Goal: Task Accomplishment & Management: Manage account settings

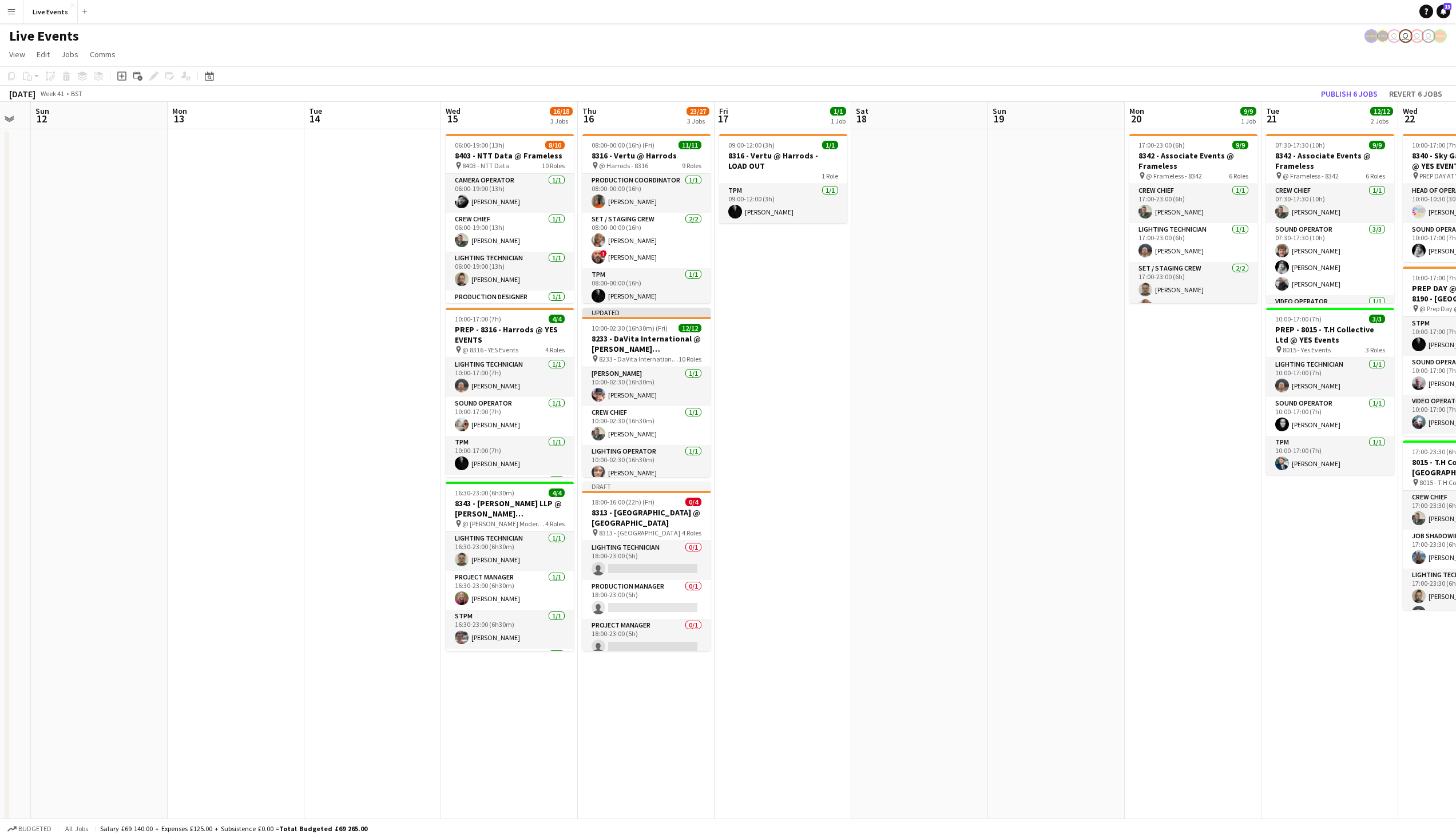
scroll to position [0, 368]
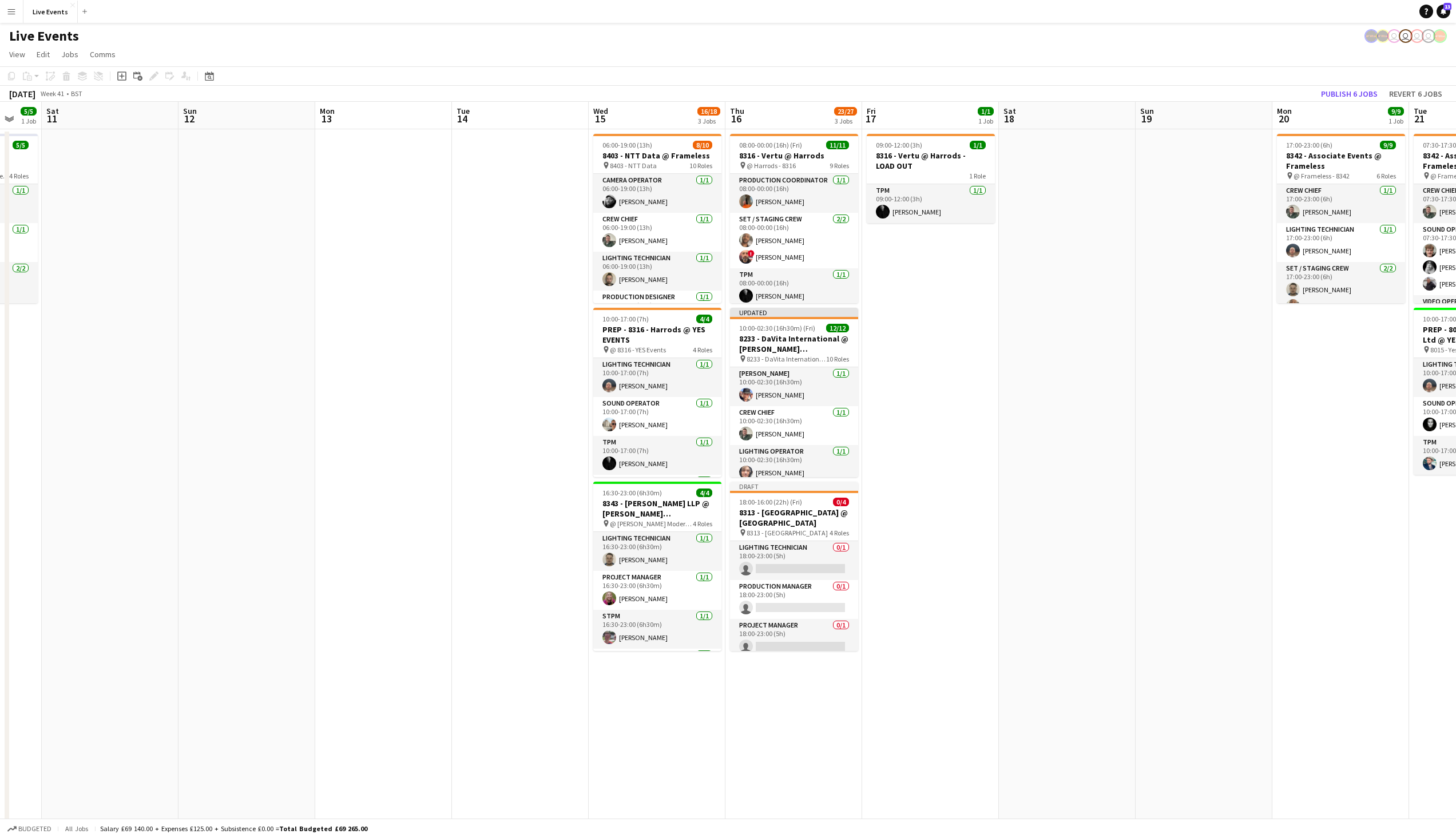
drag, startPoint x: 1311, startPoint y: 257, endPoint x: 222, endPoint y: 284, distance: 1089.3
click at [222, 284] on app-calendar-viewport "Wed 8 39/40 5 Jobs Thu 9 9/9 3 Jobs Fri 10 5/5 1 Job Sat 11 Sun 12 Mon 13 Tue 1…" at bounding box center [728, 723] width 1456 height 1243
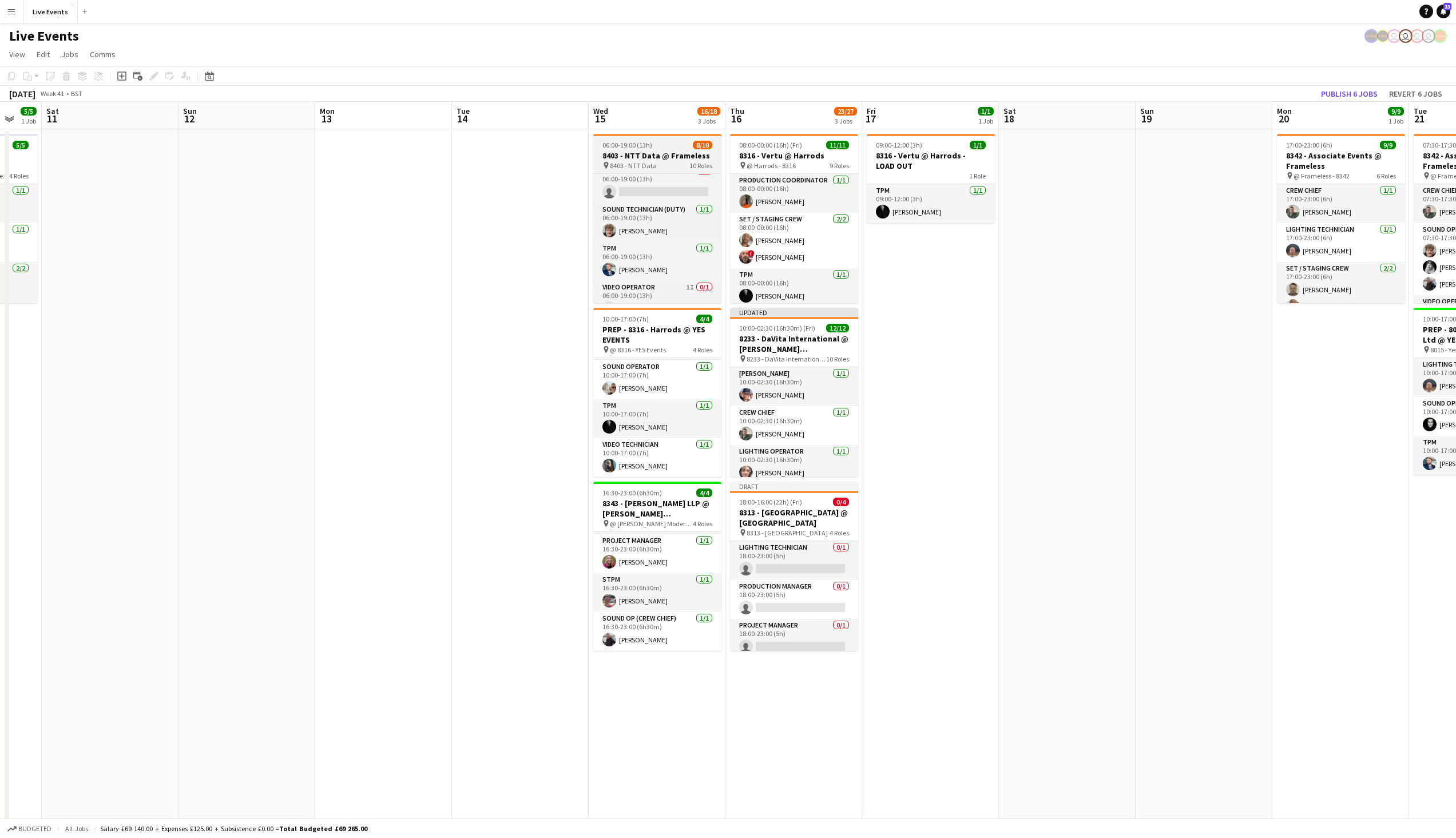
scroll to position [260, 0]
click at [547, 35] on div "Live Events user user user user" at bounding box center [728, 34] width 1456 height 22
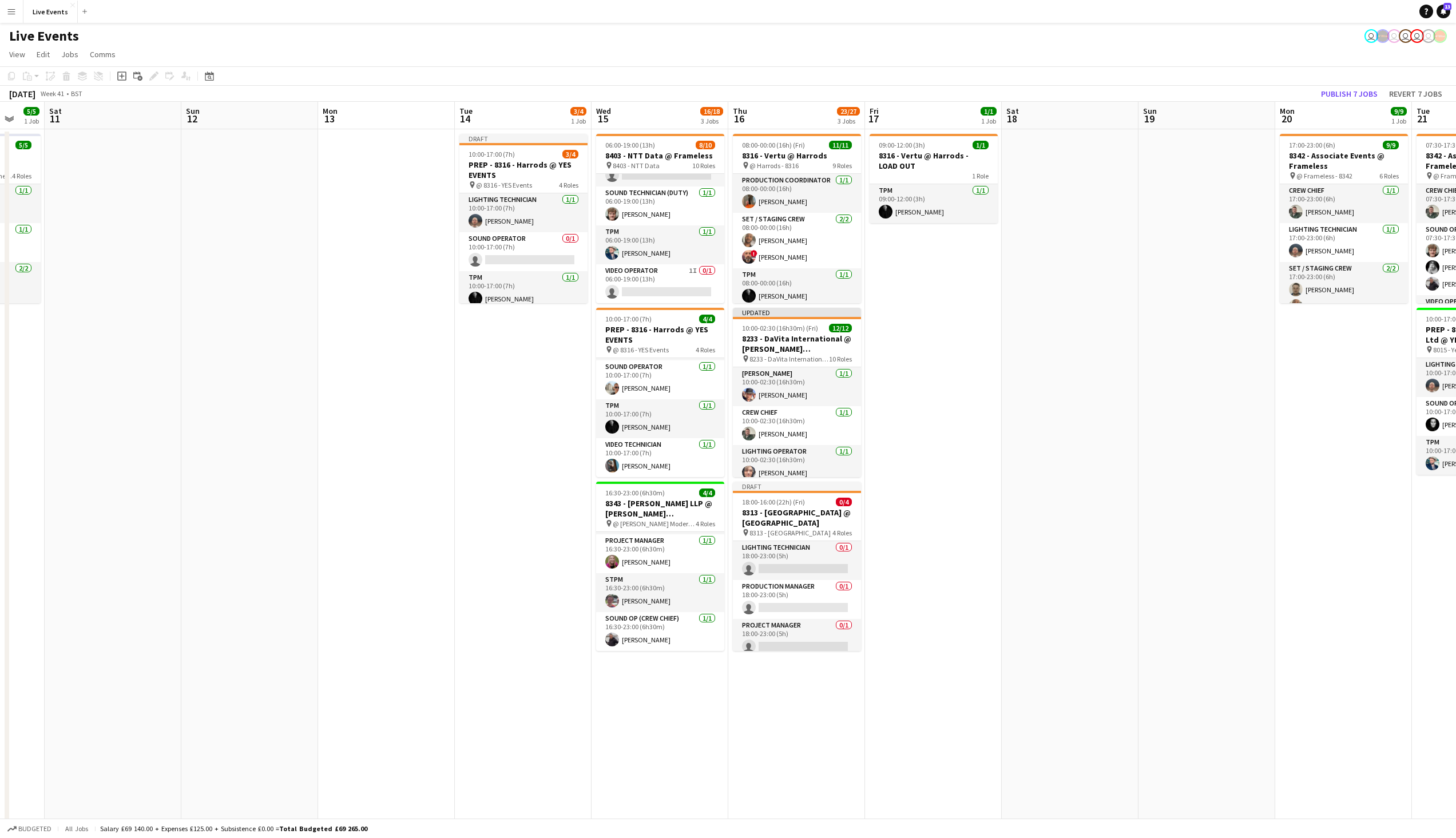
click at [1019, 64] on app-page-menu "View Day view expanded Day view collapsed Month view Date picker Jump to [DATE]…" at bounding box center [728, 56] width 1456 height 22
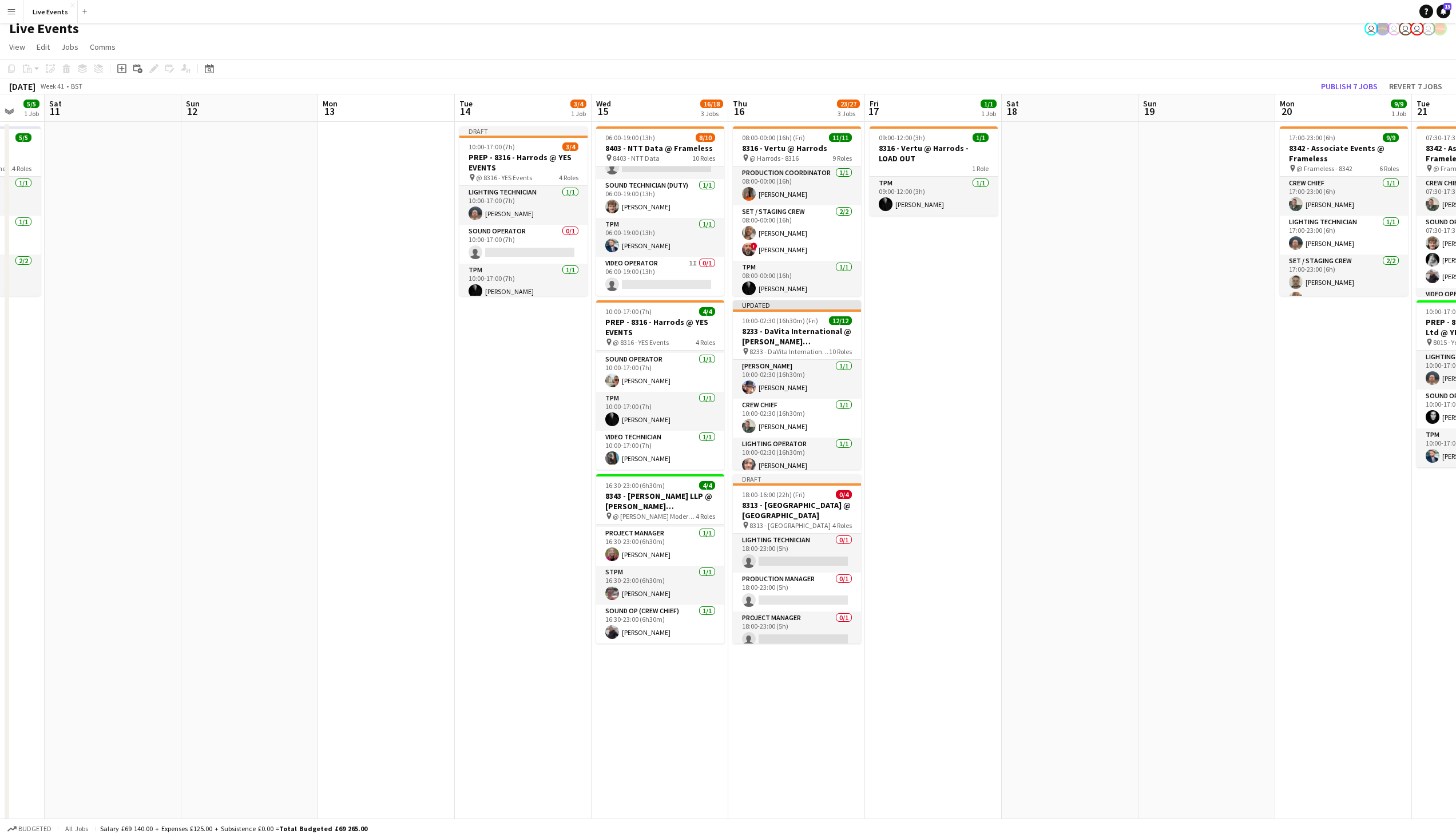
scroll to position [7, 0]
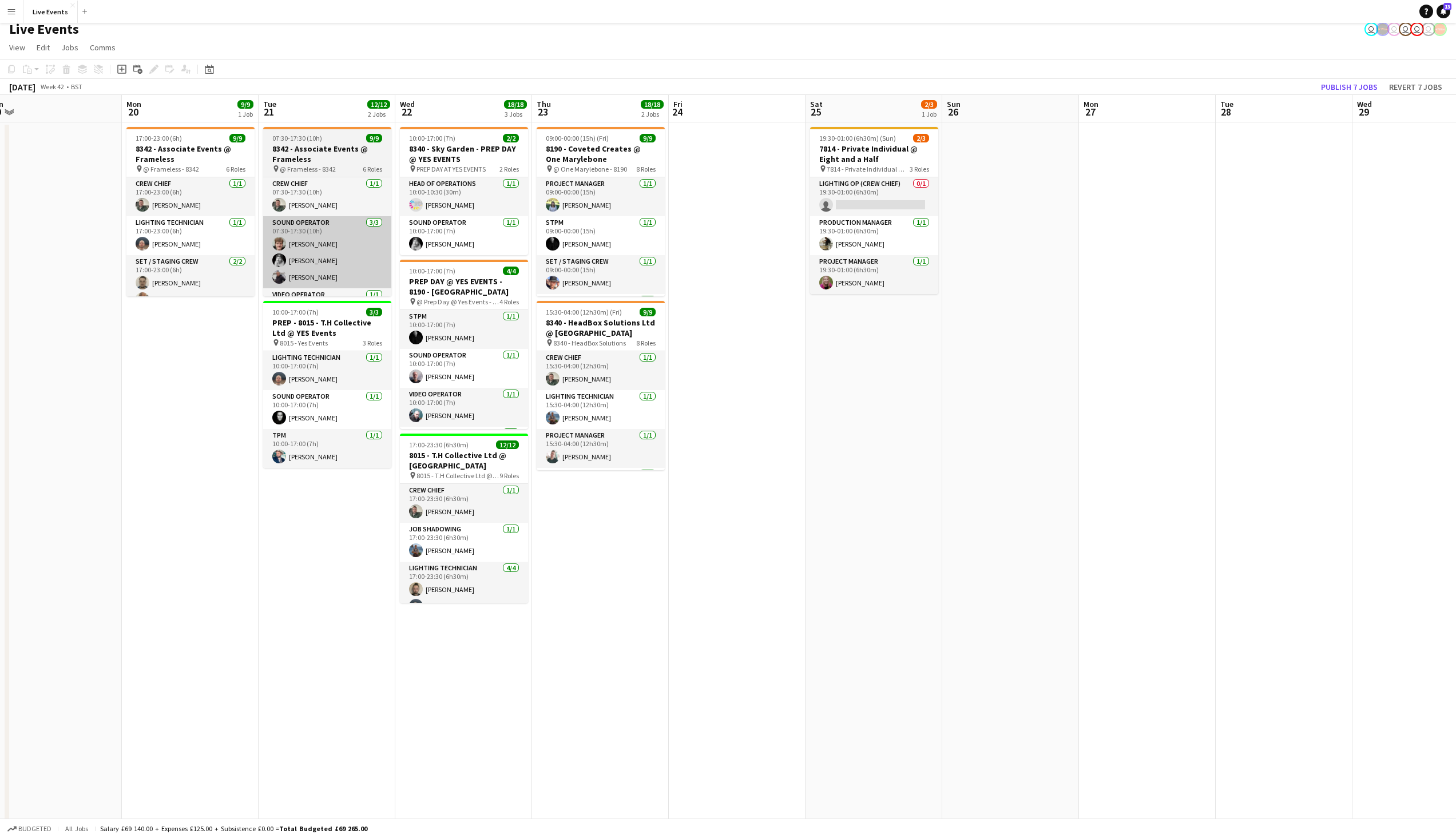
drag, startPoint x: 1017, startPoint y: 302, endPoint x: 338, endPoint y: 280, distance: 679.4
click at [116, 284] on app-calendar-viewport "Thu 16 23/27 3 Jobs Fri 17 1/1 1 Job Sat 18 Sun 19 Mon 20 9/9 1 Job Tue 21 12/1…" at bounding box center [728, 716] width 1456 height 1243
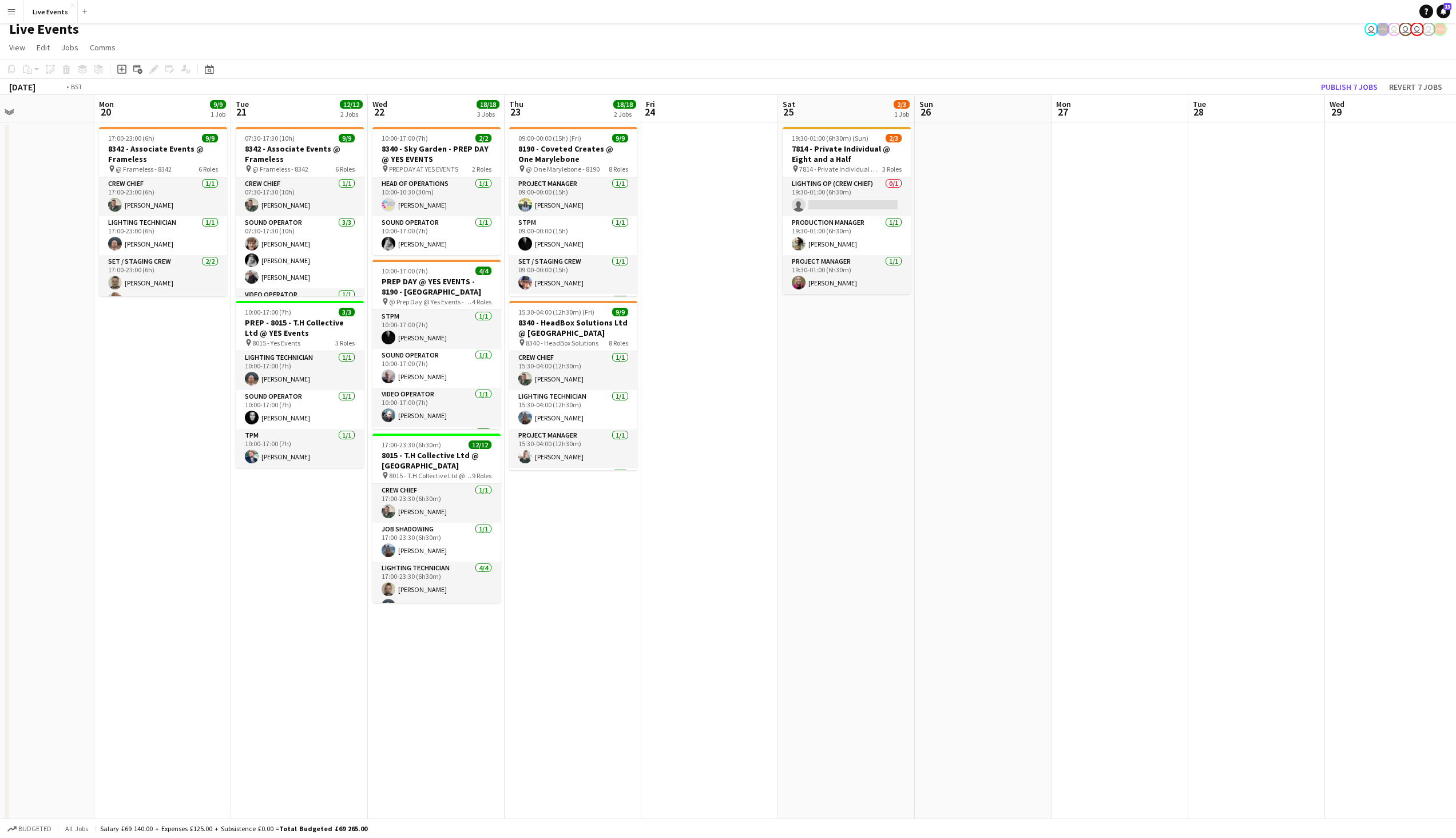
drag, startPoint x: 1030, startPoint y: 278, endPoint x: 85, endPoint y: 281, distance: 945.0
click at [22, 286] on app-calendar-viewport "Thu 16 23/27 3 Jobs Fri 17 1/1 1 Job Sat 18 Sun 19 Mon 20 9/9 1 Job Tue 21 12/1…" at bounding box center [728, 716] width 1456 height 1243
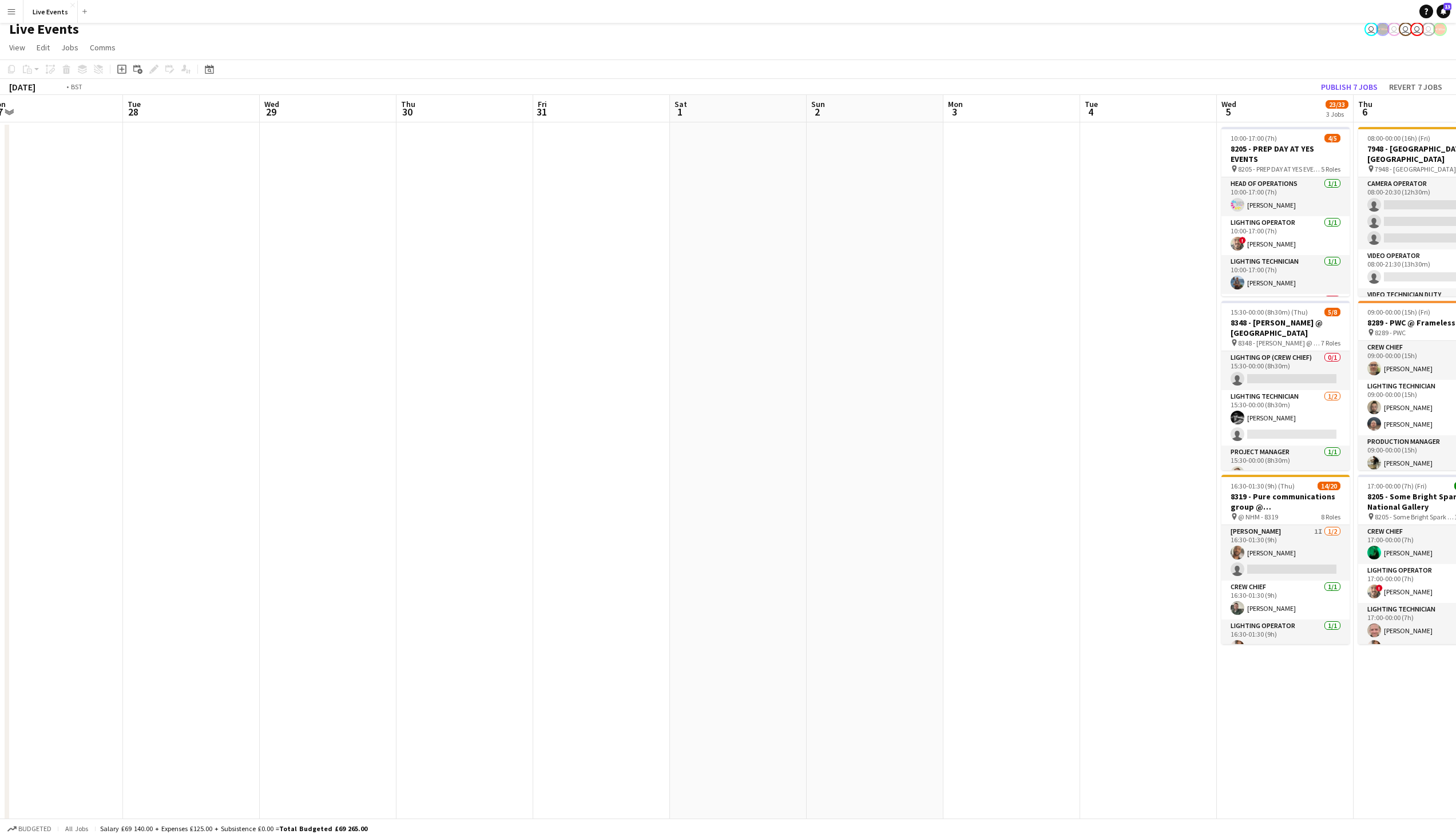
drag, startPoint x: 1070, startPoint y: 280, endPoint x: 406, endPoint y: 275, distance: 664.0
click at [412, 275] on app-calendar-viewport "Fri 24 Sat 25 2/3 1 Job Sun 26 Mon 27 Tue 28 Wed 29 Thu 30 Fri 31 Sat 1 Sun 2 M…" at bounding box center [728, 716] width 1456 height 1243
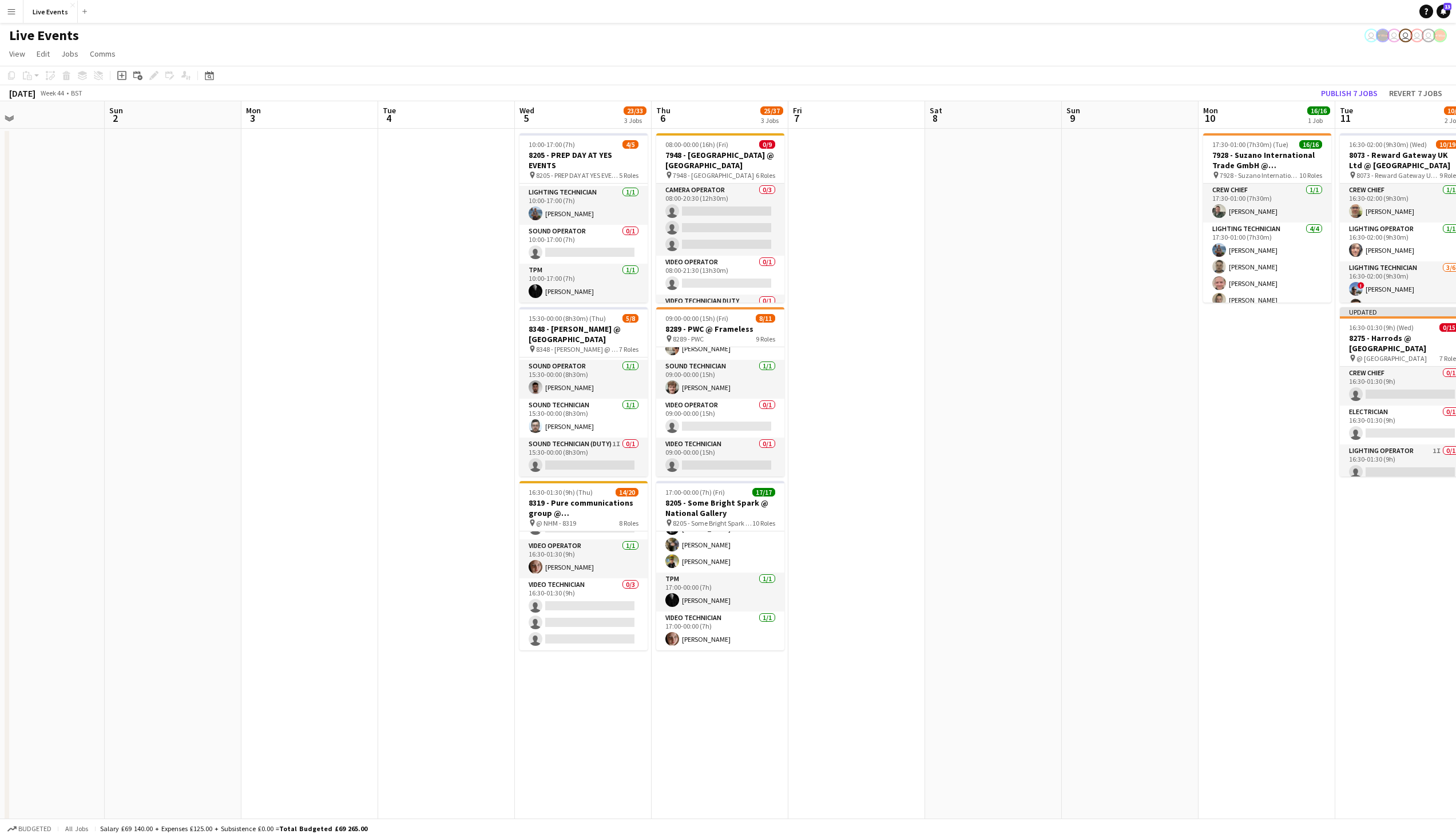
scroll to position [0, 0]
click at [684, 41] on div "Live Events user user user user user" at bounding box center [728, 34] width 1456 height 22
click at [722, 217] on app-card-role "Camera Operator 2I 0/3 08:00-20:30 (12h30m) single-neutral-actions single-neutr…" at bounding box center [720, 229] width 128 height 72
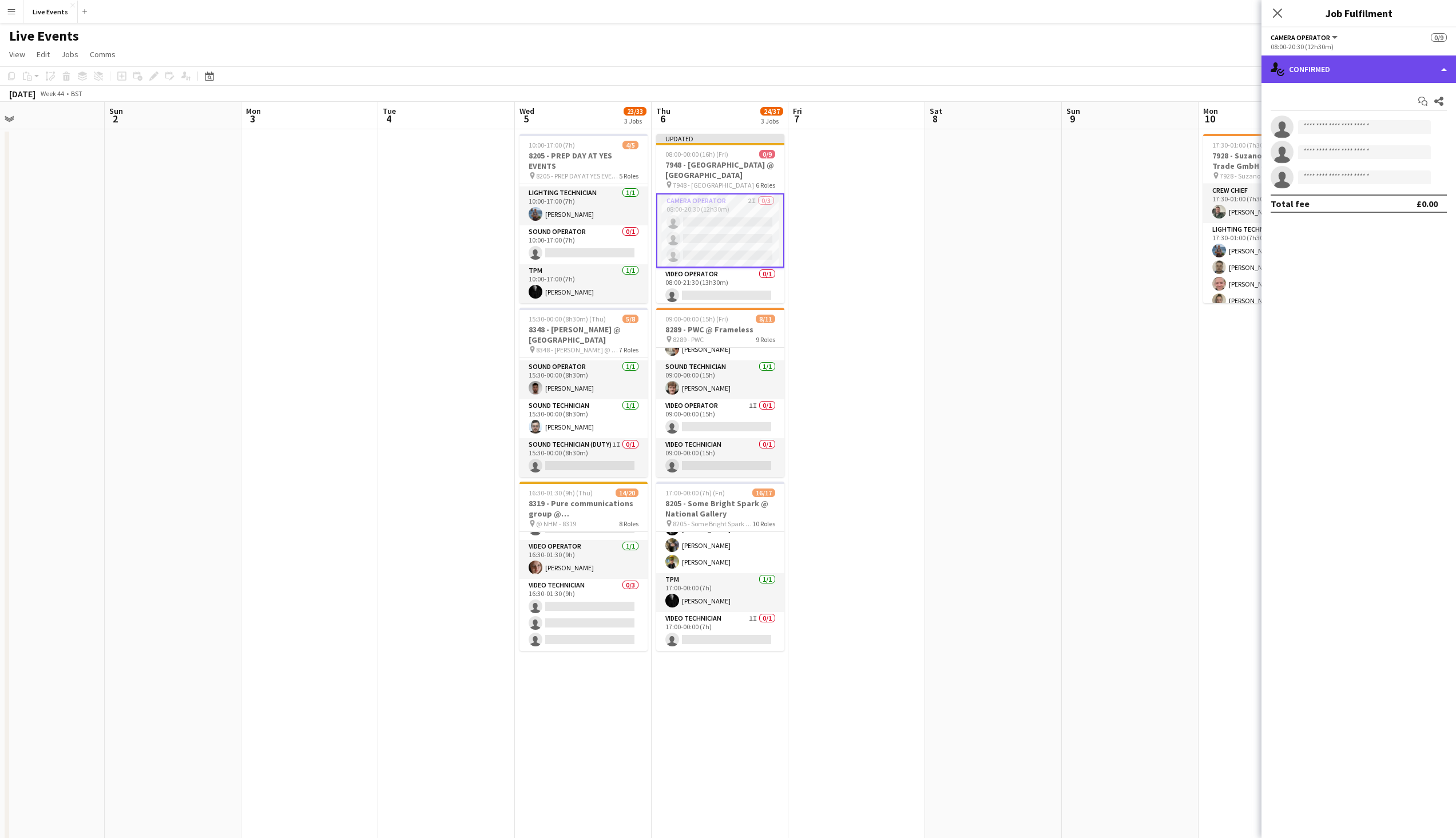
click at [1423, 67] on div "single-neutral-actions-check-2 Confirmed" at bounding box center [1359, 69] width 195 height 27
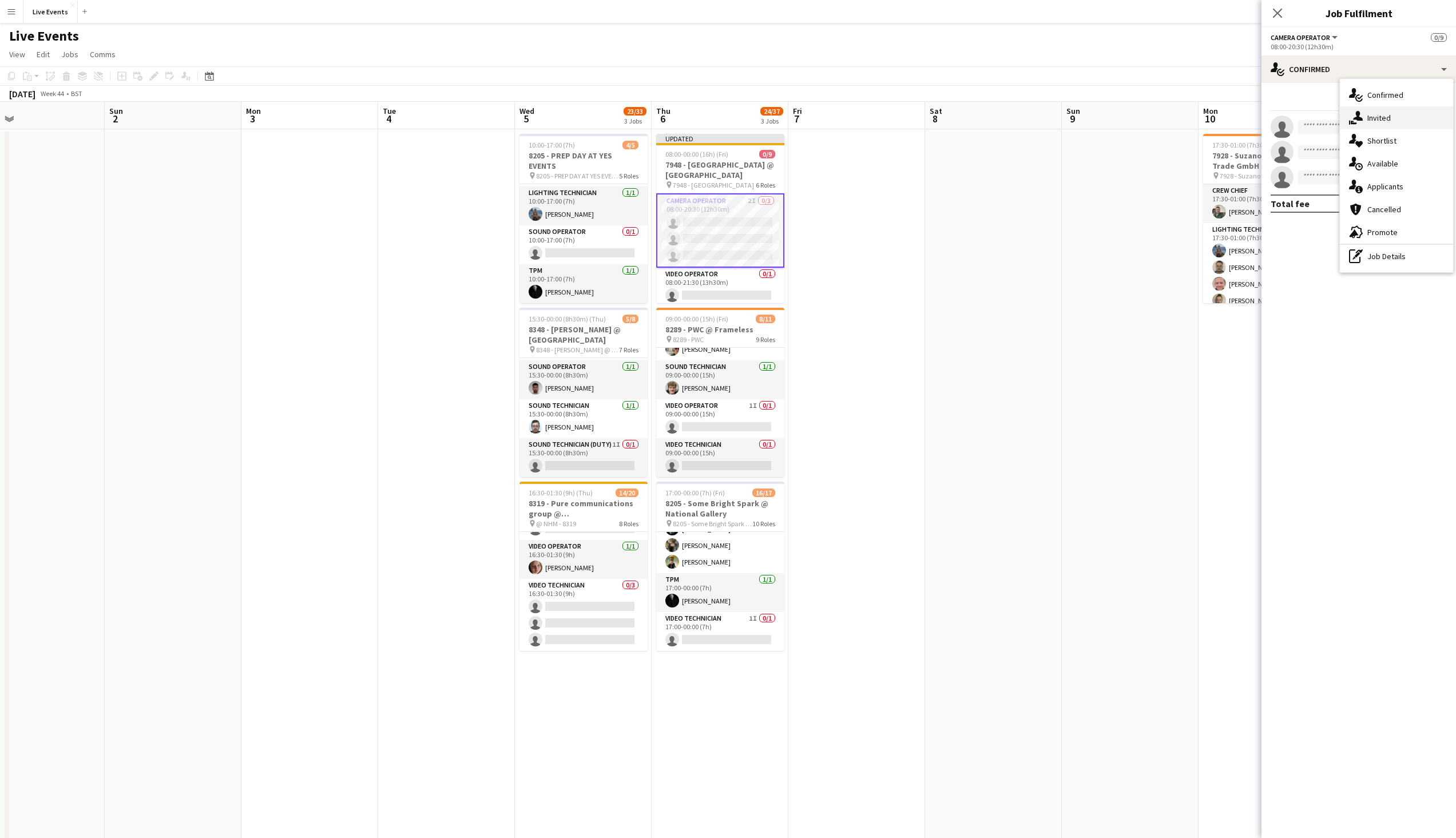
click at [1379, 115] on span "Invited" at bounding box center [1379, 118] width 24 height 10
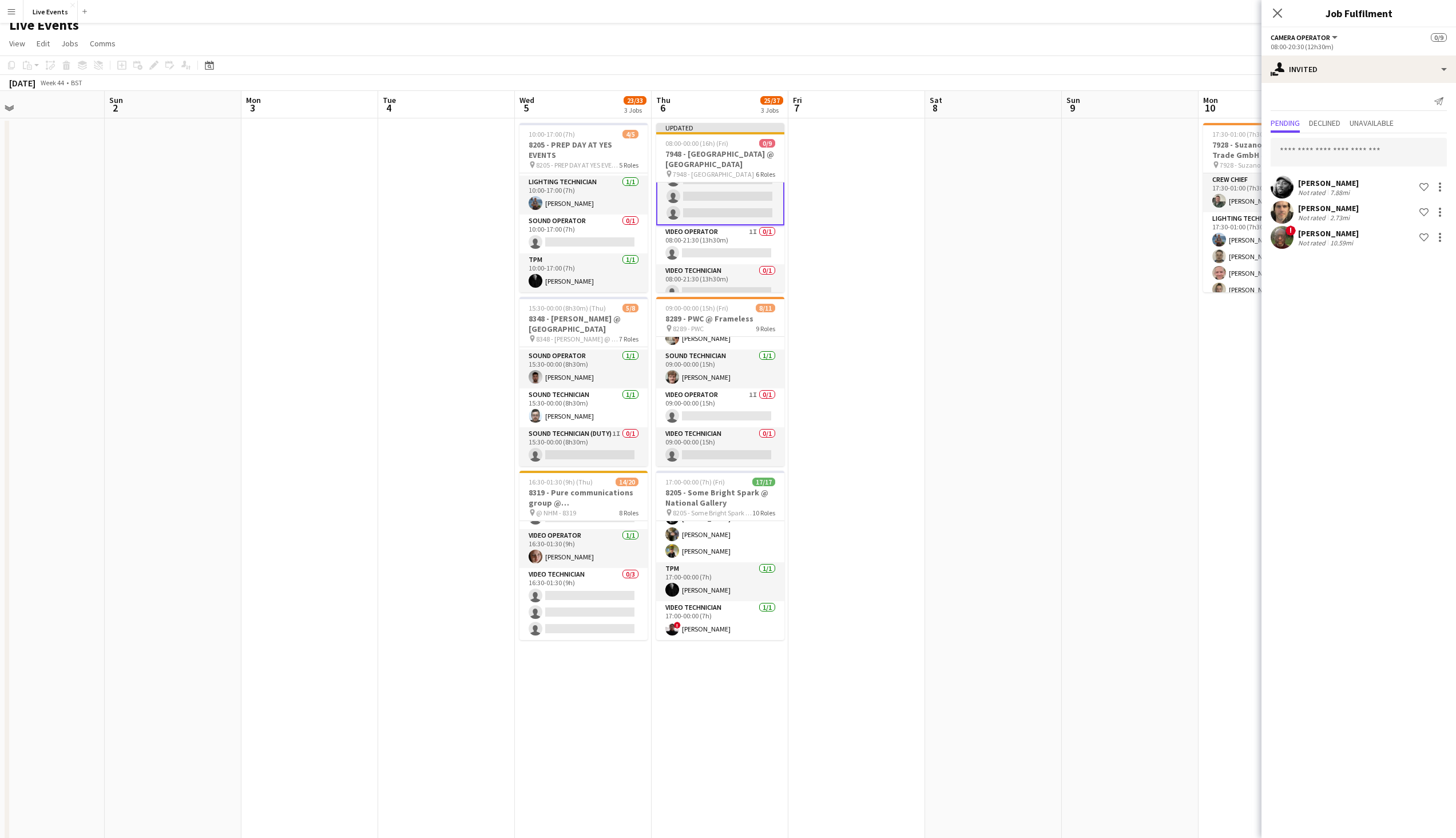
scroll to position [176, 0]
click at [744, 226] on app-card-role "Video Technician 0/2 17:30-23:00 (5h30m) single-neutral-actions single-neutral-…" at bounding box center [720, 225] width 128 height 56
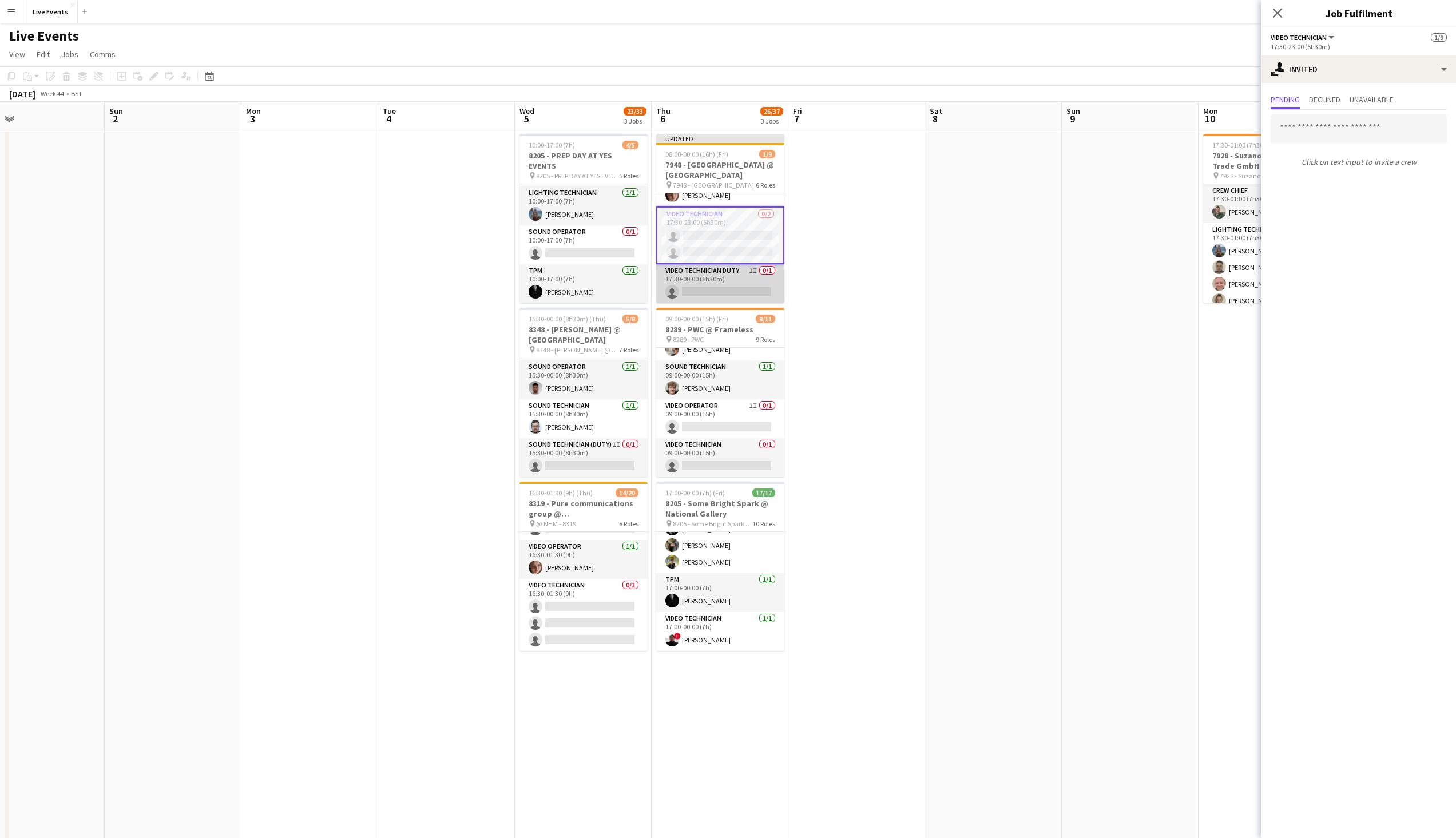
click at [723, 281] on app-card-role "Video Technician Duty 1I 0/1 17:30-00:00 (6h30m) single-neutral-actions" at bounding box center [720, 284] width 128 height 39
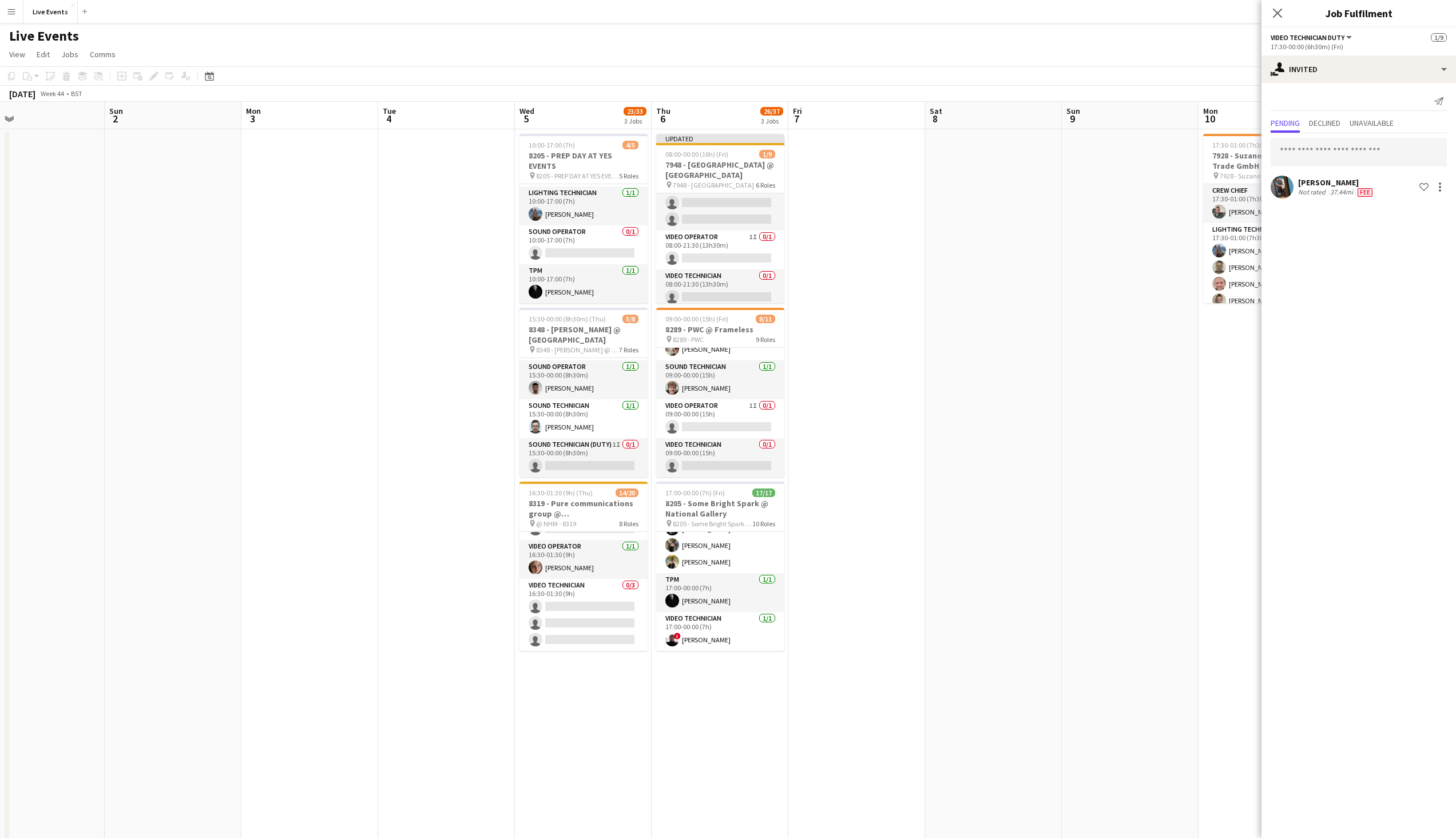
scroll to position [38, 0]
click at [732, 240] on app-card-role "Video Operator 1I 0/1 08:00-21:30 (13h30m) single-neutral-actions" at bounding box center [720, 247] width 128 height 39
click at [732, 240] on app-card-role "Video Technician 0/1 08:00-21:30 (13h30m) single-neutral-actions" at bounding box center [720, 236] width 128 height 39
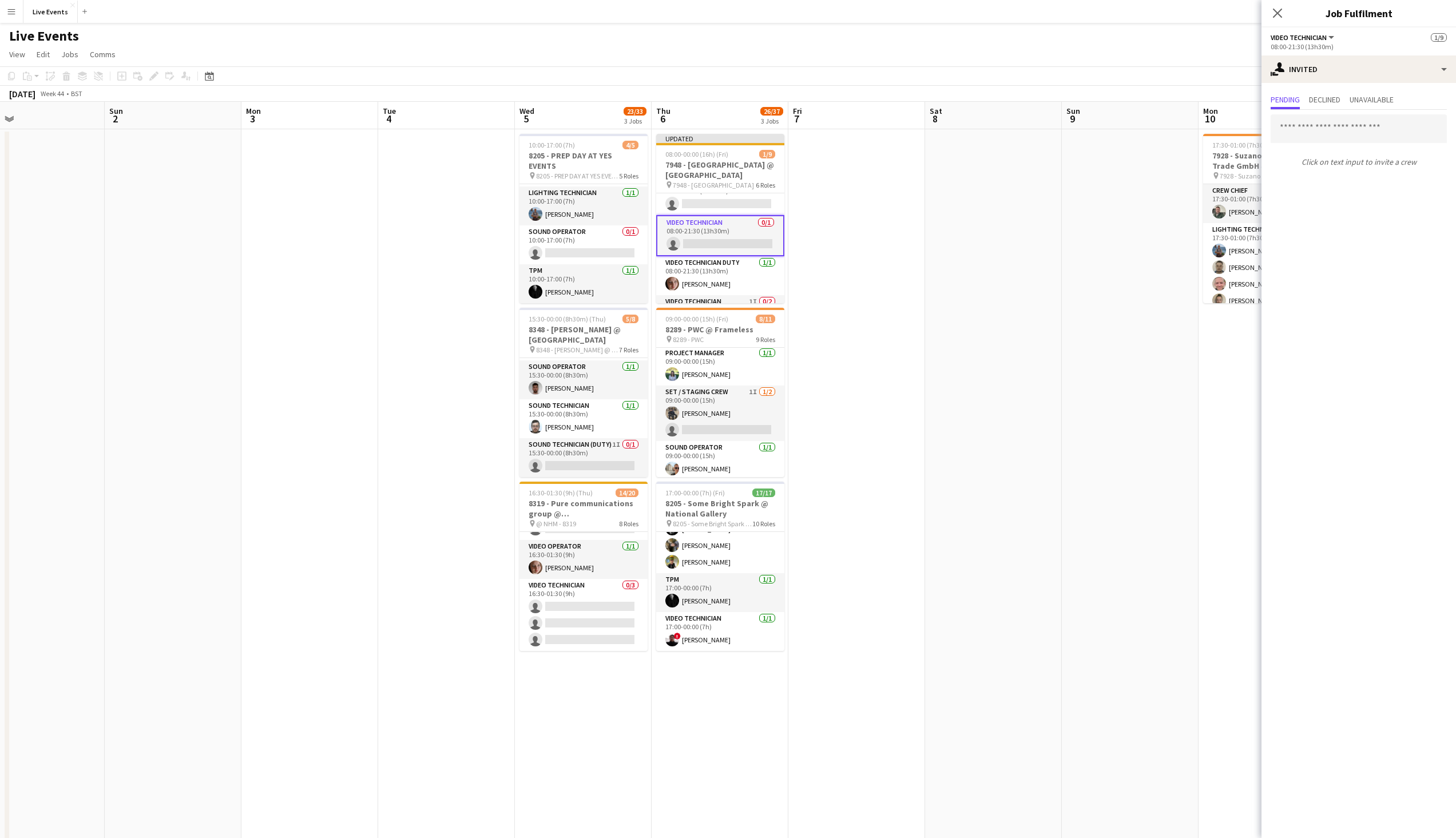
scroll to position [254, 0]
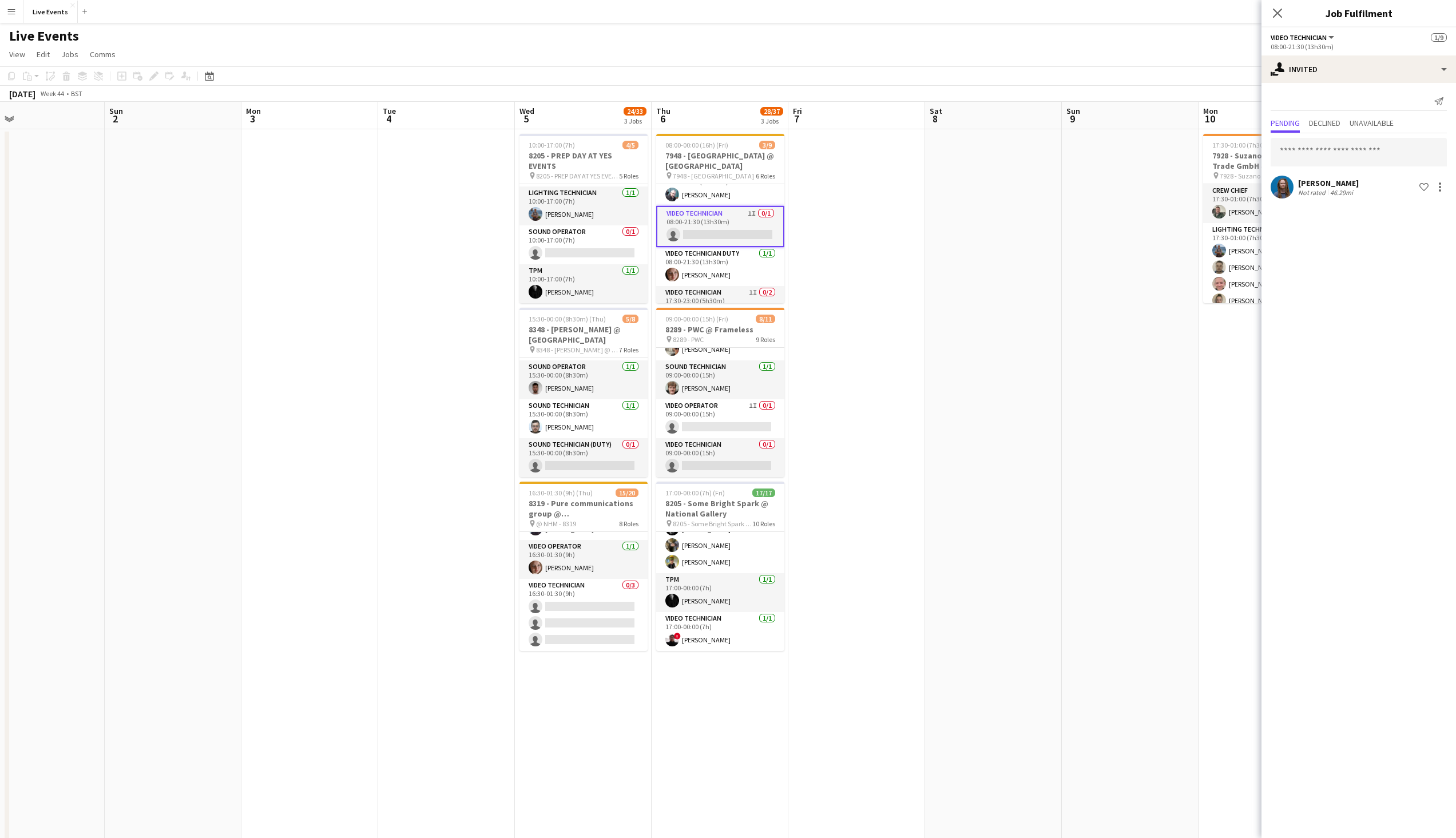
click at [805, 68] on app-toolbar "Copy Paste Paste Ctrl+V Paste with crew Ctrl+Shift+V Paste linked Job [GEOGRAPH…" at bounding box center [728, 76] width 1456 height 20
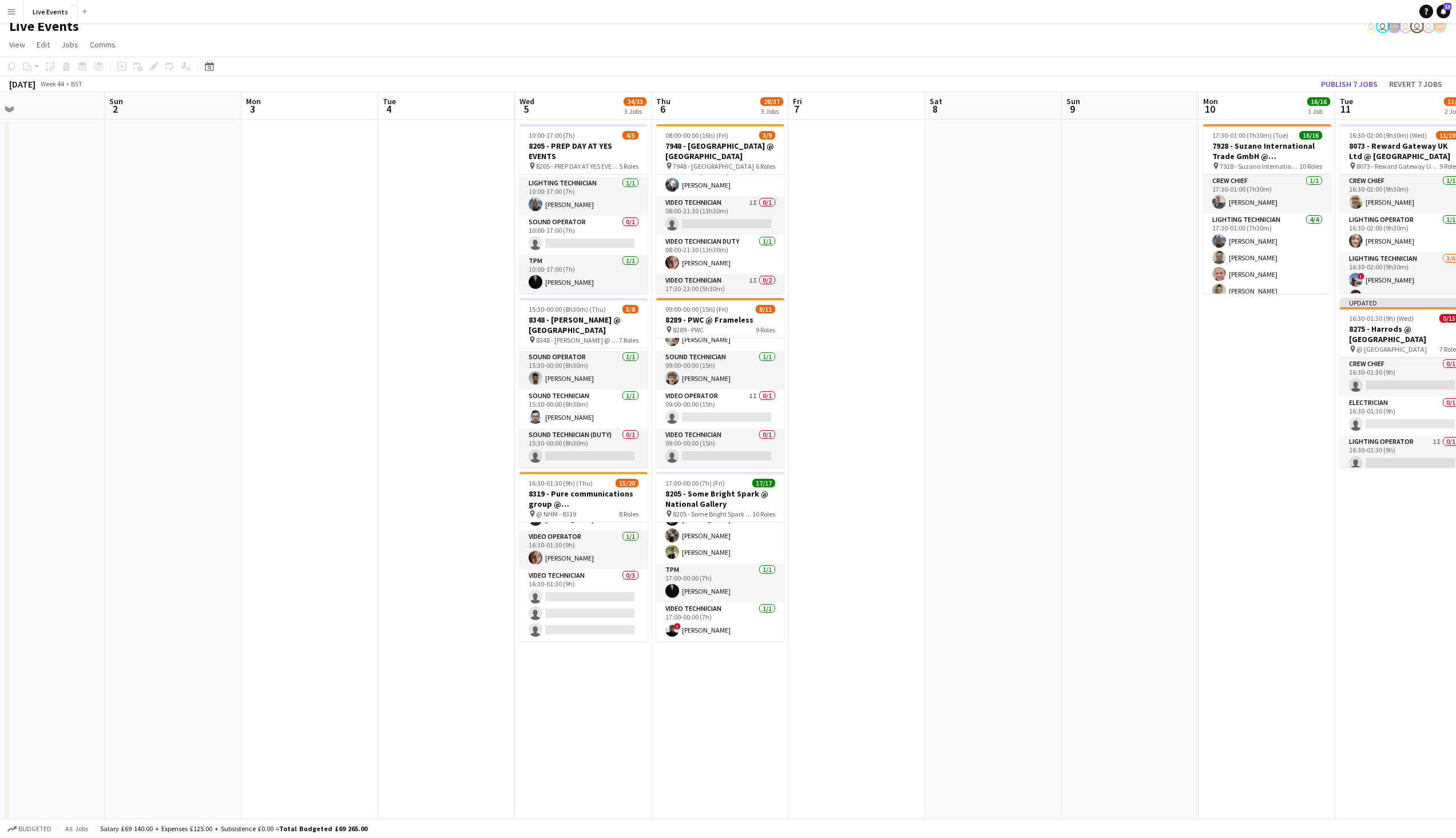
scroll to position [0, 0]
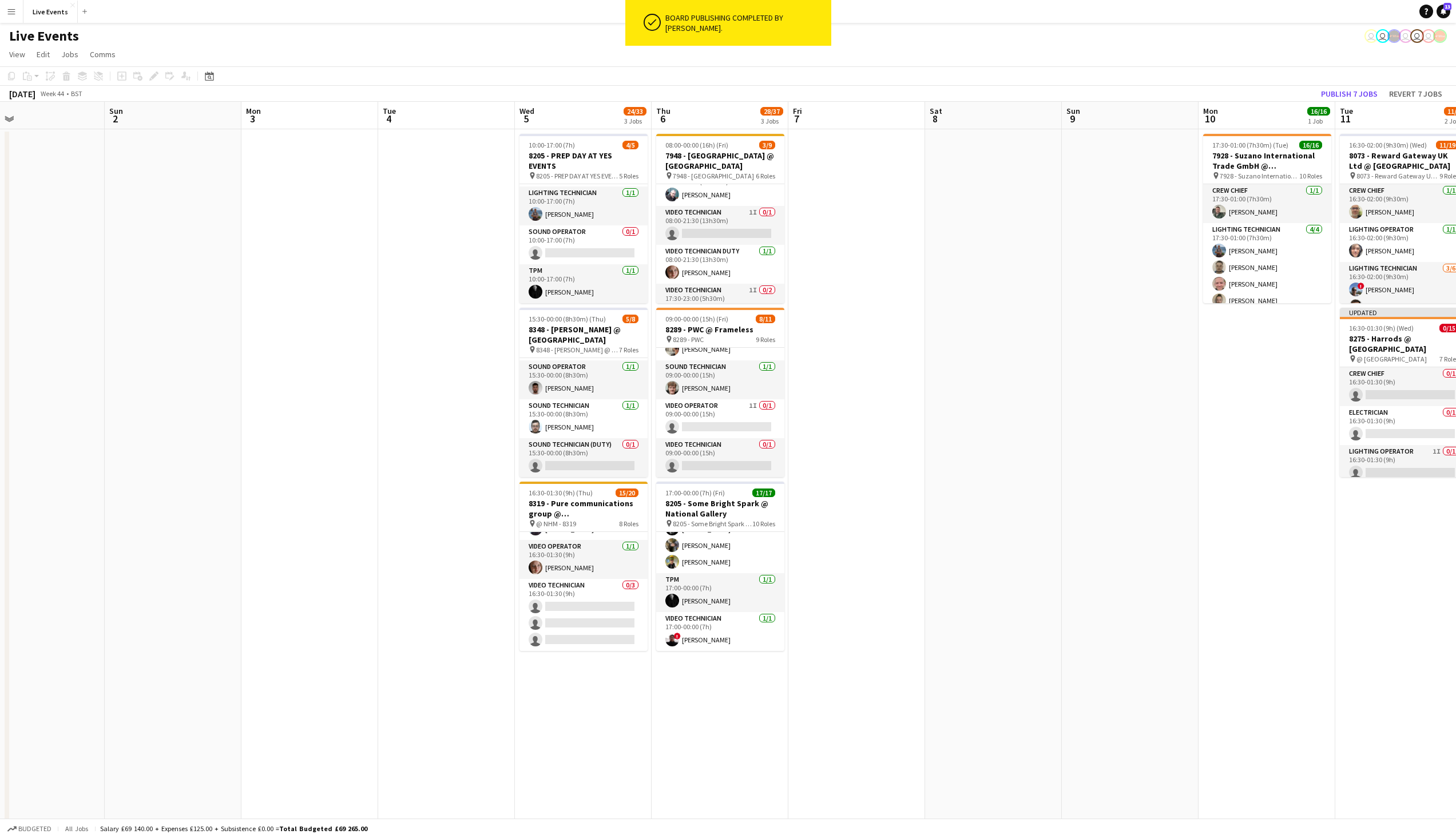
click at [698, 37] on div "Board publishing completed by [PERSON_NAME]." at bounding box center [745, 23] width 170 height 46
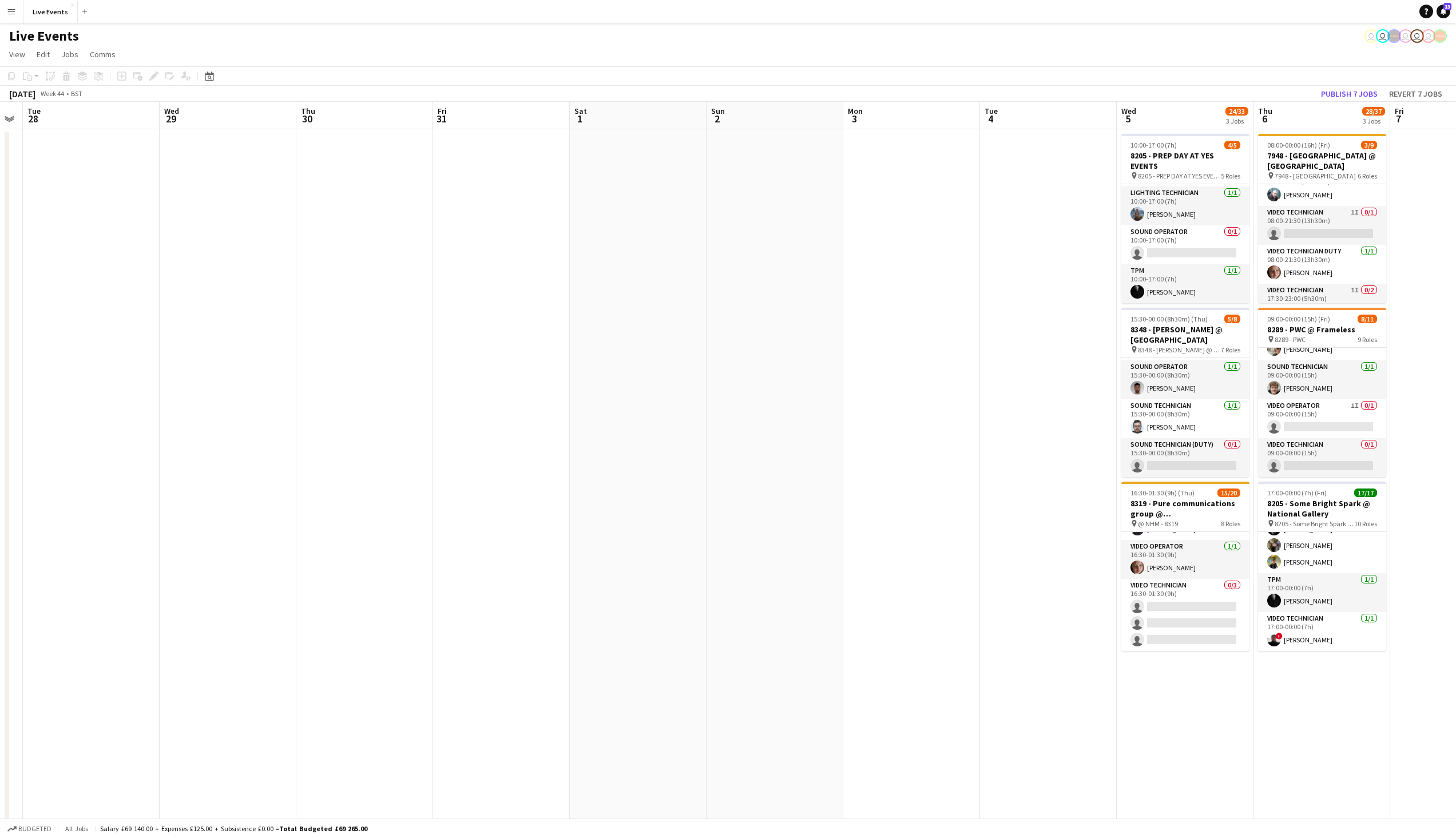
drag, startPoint x: 403, startPoint y: 342, endPoint x: 1004, endPoint y: 404, distance: 604.2
click at [1004, 404] on app-calendar-viewport "Sun 26 Mon 27 Tue 28 Wed 29 Thu 30 Fri 31 Sat 1 Sun 2 Mon 3 Tue 4 Wed 5 24/33 3…" at bounding box center [728, 723] width 1456 height 1243
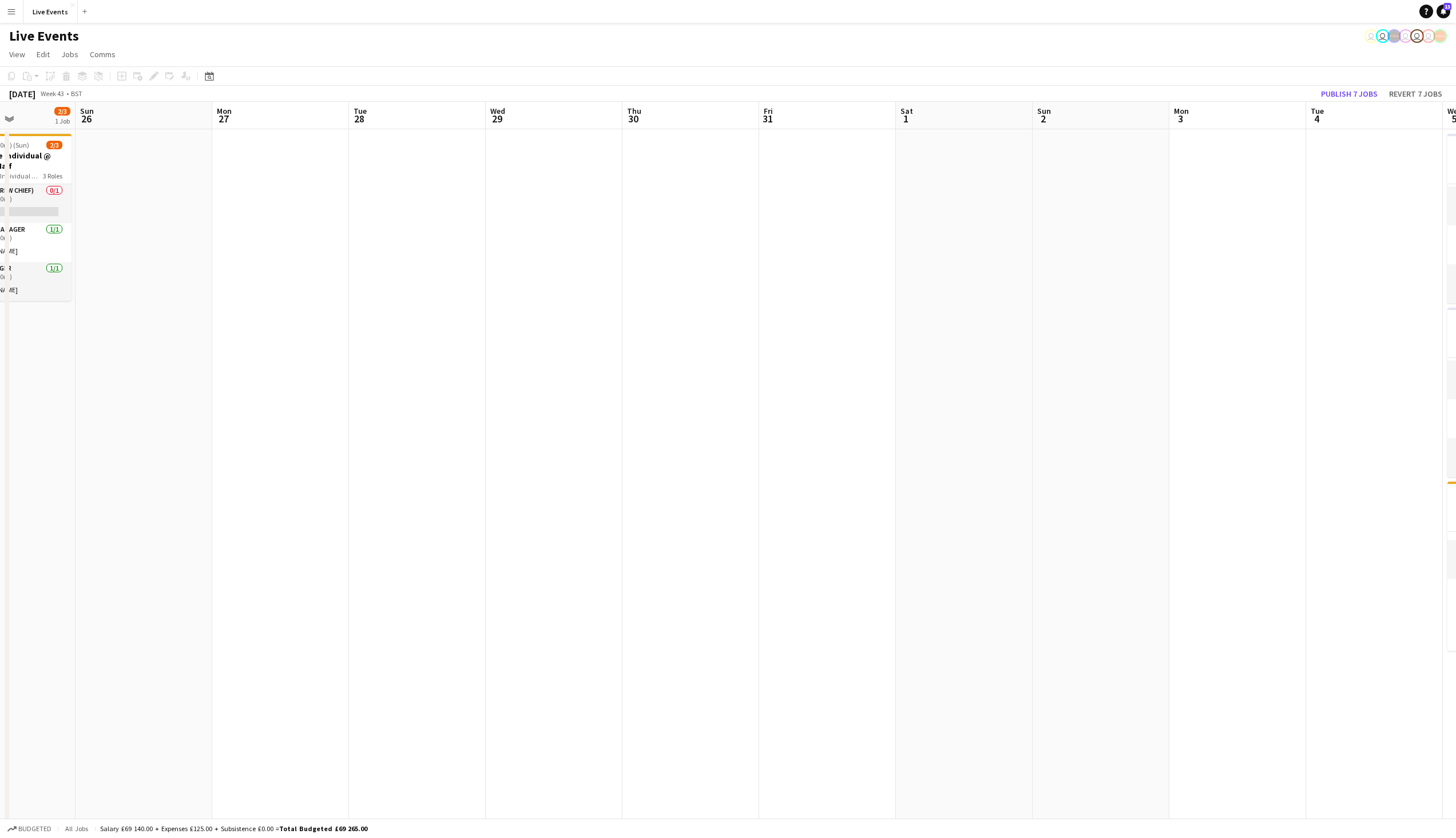
click at [692, 298] on app-calendar-viewport "Thu 23 18/18 2 Jobs Fri 24 Sat 25 2/3 1 Job Sun 26 Mon 27 Tue 28 Wed 29 Thu 30 …" at bounding box center [728, 723] width 1456 height 1243
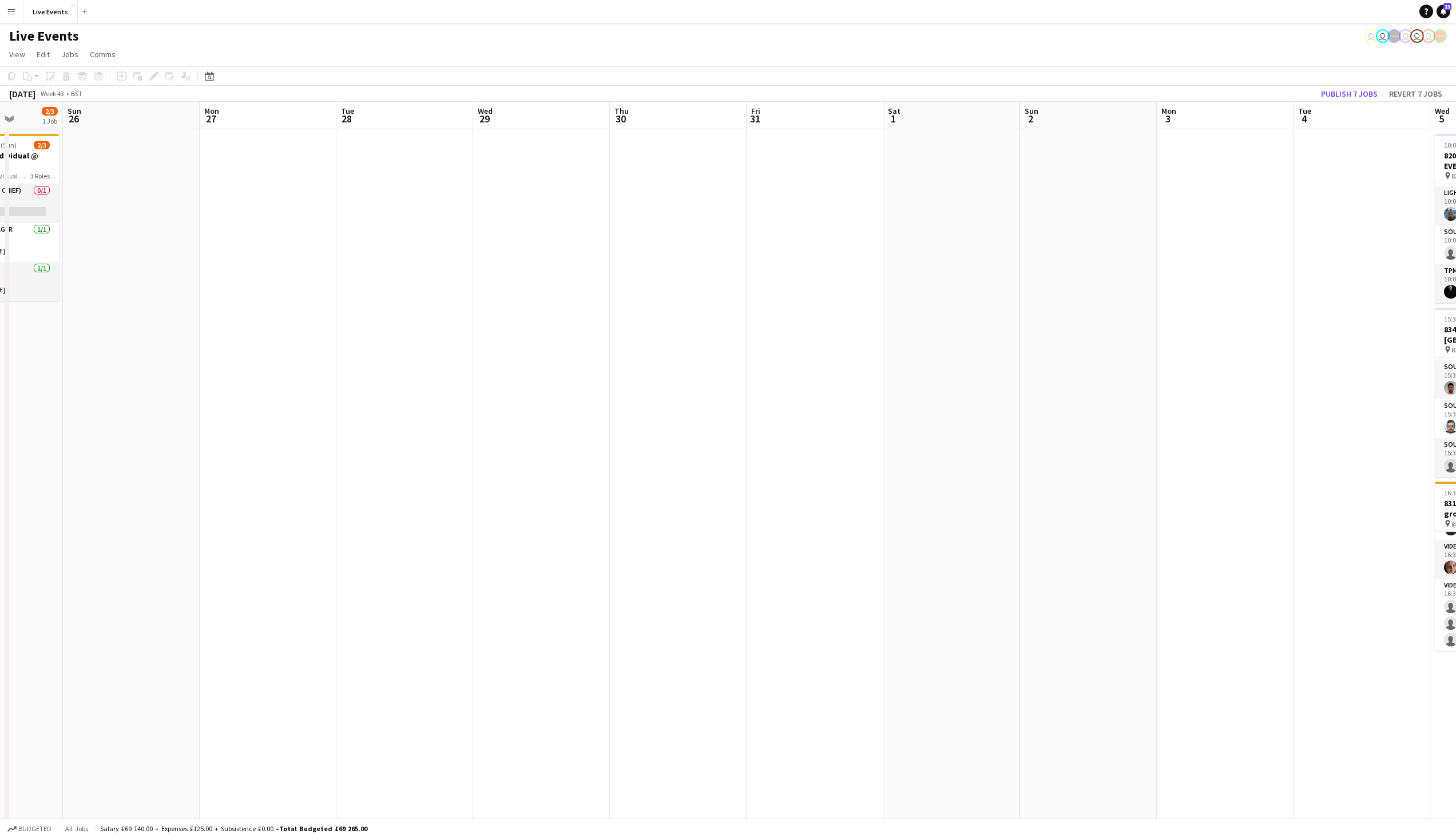
drag, startPoint x: 660, startPoint y: 290, endPoint x: 646, endPoint y: 282, distance: 16.1
click at [646, 282] on app-calendar-viewport "Thu 23 18/18 2 Jobs Fri 24 Sat 25 2/3 1 Job Sun 26 Mon 27 Tue 28 Wed 29 Thu 30 …" at bounding box center [728, 723] width 1456 height 1243
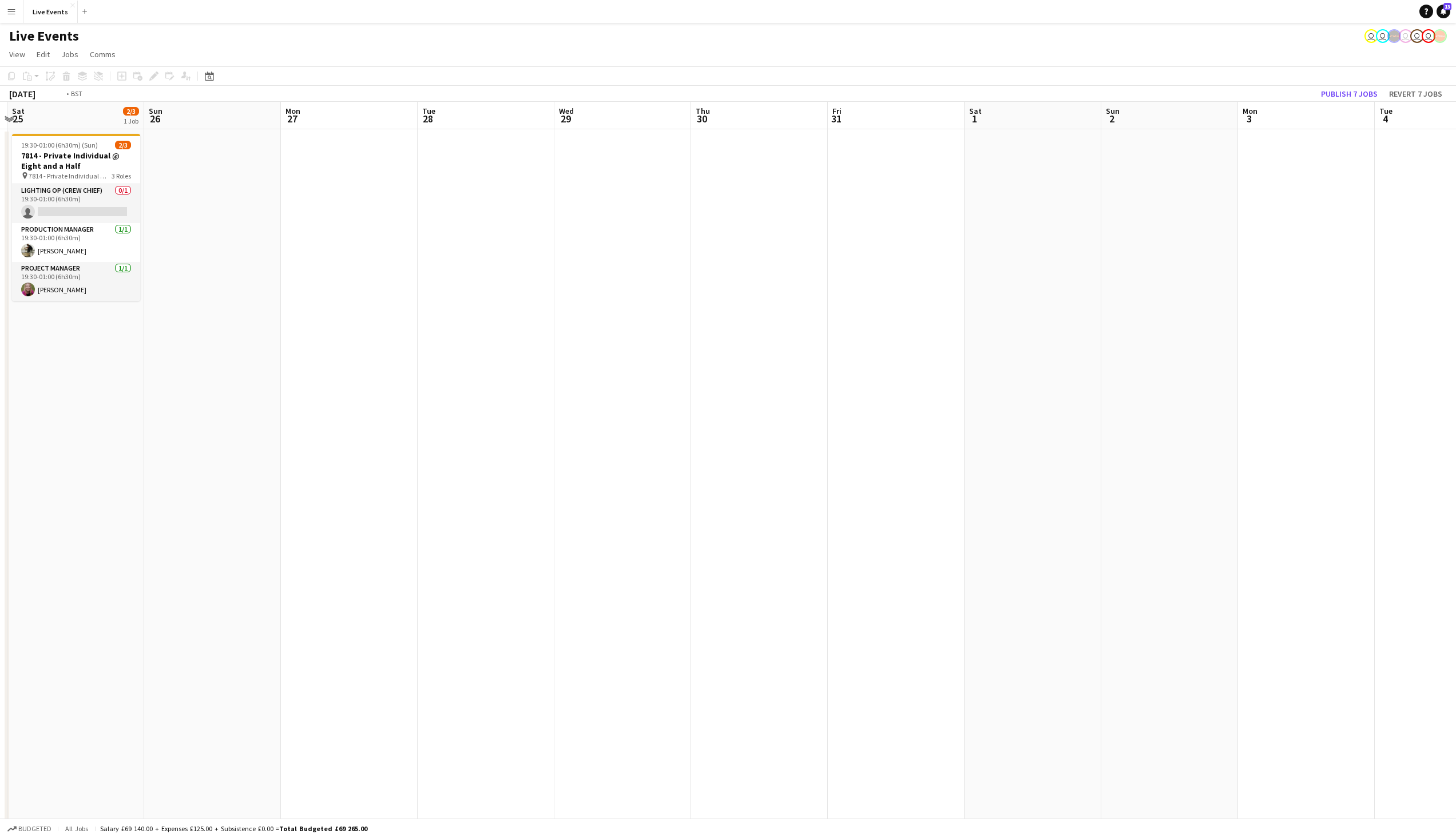
scroll to position [0, 334]
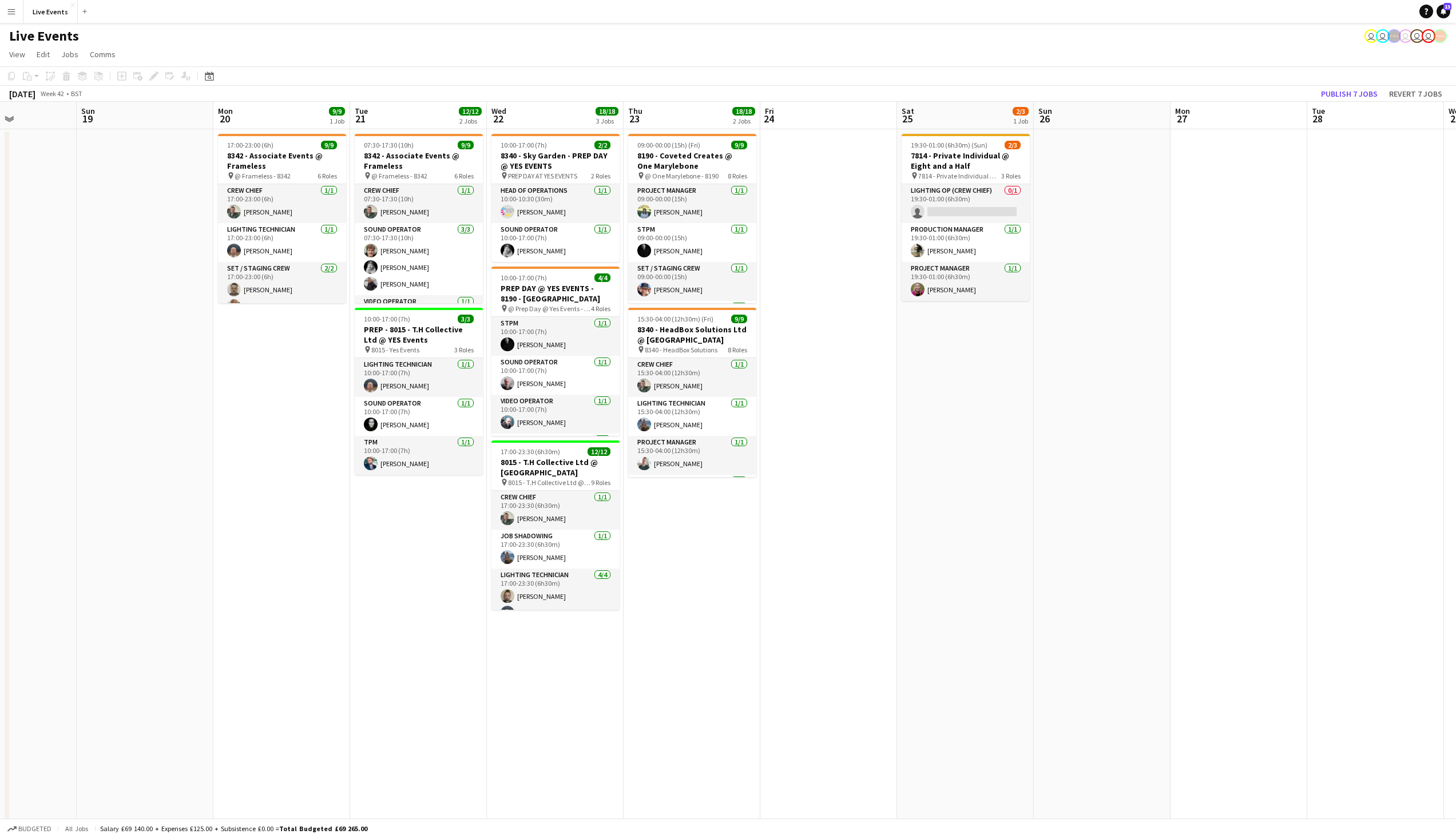
drag, startPoint x: 217, startPoint y: 300, endPoint x: 1187, endPoint y: 320, distance: 970.2
click at [1187, 320] on app-calendar-viewport "Thu 16 23/27 3 Jobs Fri 17 1/1 1 Job Sat 18 Sun 19 Mon 20 9/9 1 Job Tue 21 12/1…" at bounding box center [728, 723] width 1456 height 1243
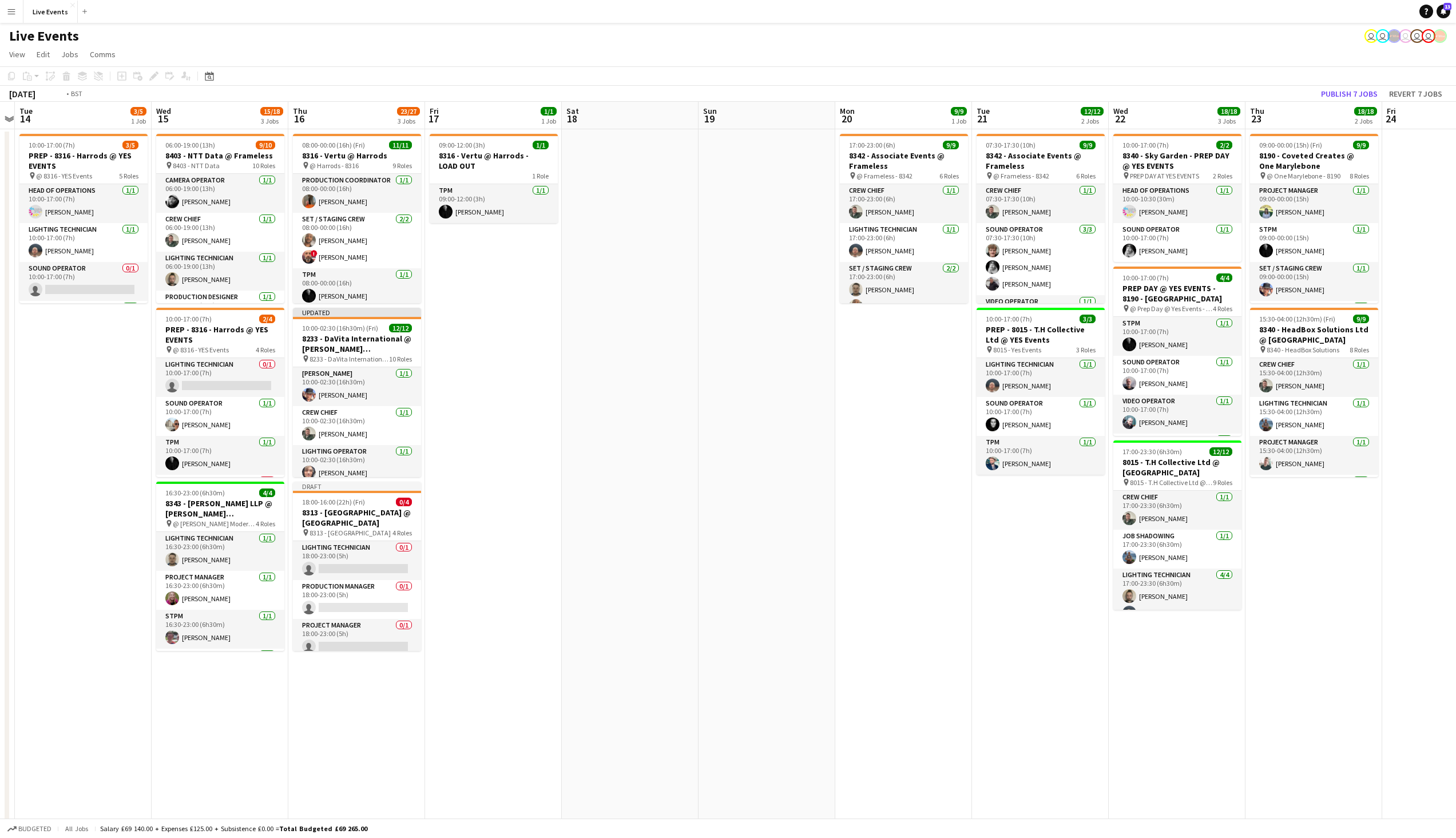
drag, startPoint x: 233, startPoint y: 280, endPoint x: 1168, endPoint y: 272, distance: 935.0
click at [1168, 273] on app-calendar-viewport "Sun 12 Mon 13 Tue 14 3/5 1 Job Wed 15 15/18 3 Jobs Thu 16 23/27 3 Jobs Fri 17 1…" at bounding box center [728, 723] width 1456 height 1243
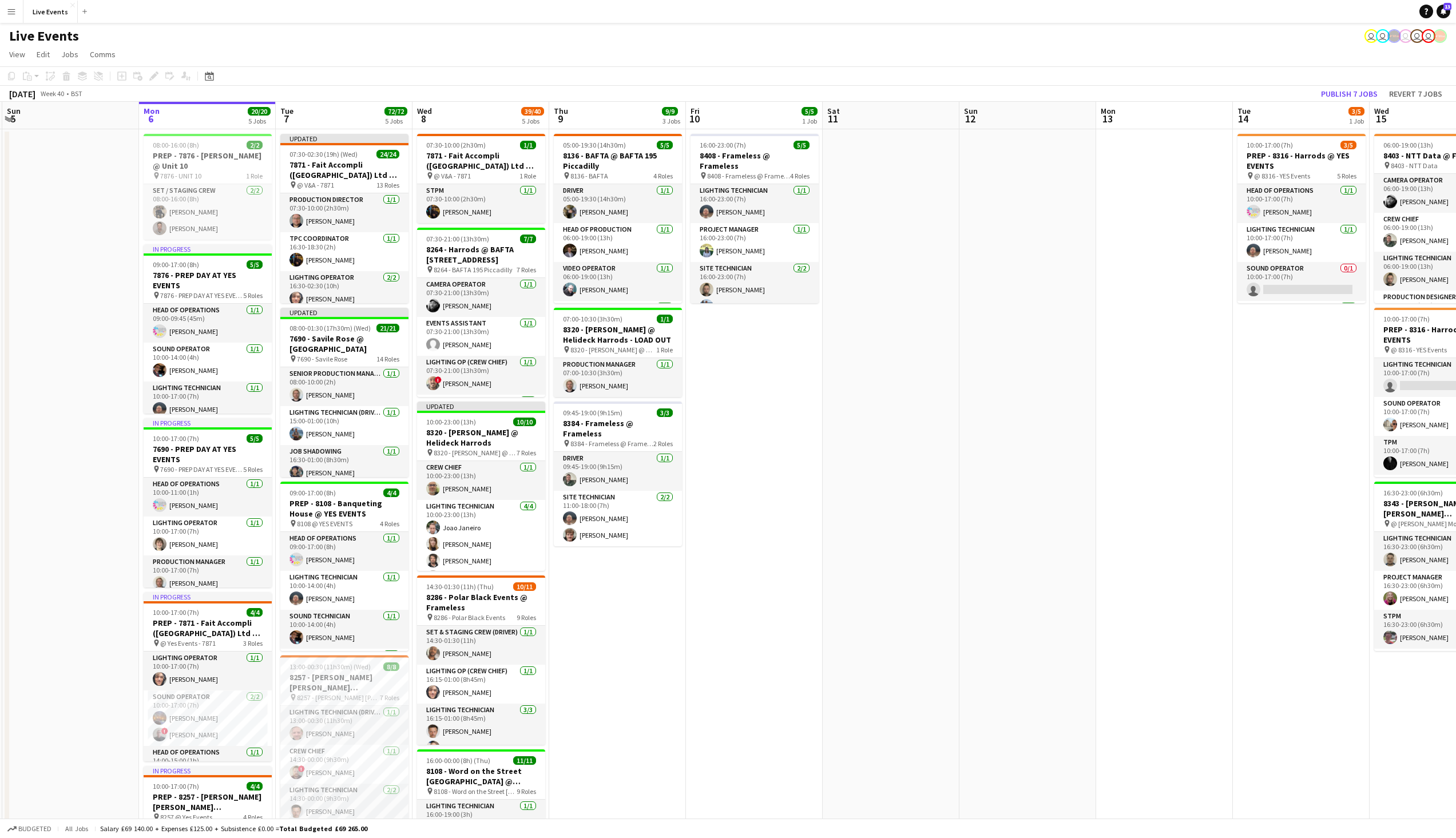
scroll to position [0, 320]
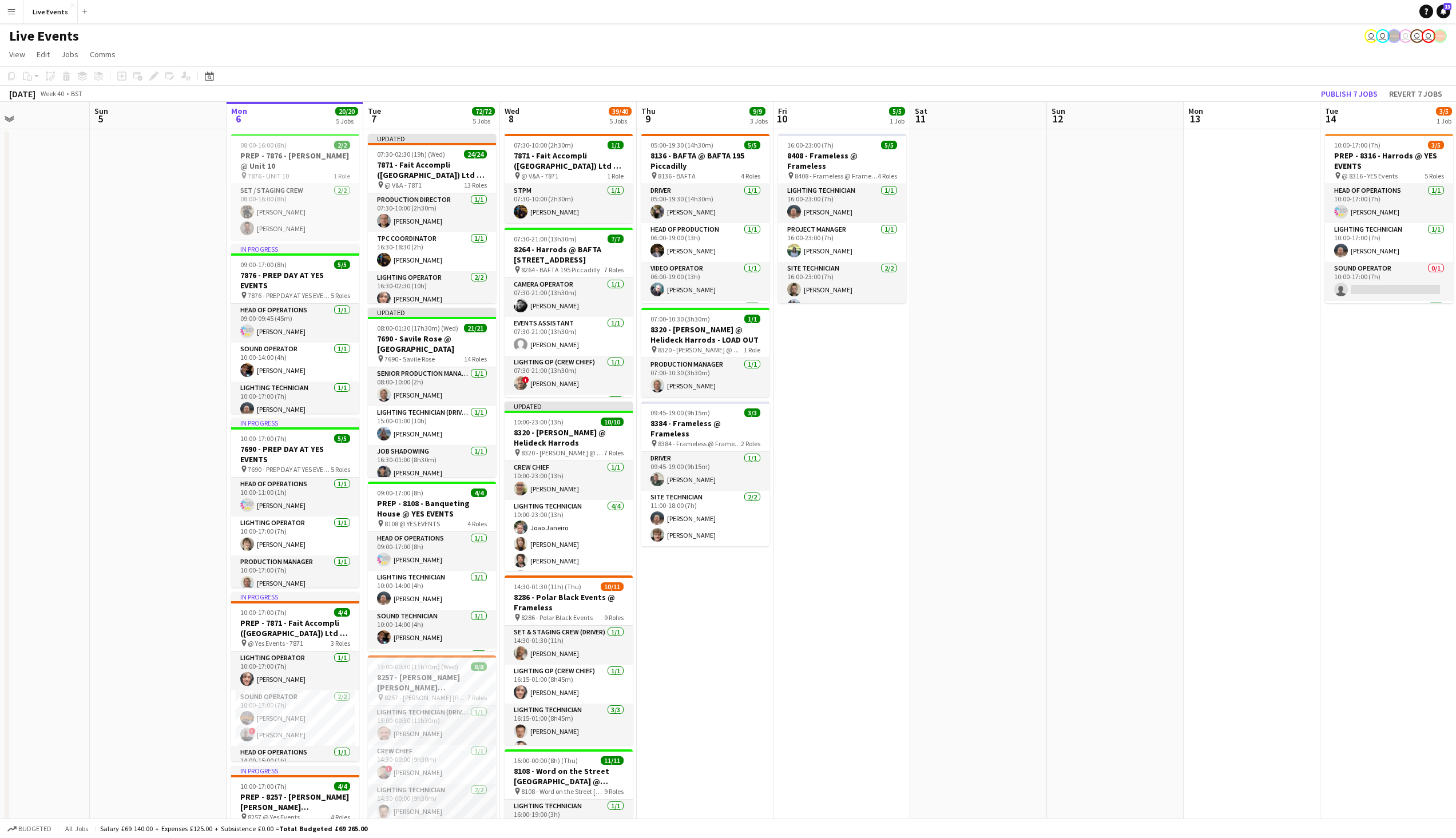
drag, startPoint x: 159, startPoint y: 288, endPoint x: 789, endPoint y: 265, distance: 630.4
click at [789, 265] on app-calendar-viewport "Thu 2 40/40 3 Jobs Fri 3 Sat 4 Sun 5 Mon 6 20/20 5 Jobs Tue 7 72/72 5 Jobs Wed …" at bounding box center [728, 723] width 1456 height 1243
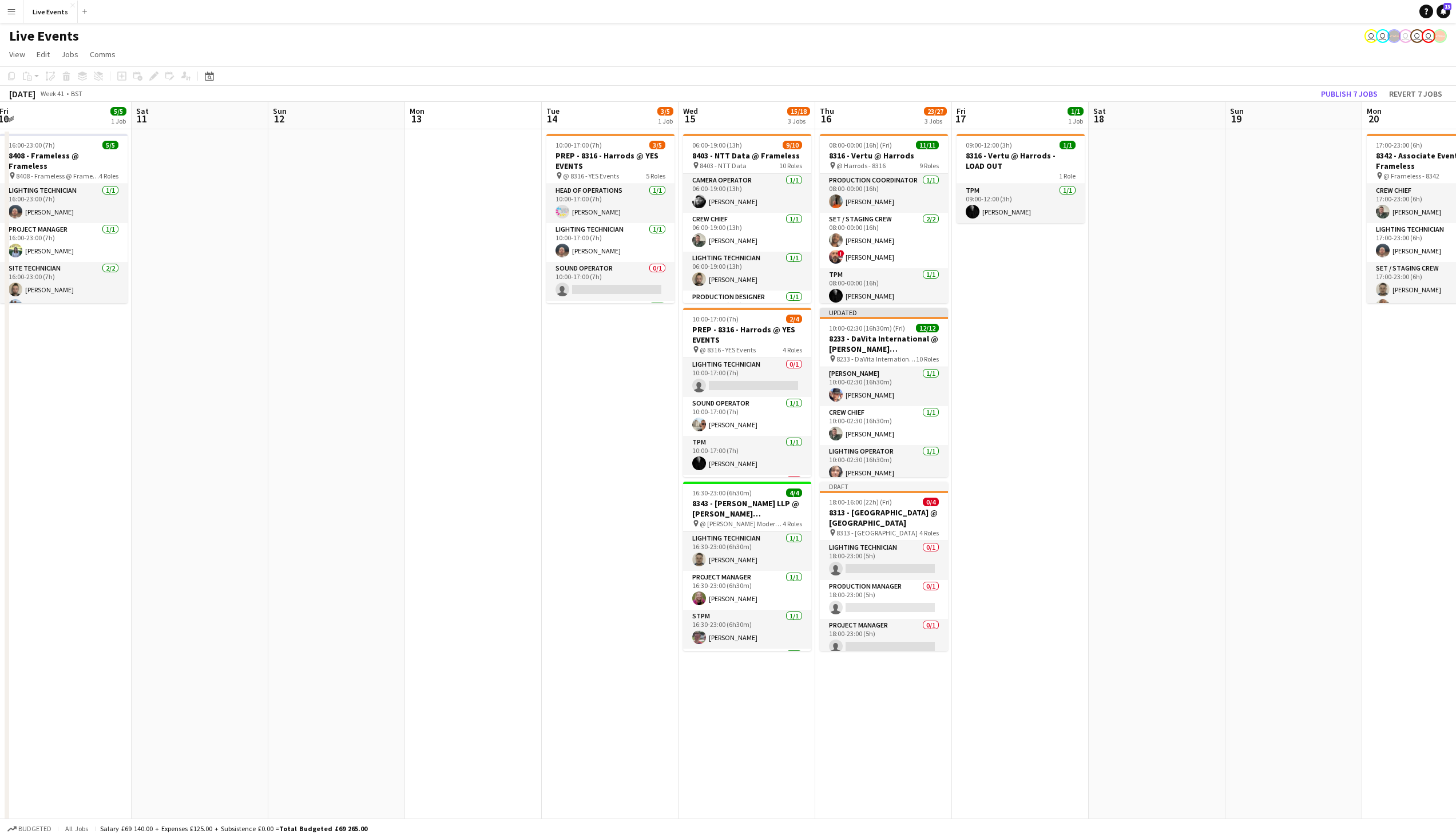
scroll to position [0, 408]
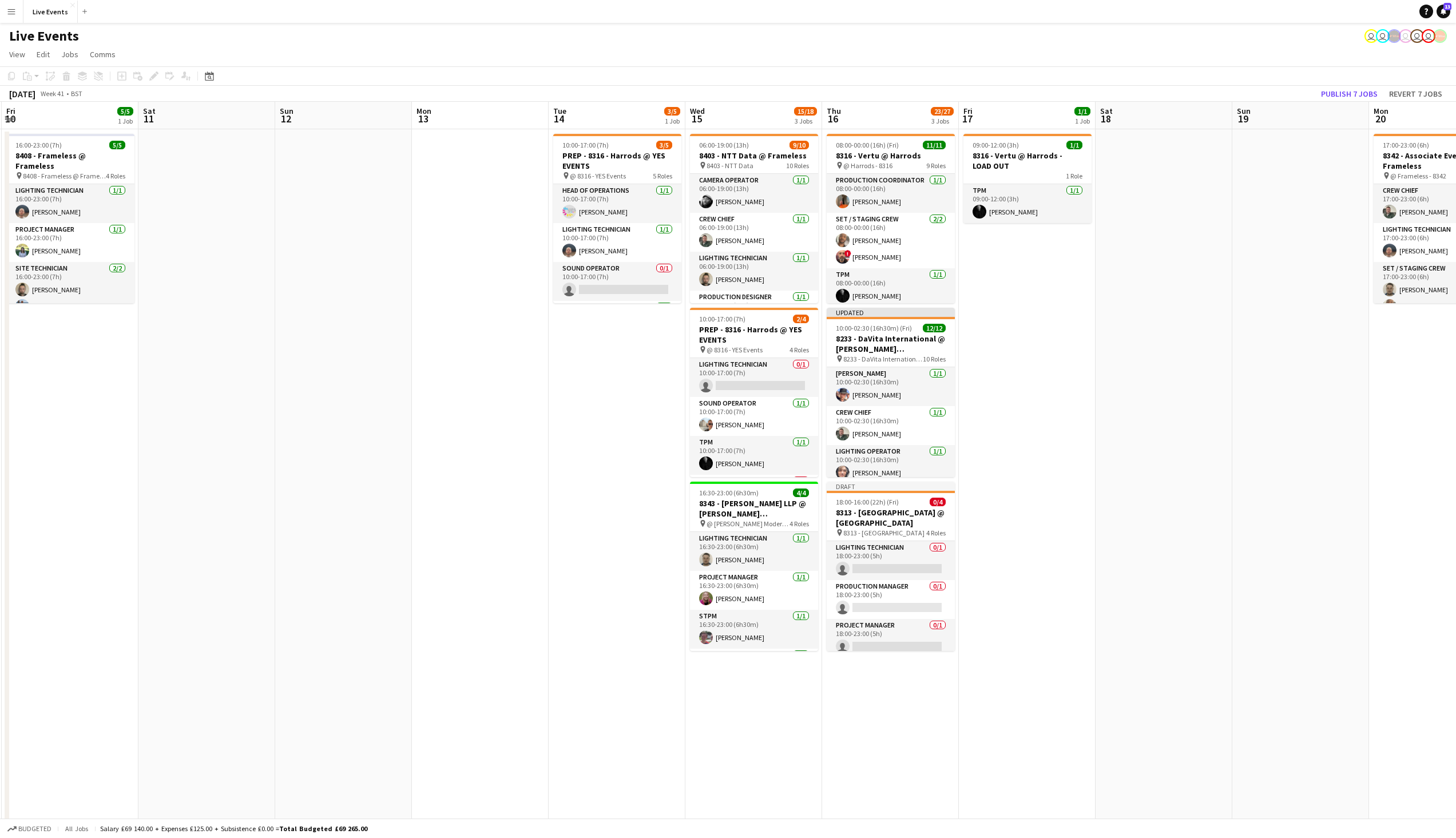
drag, startPoint x: 1262, startPoint y: 342, endPoint x: 490, endPoint y: 292, distance: 773.6
click at [490, 292] on app-calendar-viewport "Tue 7 72/72 5 Jobs Wed 8 39/40 5 Jobs Thu 9 9/9 3 Jobs Fri 10 5/5 1 Job Sat 11 …" at bounding box center [728, 723] width 1456 height 1243
click at [1076, 751] on app-date-cell "09:00-12:00 (3h) 1/1 8316 - Vertu @ Harrods - LOAD OUT 1 Role TPM [DATE] 09:00-…" at bounding box center [1027, 737] width 137 height 1216
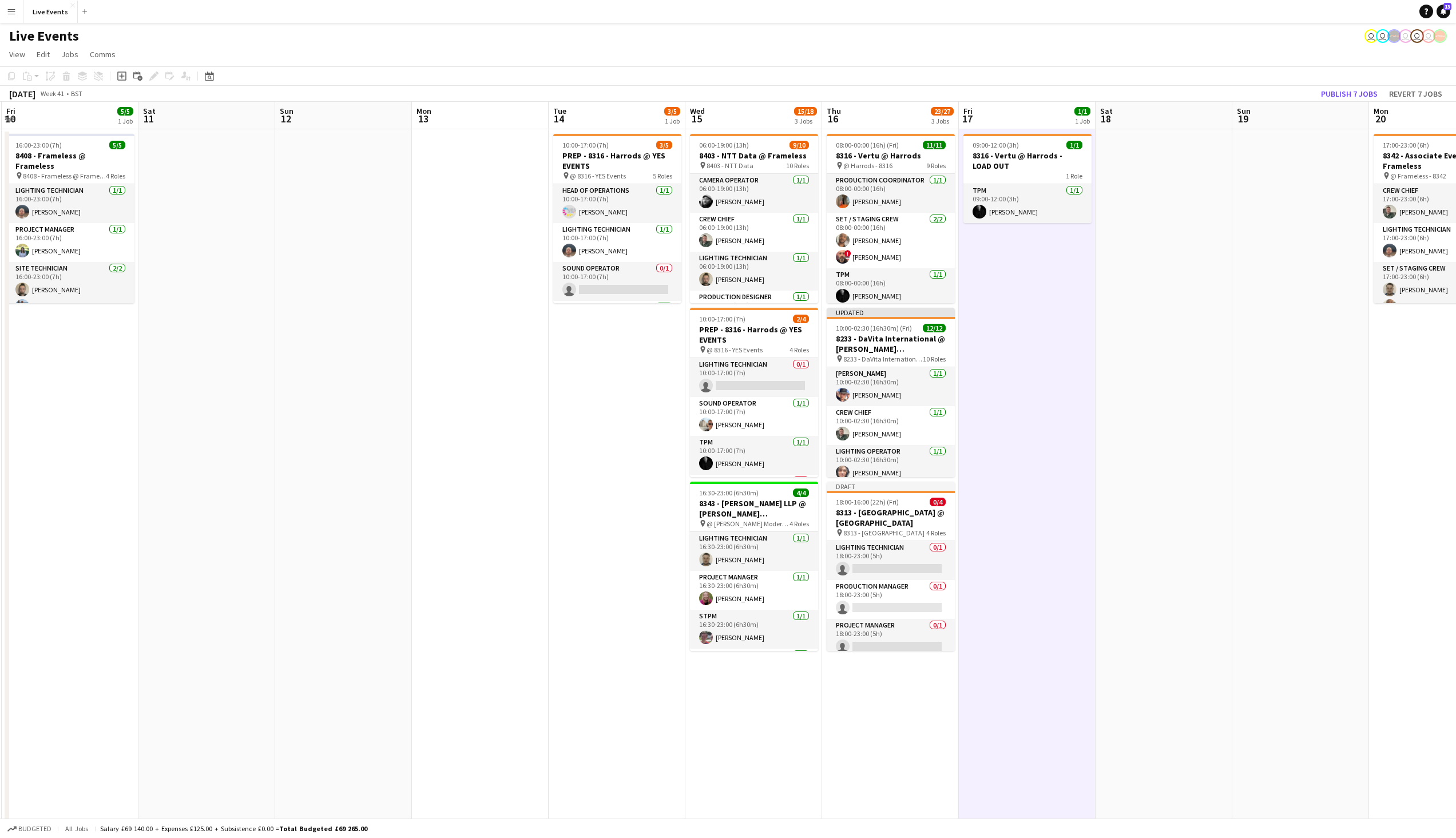
click at [1076, 751] on app-date-cell "09:00-12:00 (3h) 1/1 8316 - Vertu @ Harrods - LOAD OUT 1 Role TPM [DATE] 09:00-…" at bounding box center [1027, 737] width 137 height 1216
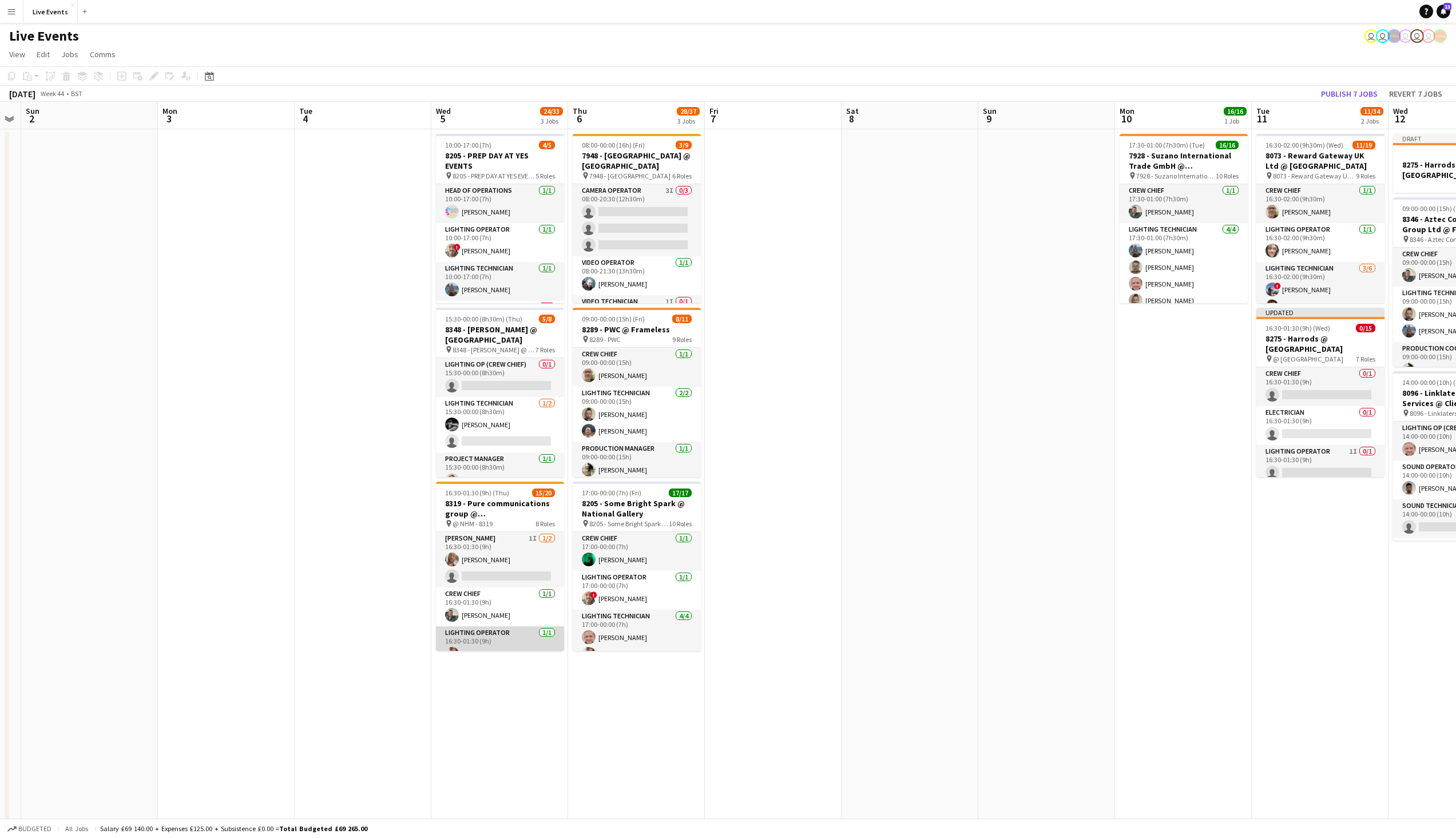
scroll to position [391, 0]
click at [770, 45] on app-page-menu "View Day view expanded Day view collapsed Month view Date picker Jump to [DATE]…" at bounding box center [728, 56] width 1456 height 22
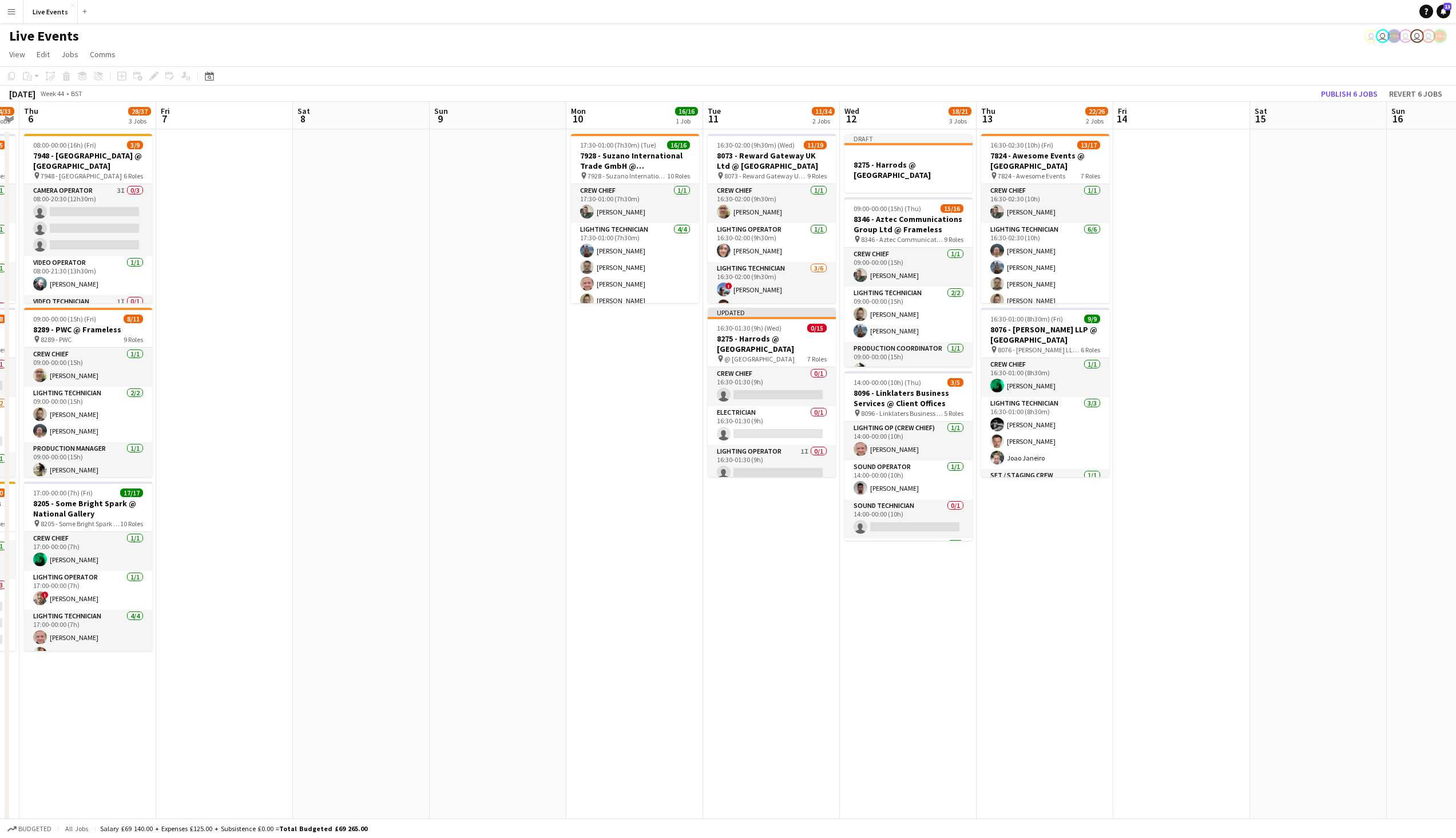
scroll to position [0, 390]
drag, startPoint x: 1090, startPoint y: 521, endPoint x: 587, endPoint y: 551, distance: 503.9
click at [587, 551] on app-calendar-viewport "Mon 3 Tue 4 Wed 5 24/33 3 Jobs Thu 6 28/37 3 Jobs Fri 7 Sat 8 Sun 9 Mon 10 16/1…" at bounding box center [728, 723] width 1456 height 1243
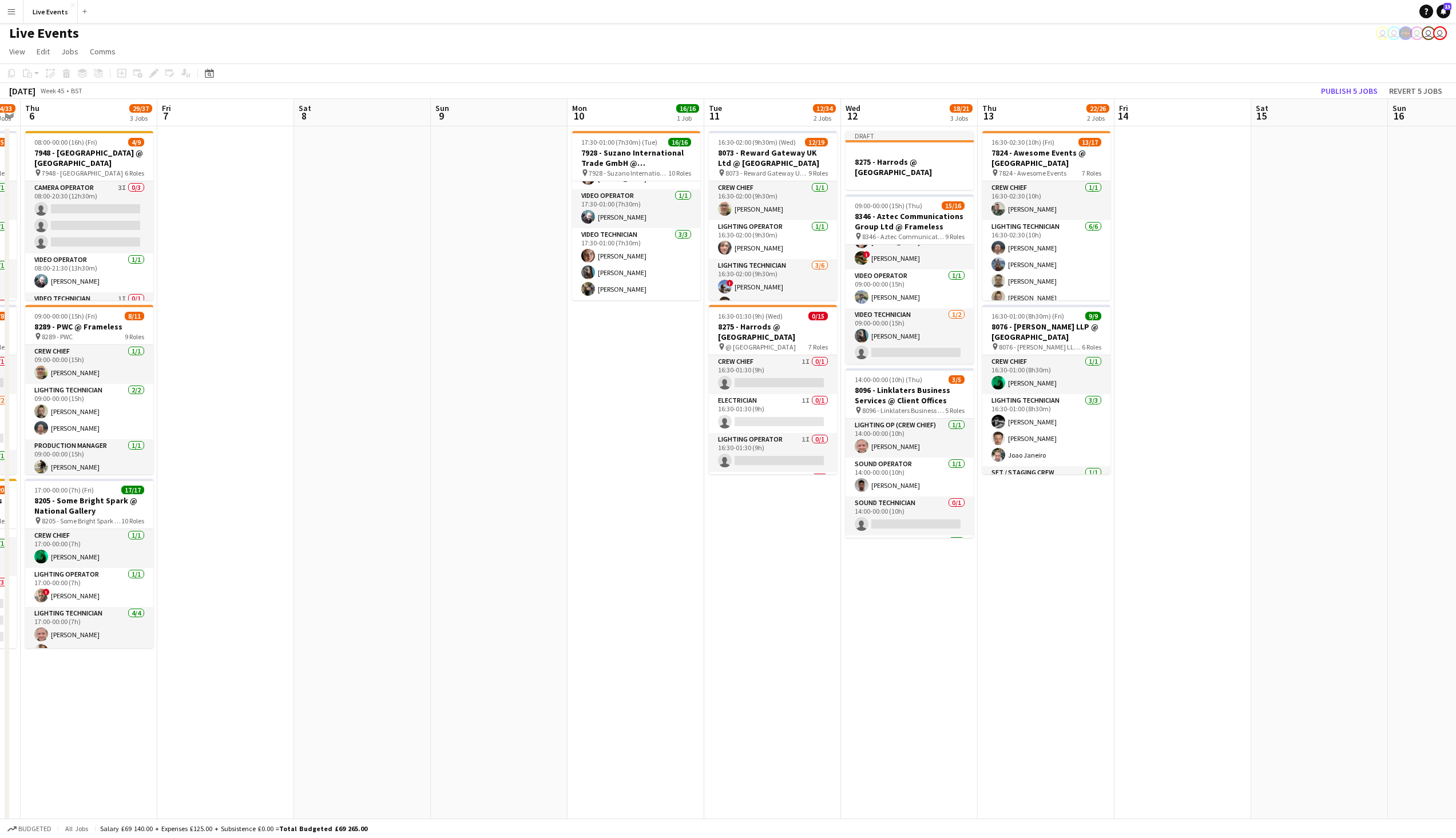
scroll to position [286, 0]
click at [211, 72] on icon at bounding box center [209, 73] width 9 height 9
click at [291, 252] on button "[DATE]" at bounding box center [291, 252] width 33 height 18
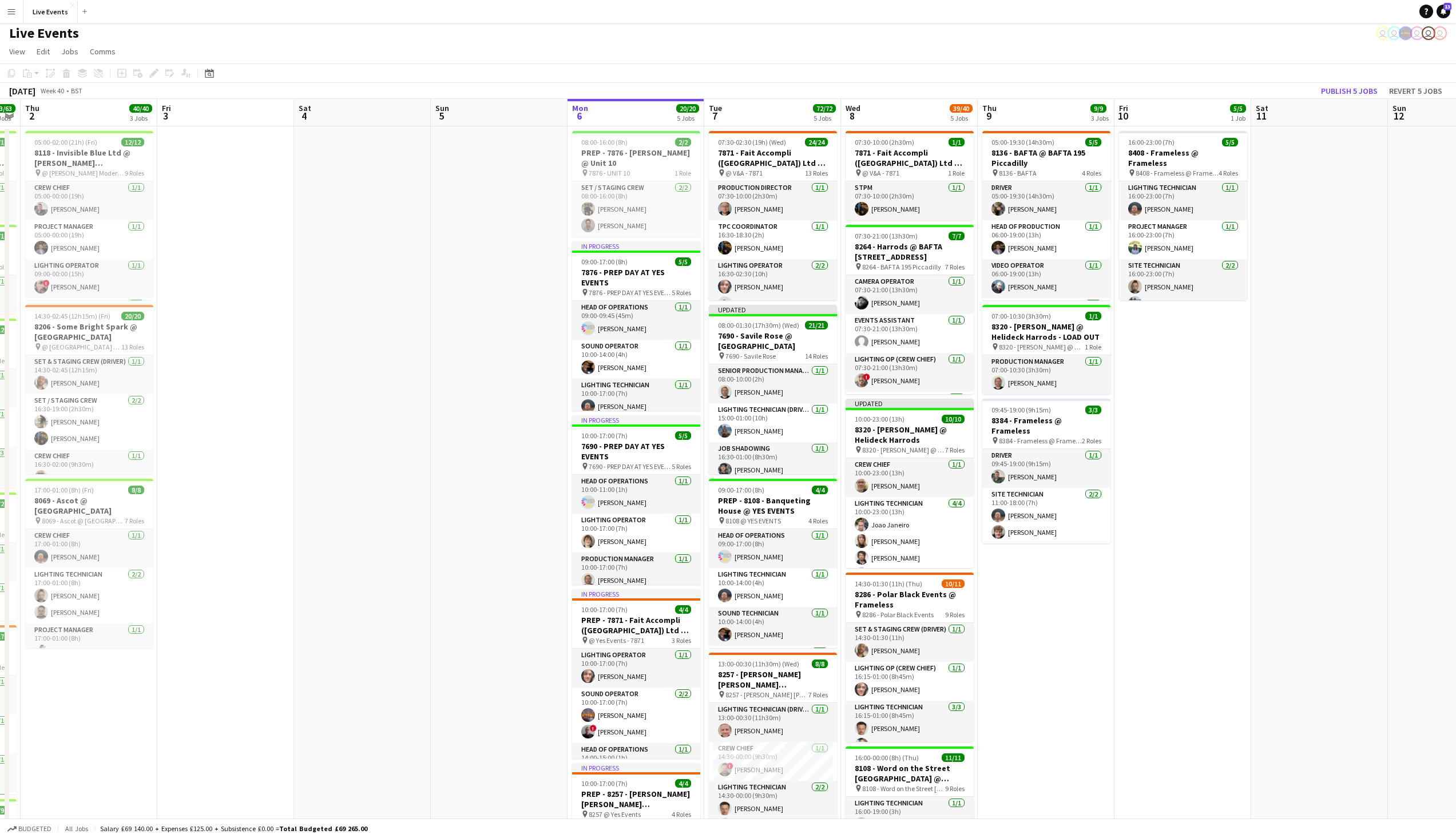
scroll to position [0, 393]
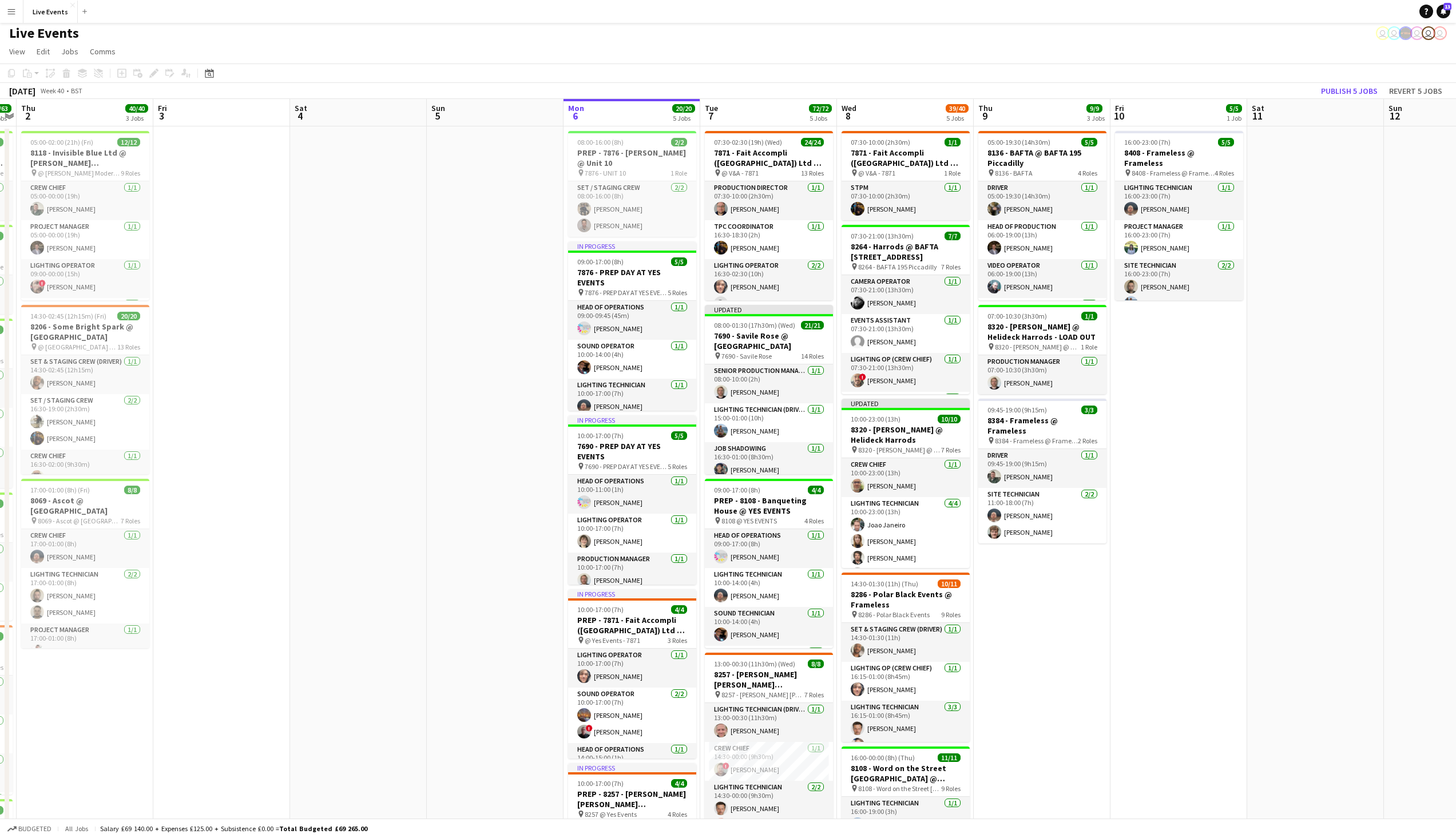
click at [429, 22] on app-navbar "Menu Boards Boards Boards All jobs Status Workforce Workforce My Workforce Recr…" at bounding box center [728, 11] width 1456 height 23
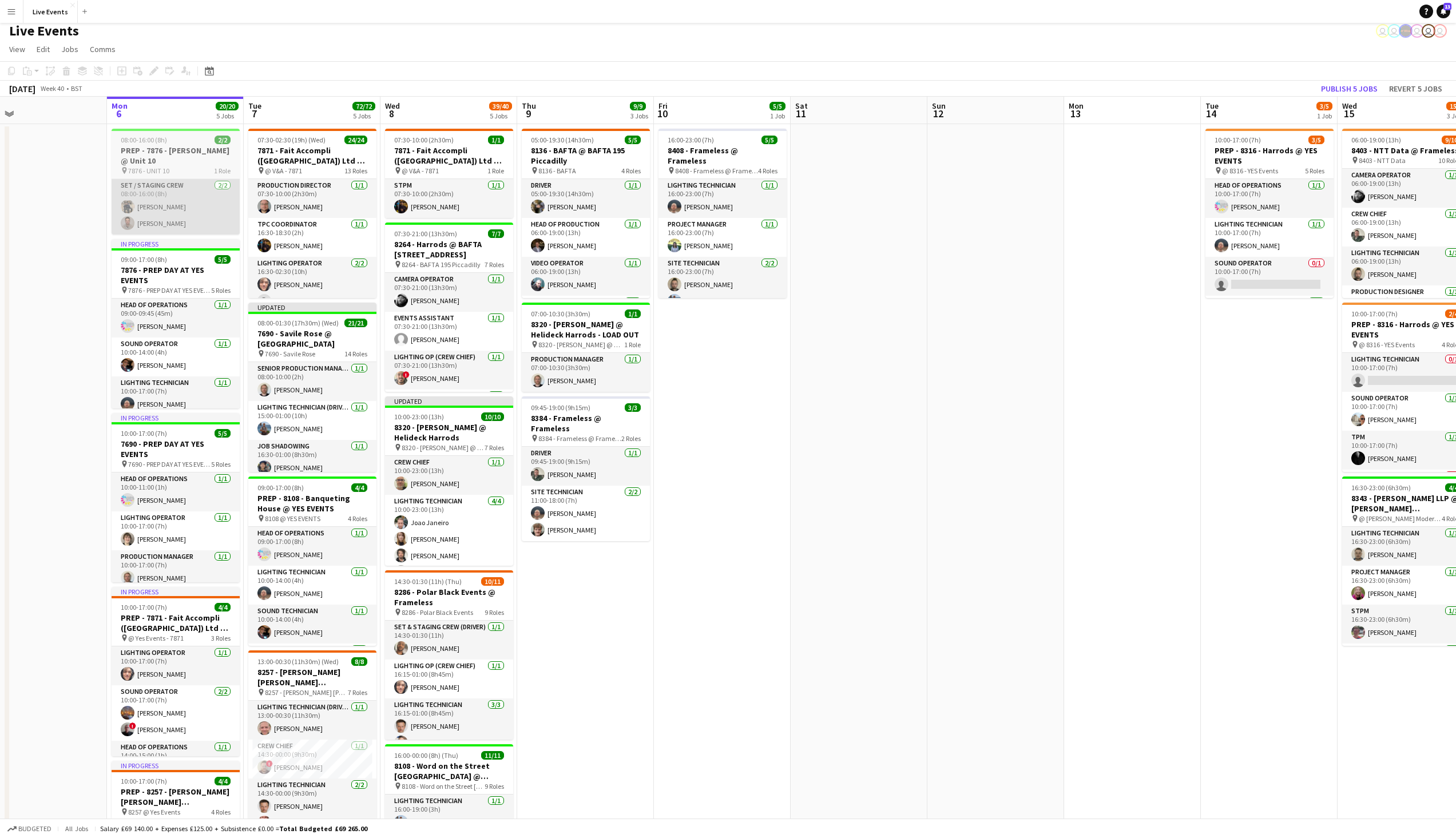
drag, startPoint x: 372, startPoint y: 212, endPoint x: 145, endPoint y: 204, distance: 227.1
click at [0, 202] on app-calendar-viewport "Thu 2 40/40 3 Jobs Fri 3 Sat 4 Sun 5 Mon 6 20/20 5 Jobs Tue 7 72/72 5 Jobs Wed …" at bounding box center [728, 718] width 1456 height 1243
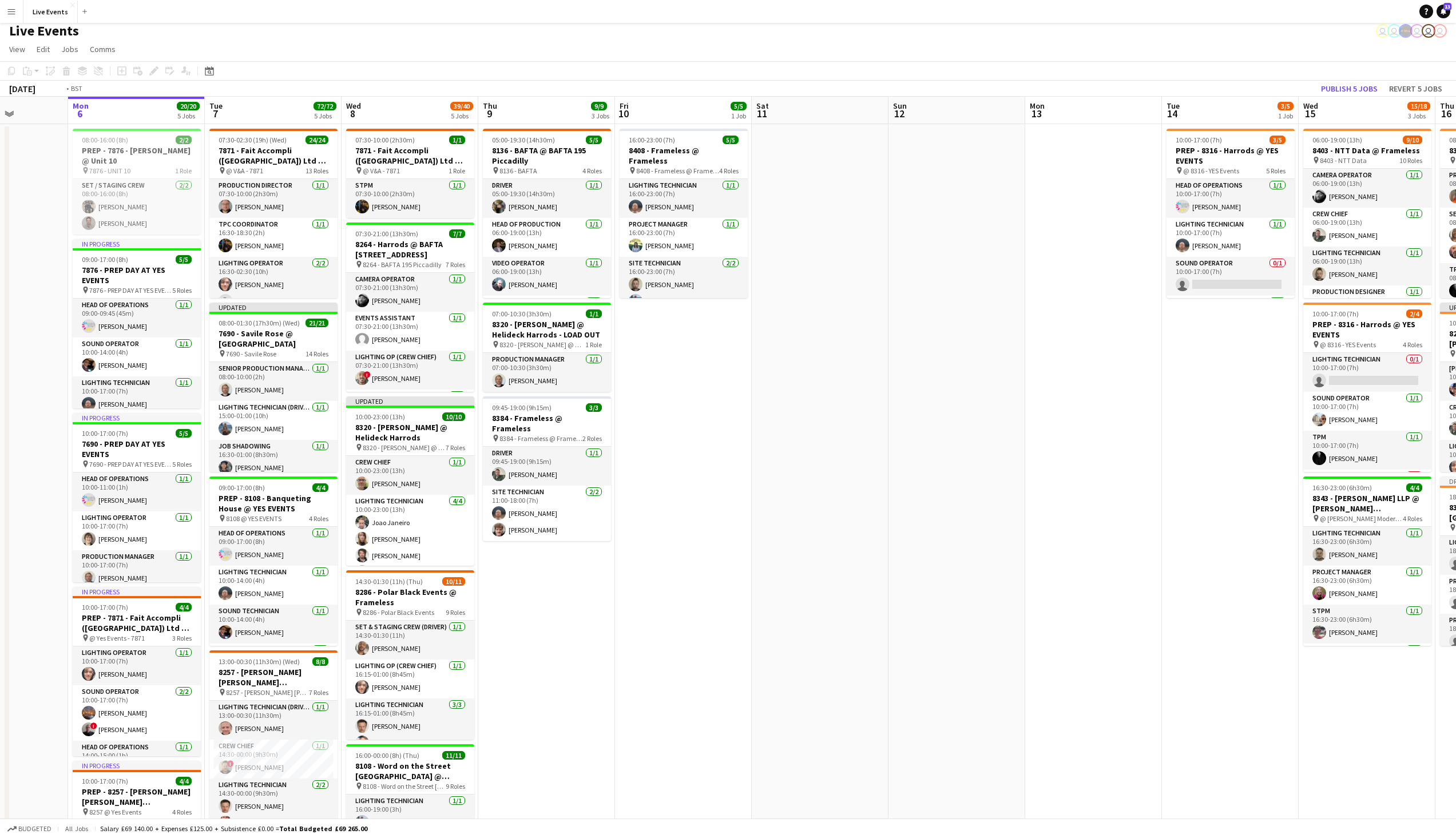
drag, startPoint x: 893, startPoint y: 322, endPoint x: 477, endPoint y: 322, distance: 416.0
click at [477, 322] on app-calendar-viewport "Thu 2 40/40 3 Jobs Fri 3 Sat 4 Sun 5 Mon 6 20/20 5 Jobs Tue 7 72/72 5 Jobs Wed …" at bounding box center [728, 718] width 1456 height 1243
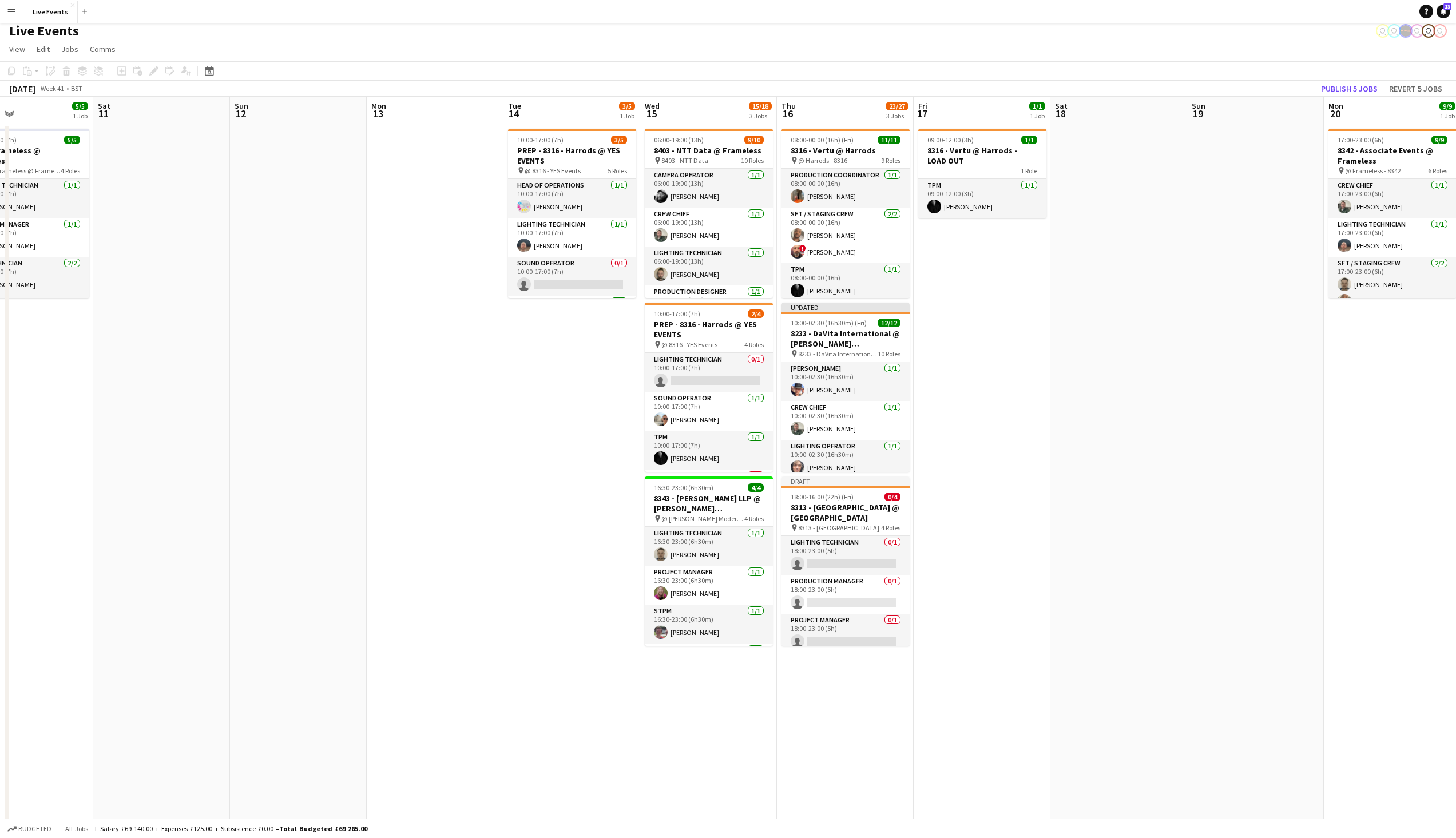
drag, startPoint x: 1123, startPoint y: 353, endPoint x: 732, endPoint y: 347, distance: 391.0
click at [732, 347] on app-calendar-viewport "Tue 7 72/72 5 Jobs Wed 8 39/40 5 Jobs Thu 9 9/9 3 Jobs Fri 10 5/5 1 Job Sat 11 …" at bounding box center [728, 718] width 1456 height 1243
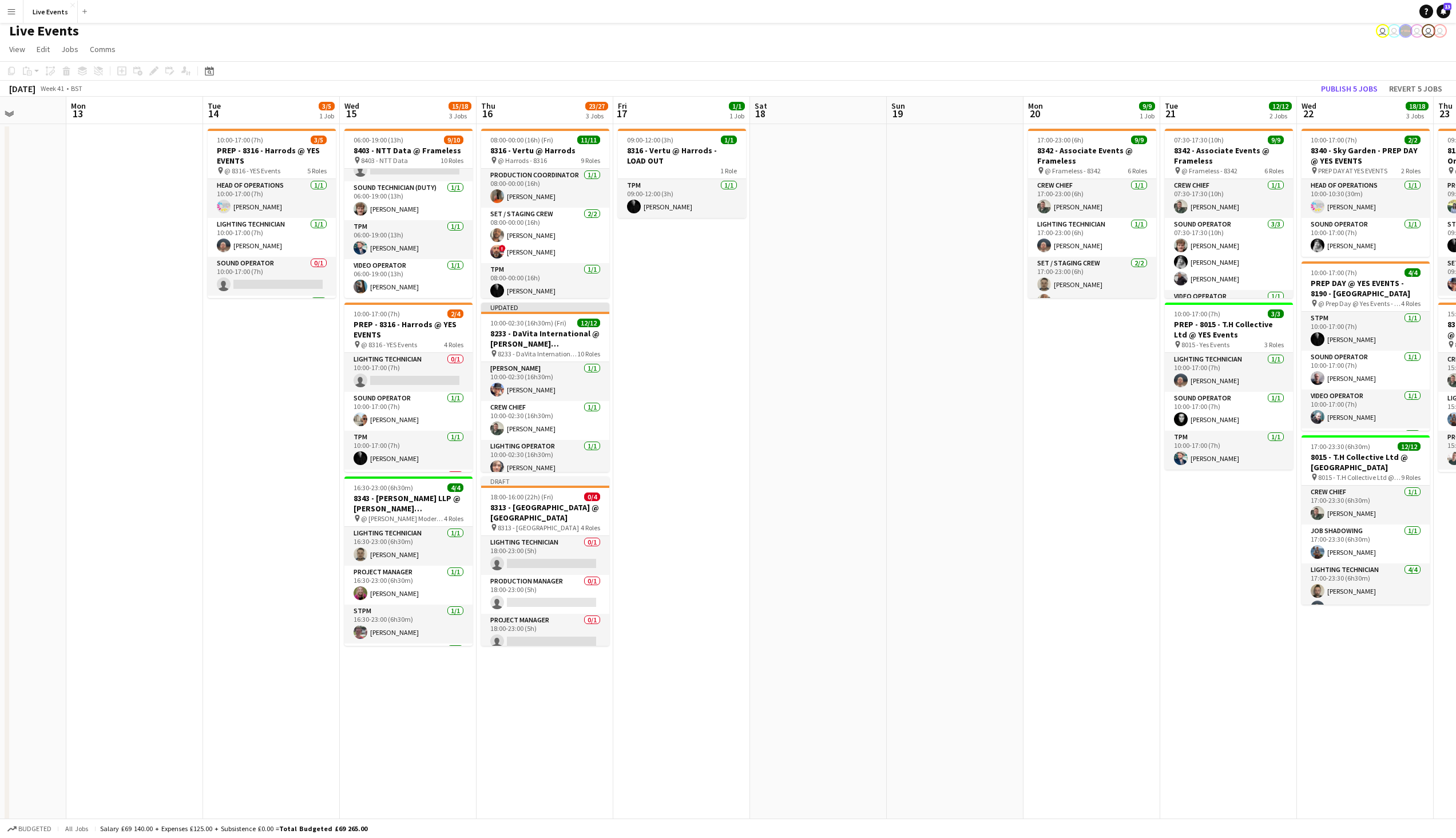
scroll to position [0, 484]
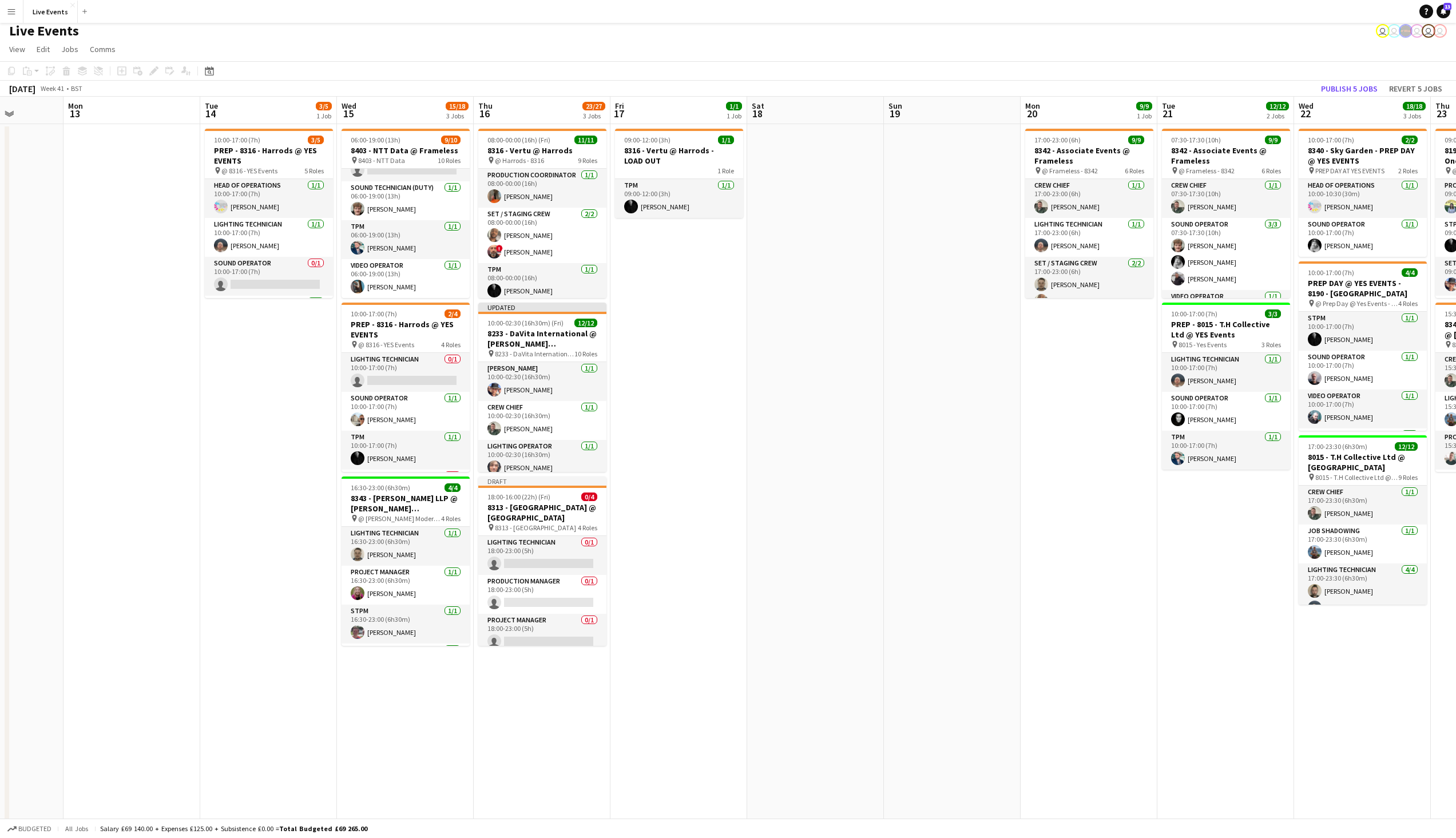
drag, startPoint x: 830, startPoint y: 350, endPoint x: 814, endPoint y: 352, distance: 16.1
click at [814, 352] on app-calendar-viewport "Thu 9 9/9 3 Jobs Fri 10 5/5 1 Job Sat 11 Sun 12 Mon 13 Tue 14 3/5 1 Job Wed 15 …" at bounding box center [728, 718] width 1456 height 1243
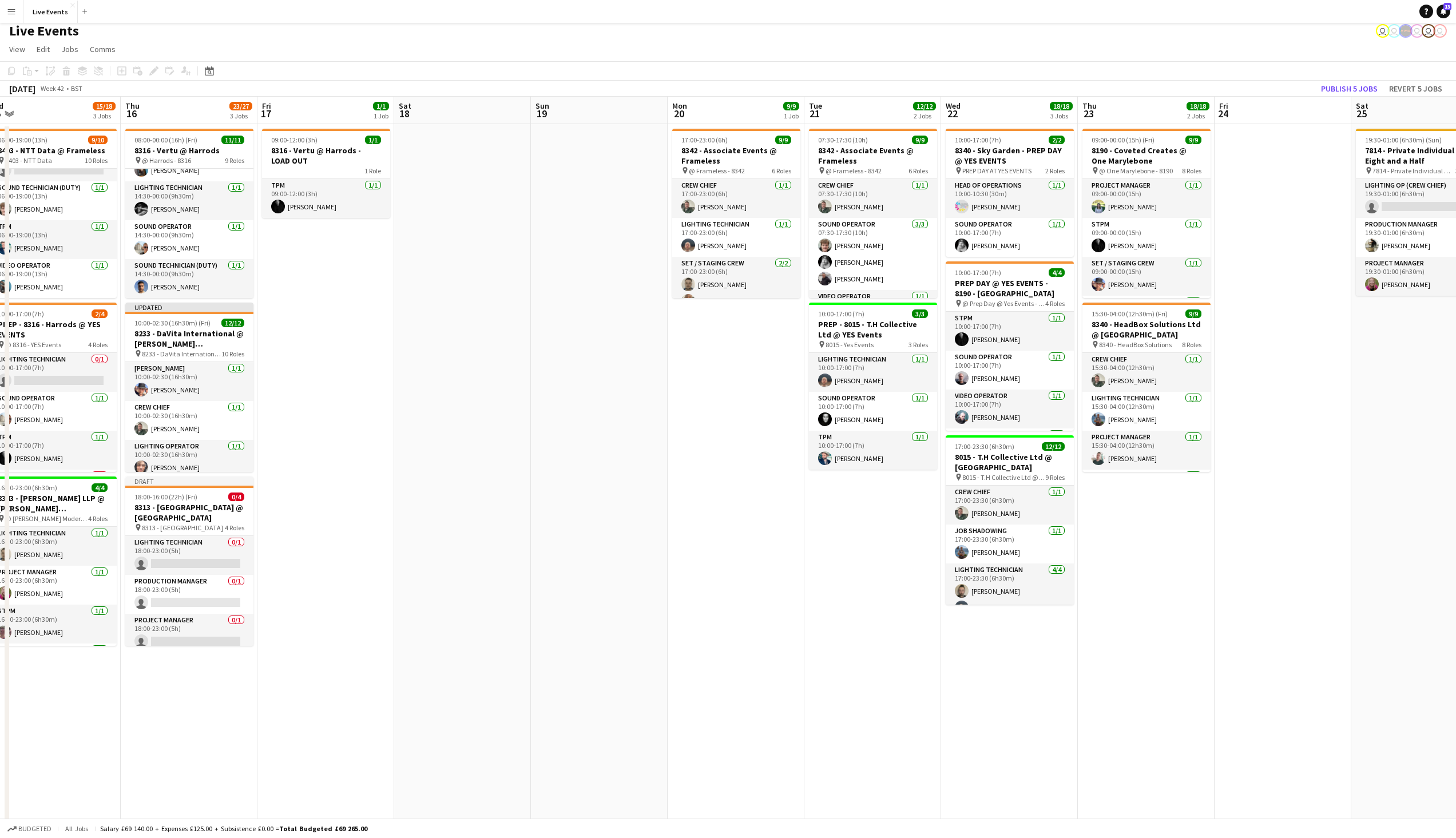
scroll to position [0, 370]
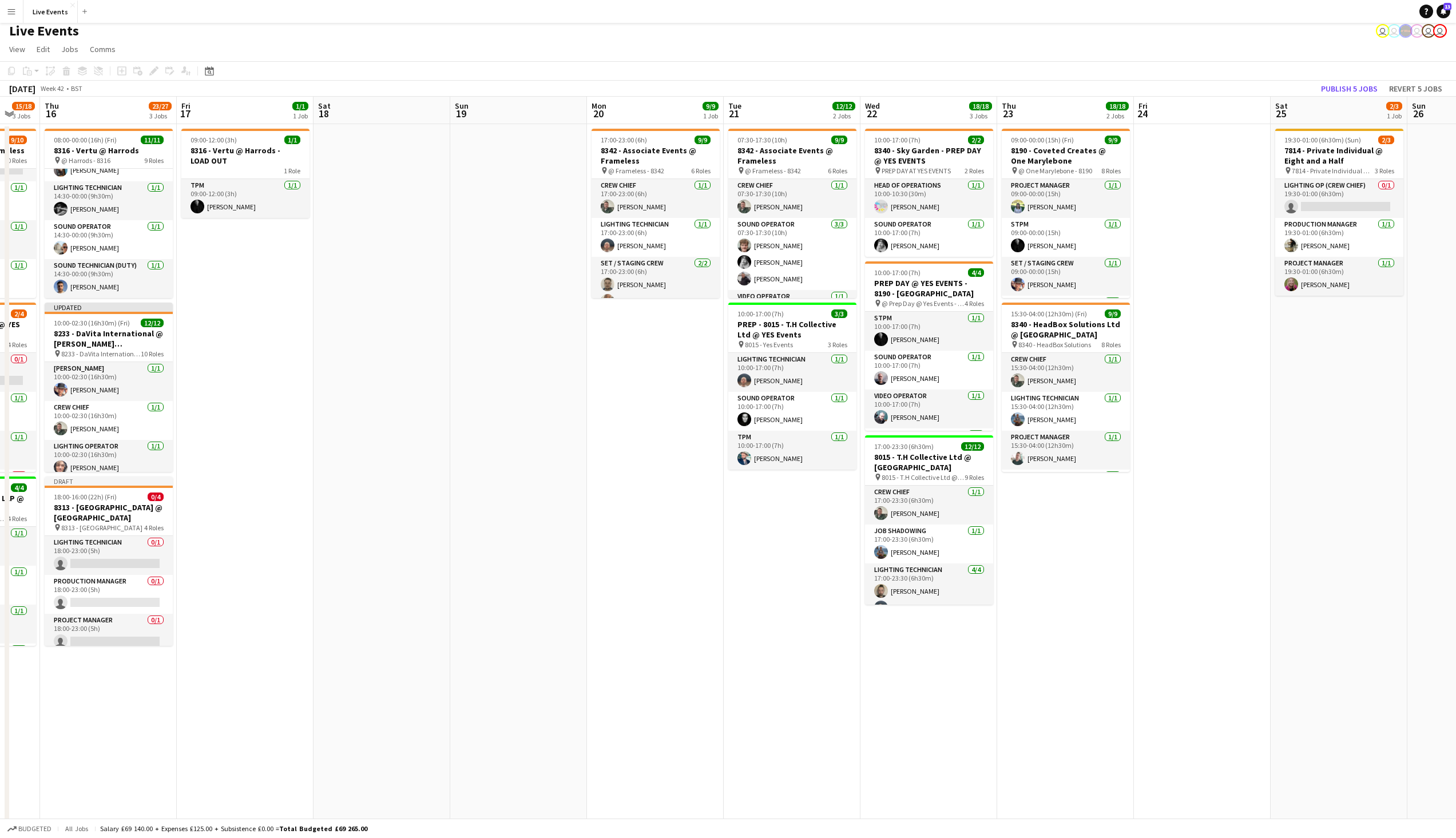
drag, startPoint x: 935, startPoint y: 428, endPoint x: 583, endPoint y: 428, distance: 352.0
click at [583, 428] on app-calendar-viewport "Mon 13 Tue 14 3/5 1 Job Wed 15 15/18 3 Jobs Thu 16 23/27 3 Jobs Fri 17 1/1 1 Jo…" at bounding box center [728, 718] width 1456 height 1243
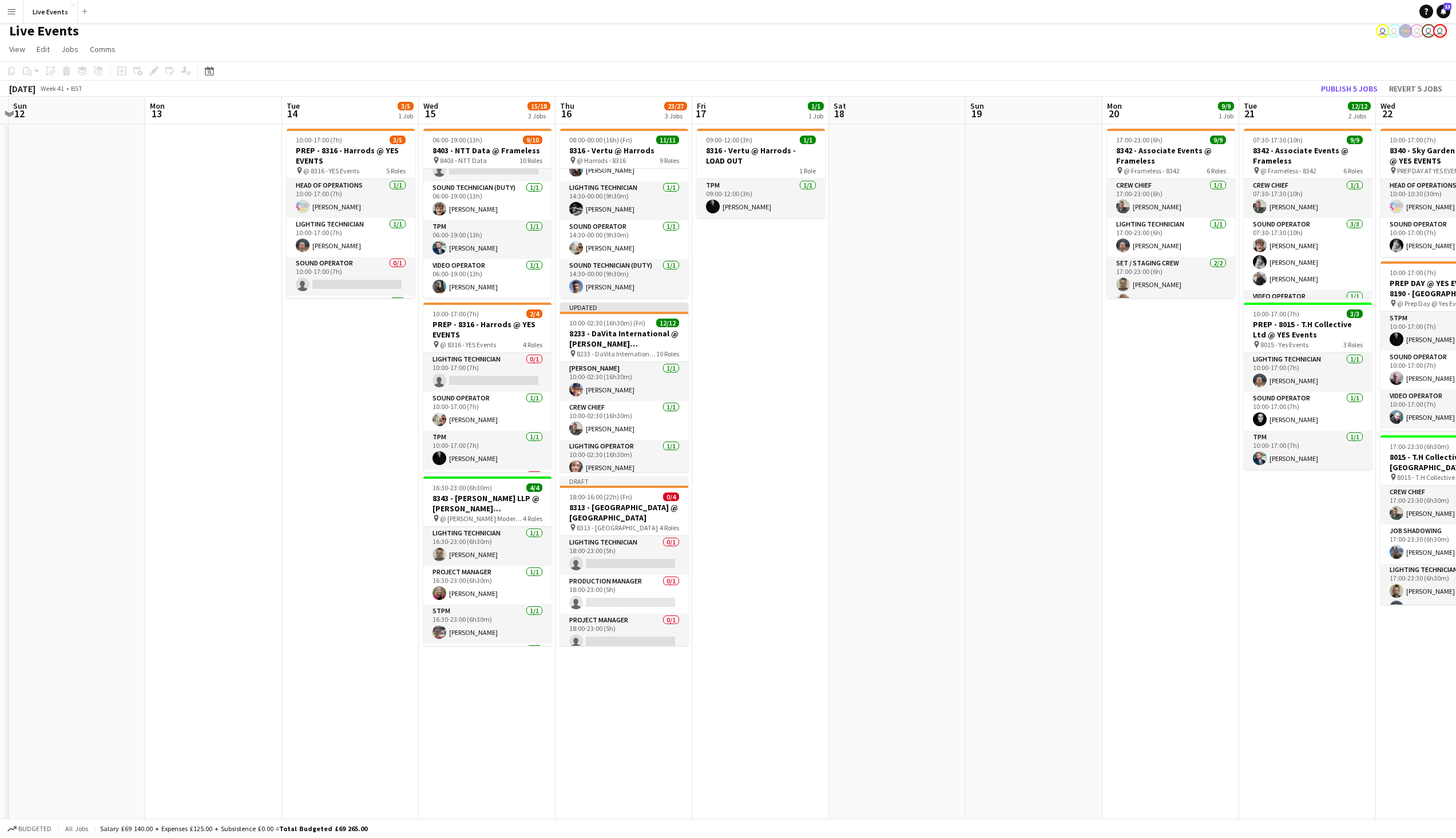
scroll to position [0, 252]
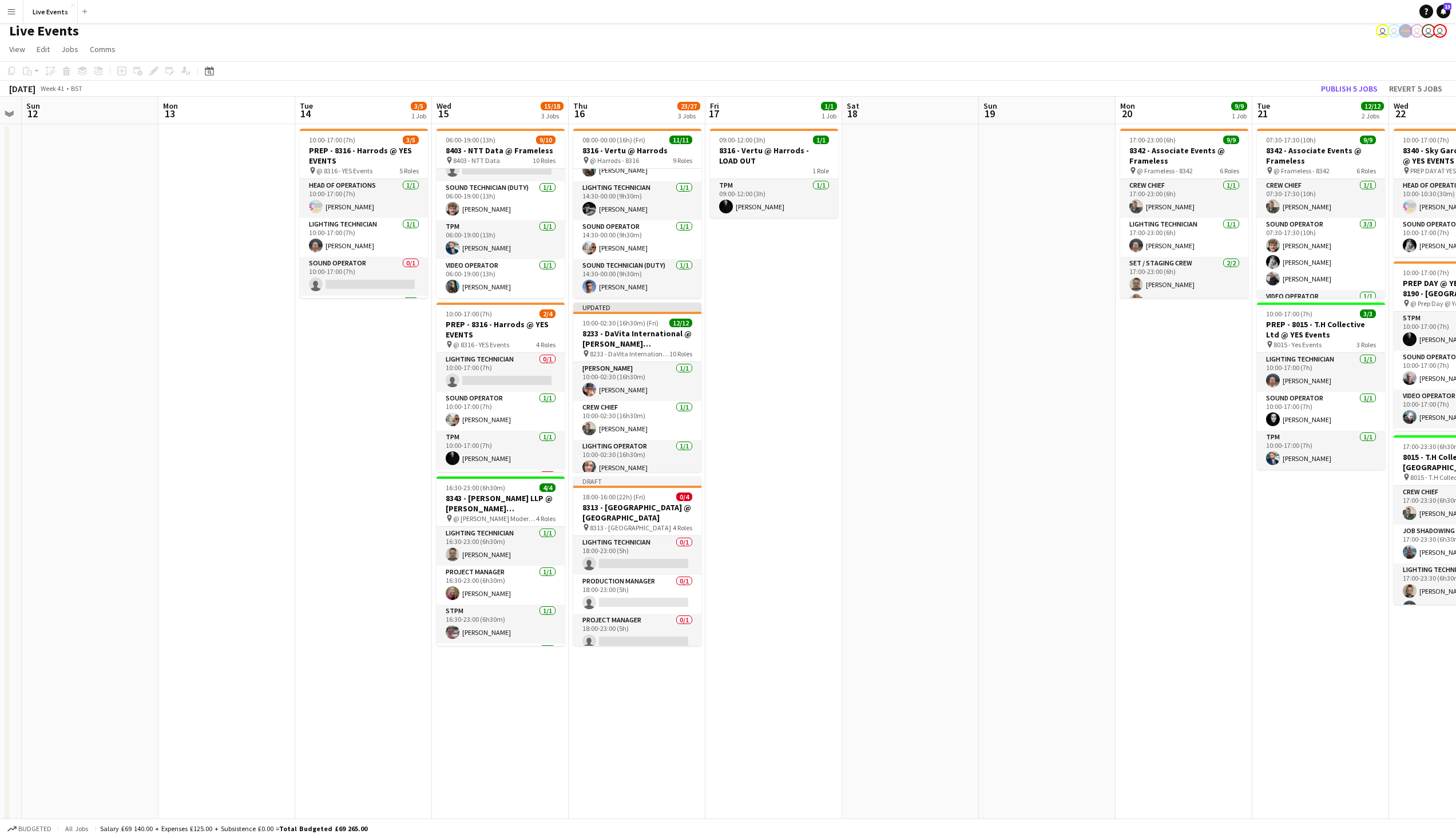
drag, startPoint x: 307, startPoint y: 389, endPoint x: 777, endPoint y: 389, distance: 470.0
click at [777, 389] on app-calendar-viewport "Fri 10 5/5 1 Job Sat 11 Sun 12 Mon 13 Tue 14 3/5 1 Job Wed 15 15/18 3 Jobs Thu …" at bounding box center [728, 718] width 1456 height 1243
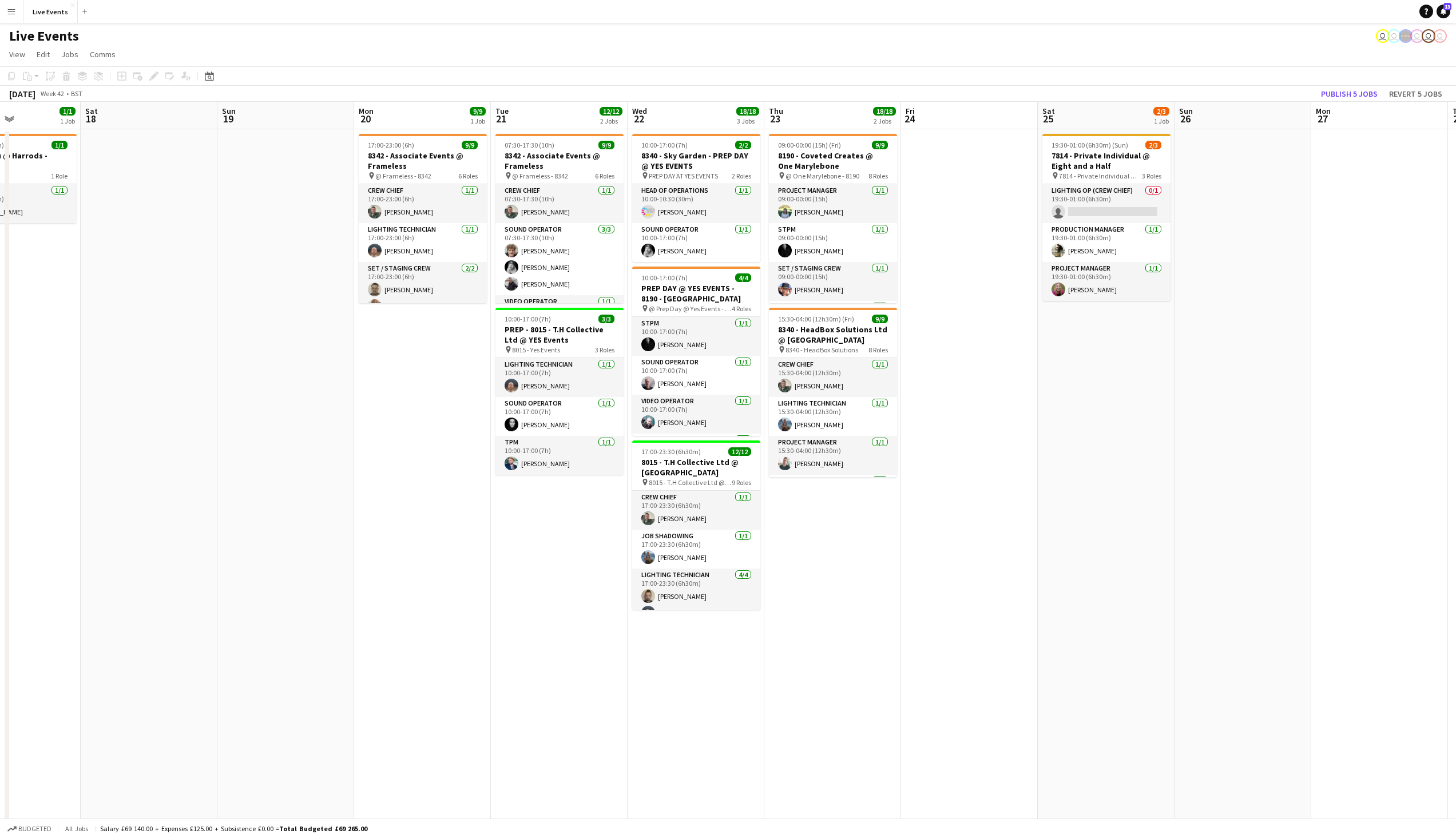
scroll to position [0, 329]
drag, startPoint x: 1025, startPoint y: 481, endPoint x: 365, endPoint y: 528, distance: 661.7
click at [365, 528] on app-calendar-viewport "Wed 15 15/18 3 Jobs Thu 16 23/27 3 Jobs Fri 17 1/1 1 Job Sat 18 Sun 19 Mon 20 9…" at bounding box center [728, 723] width 1456 height 1243
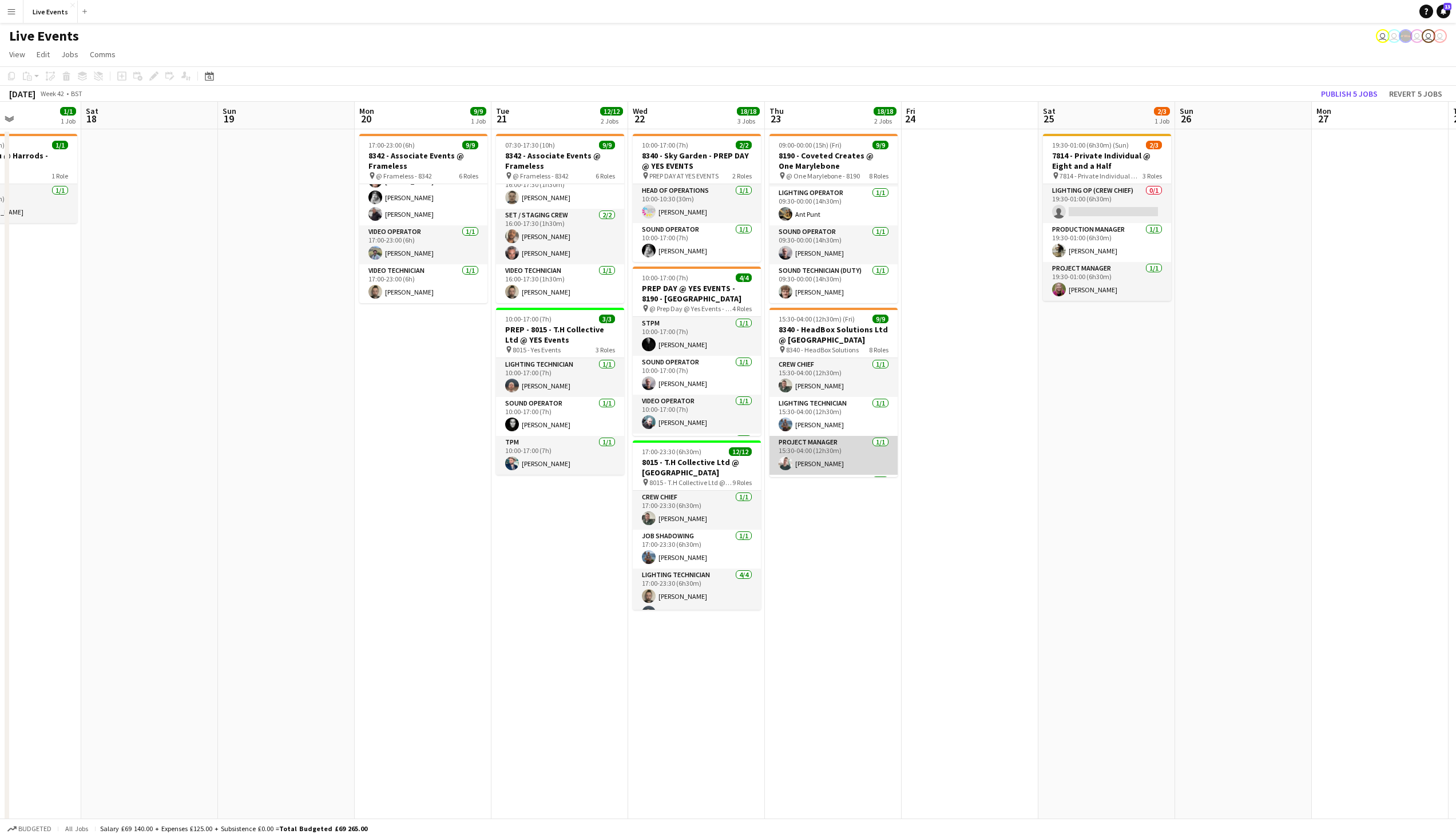
scroll to position [209, 0]
click at [851, 419] on app-card-role "Sound Technician [DATE] 15:30-04:00 (12h30m) [PERSON_NAME] [PERSON_NAME] [PERSO…" at bounding box center [833, 410] width 128 height 56
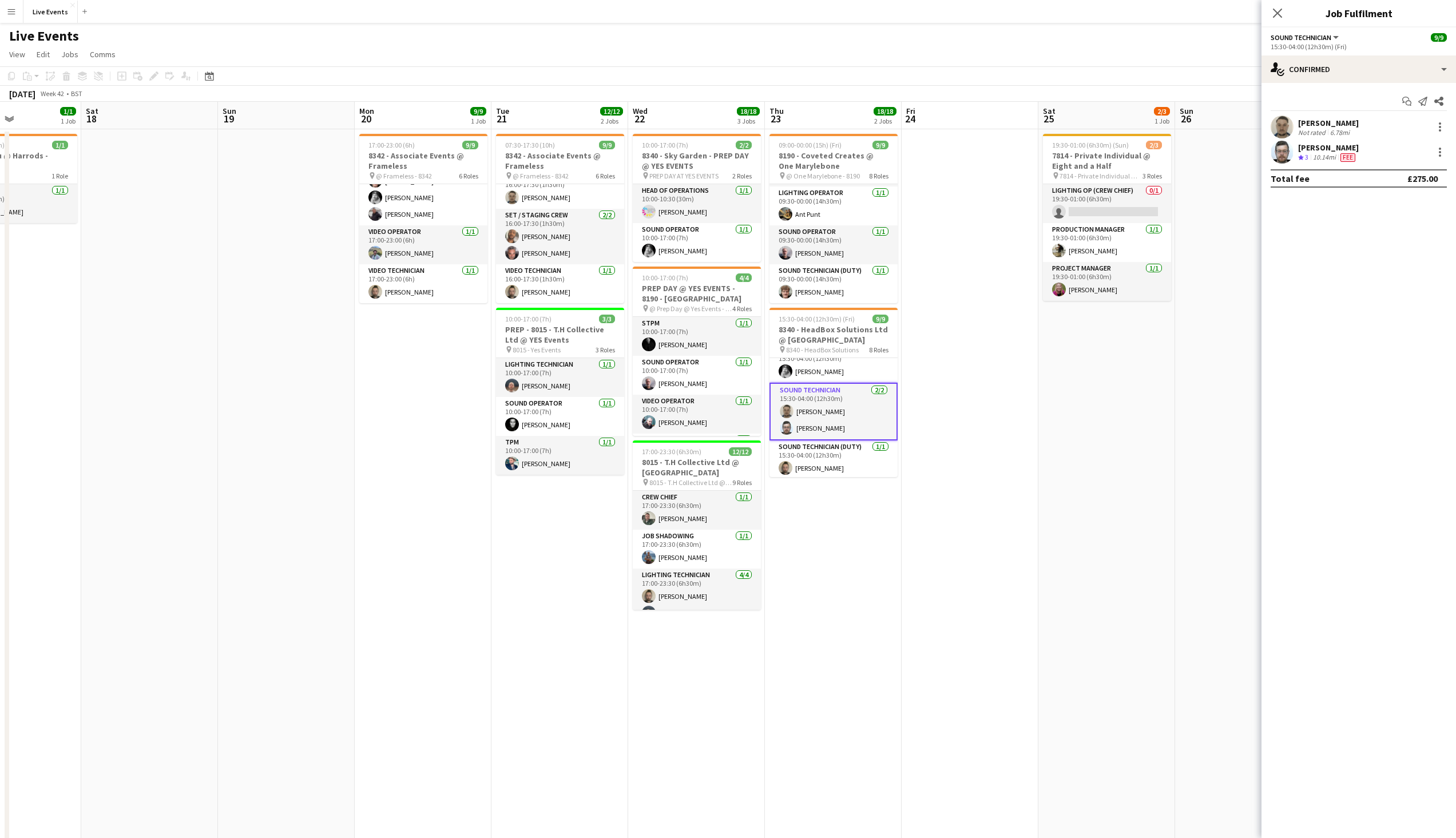
click at [942, 398] on app-date-cell at bounding box center [970, 737] width 137 height 1216
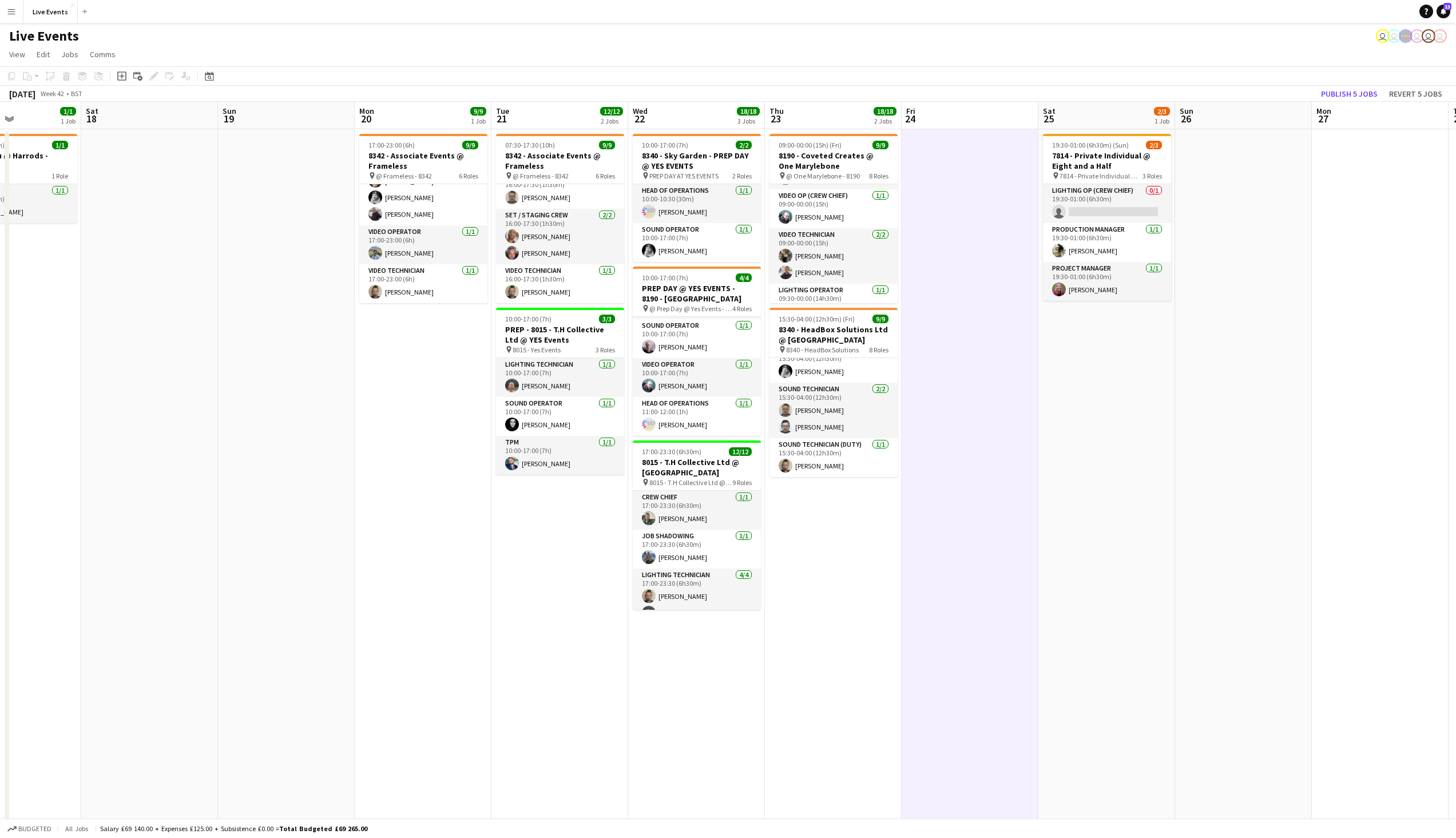
scroll to position [112, 0]
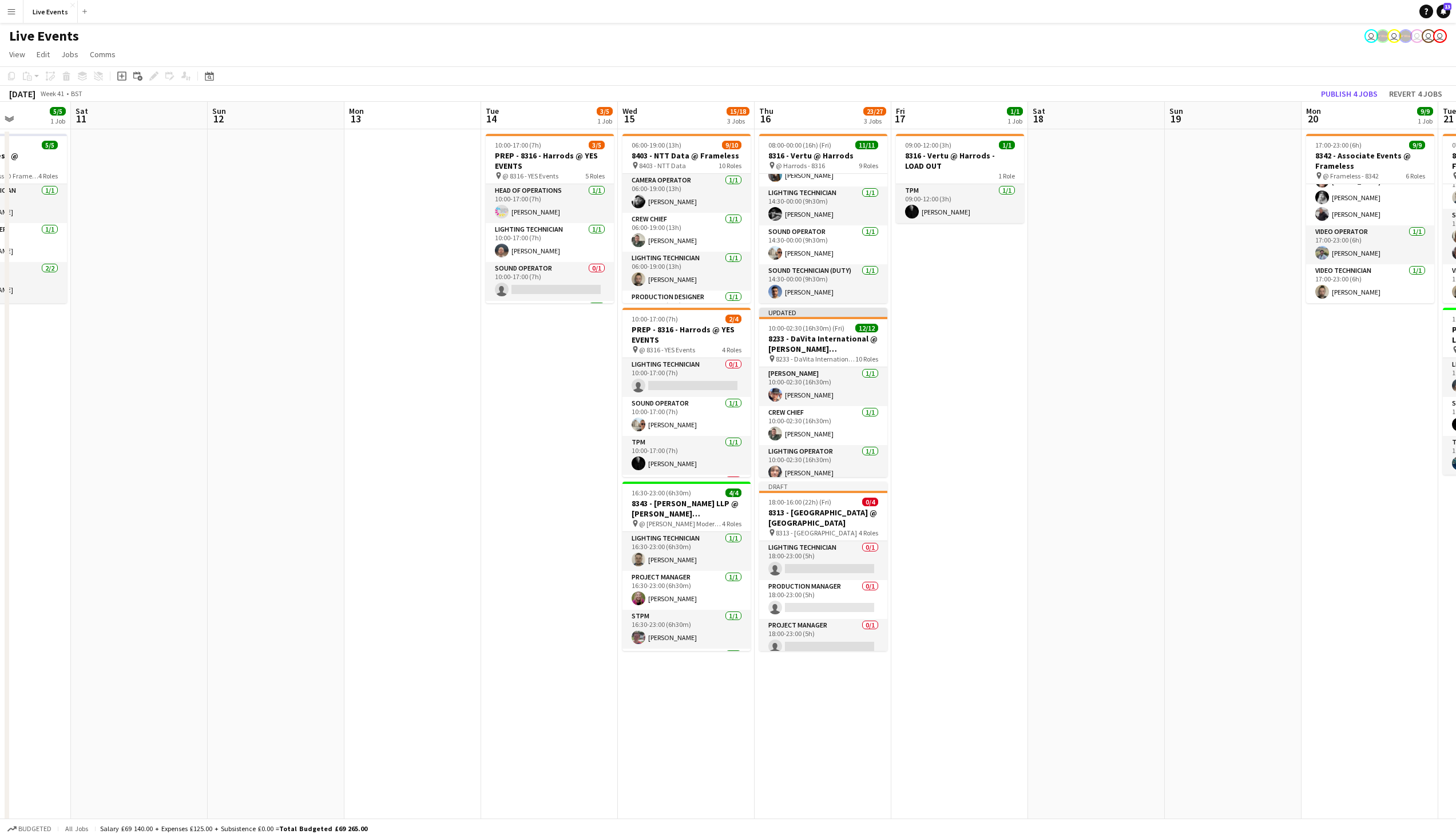
drag, startPoint x: 311, startPoint y: 339, endPoint x: 1096, endPoint y: 241, distance: 791.1
click at [1096, 241] on app-calendar-viewport "Wed 8 39/40 5 Jobs Thu 9 9/9 3 Jobs Fri 10 5/5 1 Job Sat 11 Sun 12 Mon 13 Tue 1…" at bounding box center [728, 723] width 1456 height 1243
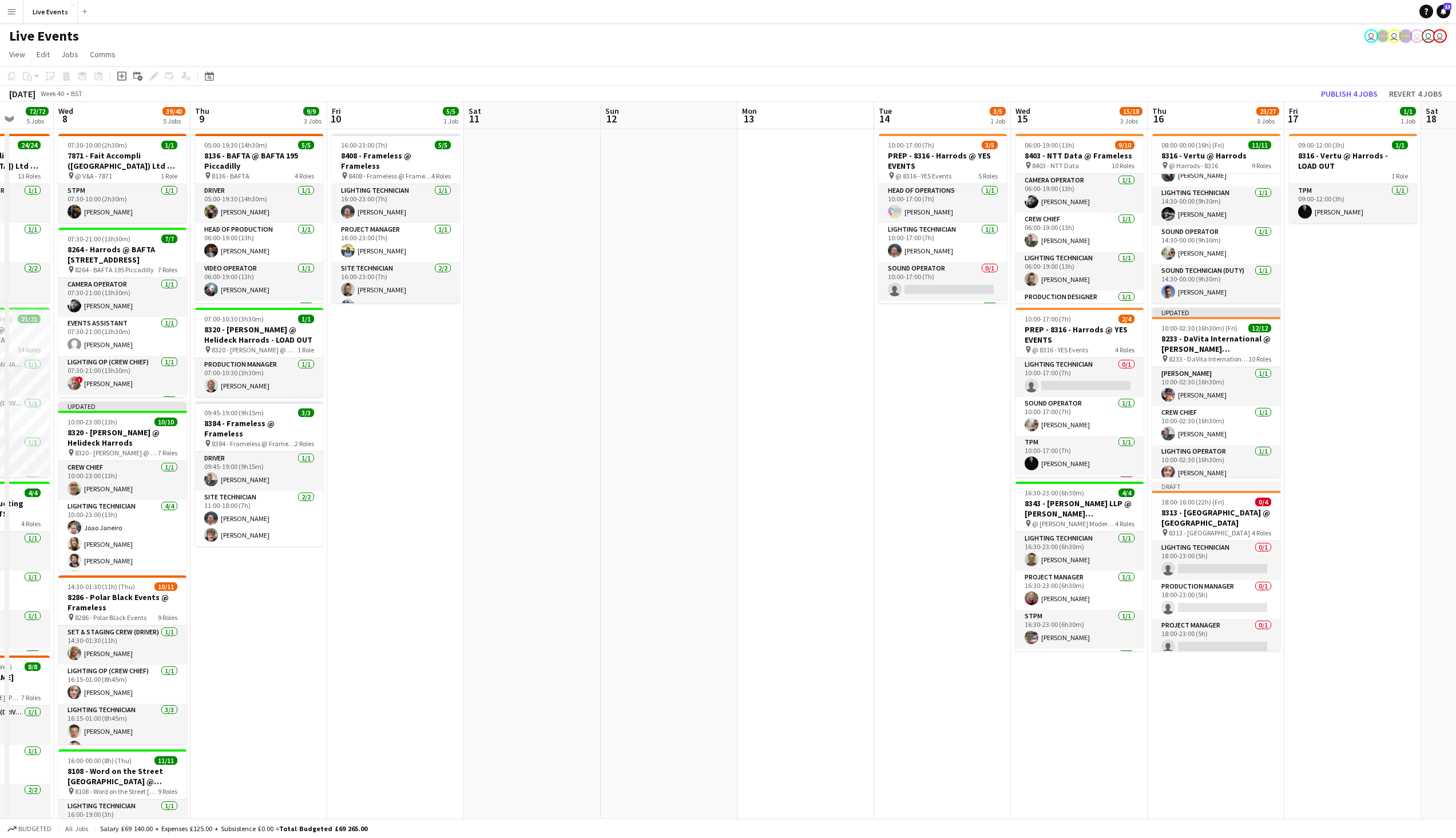
drag, startPoint x: 778, startPoint y: 255, endPoint x: 353, endPoint y: 271, distance: 425.3
click at [340, 273] on app-calendar-viewport "Sat 4 Sun 5 Mon 6 20/20 5 Jobs Tue 7 72/72 5 Jobs Wed 8 39/40 5 Jobs Thu 9 9/9 …" at bounding box center [728, 723] width 1456 height 1243
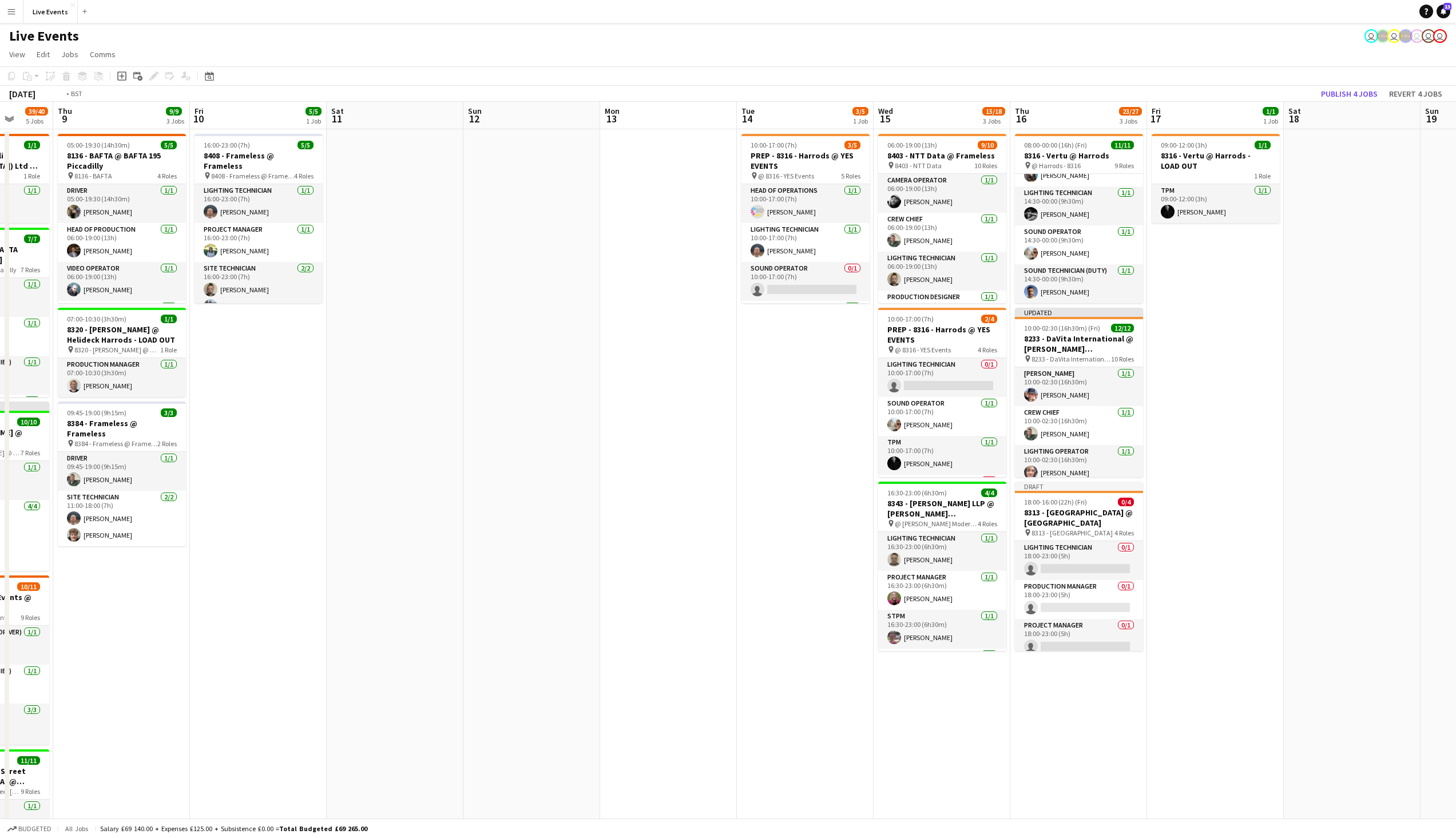
drag, startPoint x: 1176, startPoint y: 345, endPoint x: 176, endPoint y: 344, distance: 1000.0
click at [176, 344] on app-calendar-viewport "Mon 6 20/20 5 Jobs Tue 7 72/72 5 Jobs Wed 8 39/40 5 Jobs Thu 9 9/9 3 Jobs Fri 1…" at bounding box center [728, 723] width 1456 height 1243
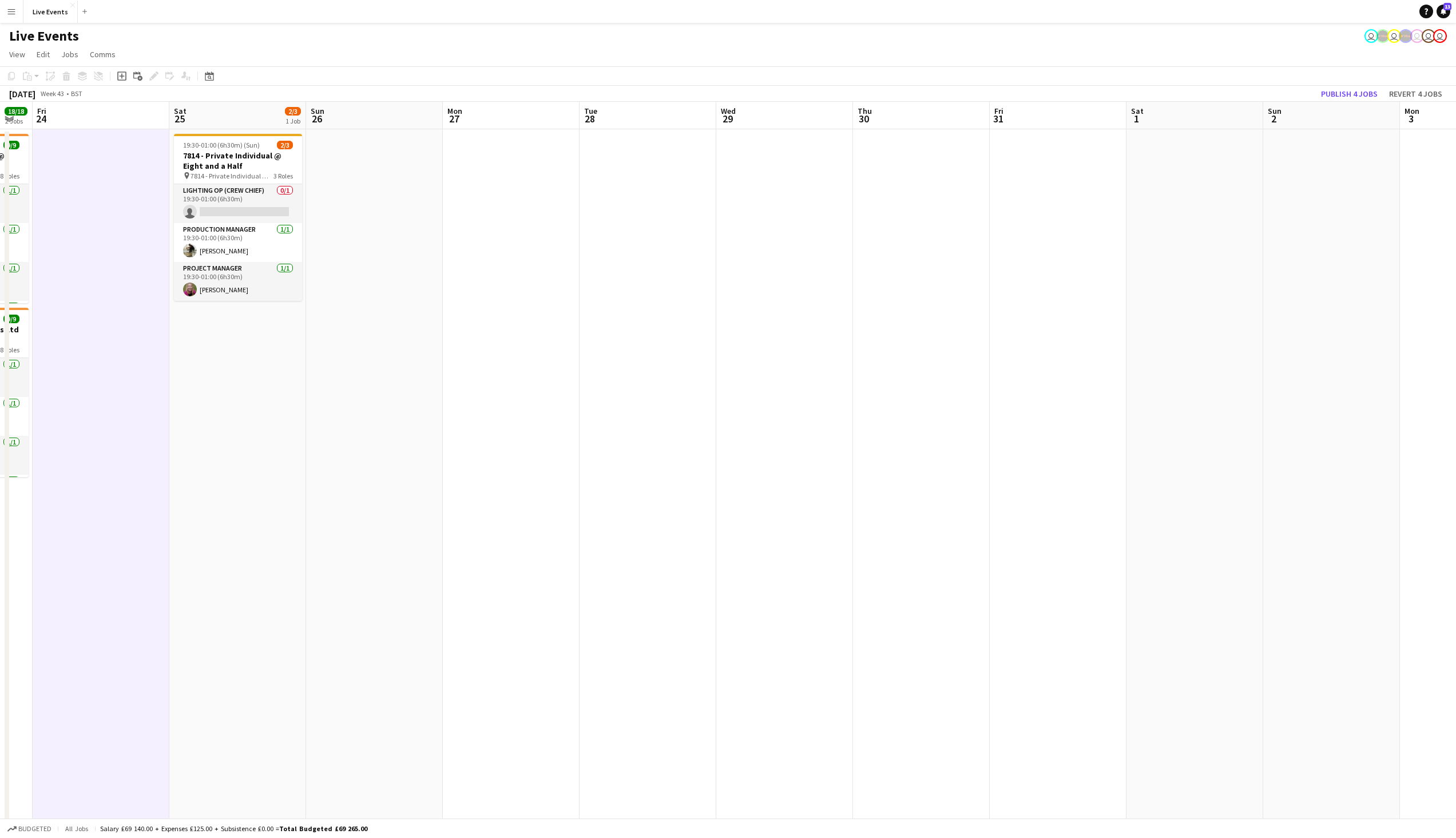
drag, startPoint x: 409, startPoint y: 374, endPoint x: 331, endPoint y: 368, distance: 78.2
click at [202, 368] on app-calendar-viewport "Tue 21 12/12 2 Jobs Wed 22 18/18 3 Jobs Thu 23 18/18 2 Jobs Fri 24 Sat 25 2/3 1…" at bounding box center [728, 723] width 1456 height 1243
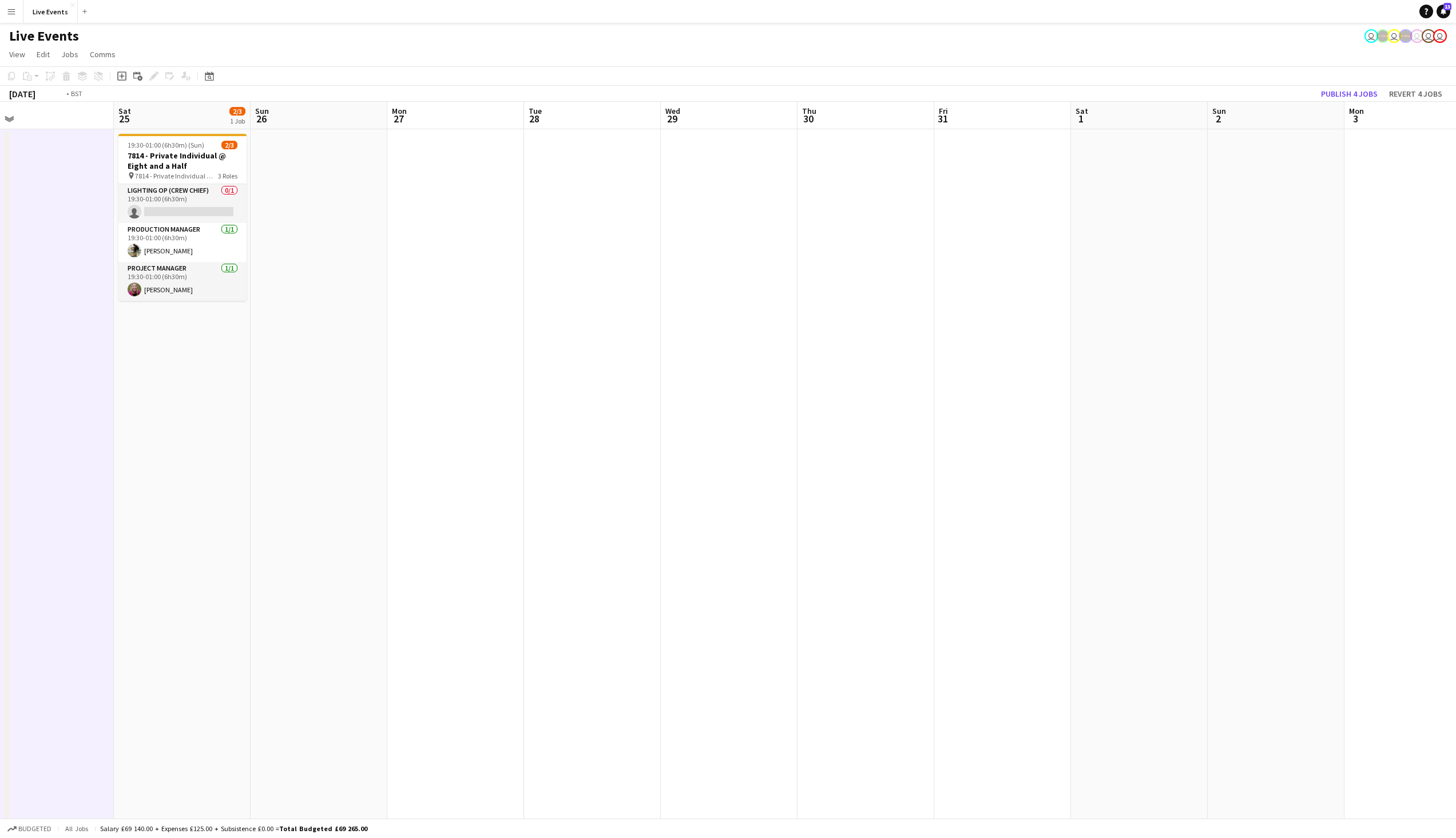
drag, startPoint x: 420, startPoint y: 371, endPoint x: 385, endPoint y: 368, distance: 35.1
click at [375, 371] on app-calendar-viewport "Tue 21 12/12 2 Jobs Wed 22 18/18 3 Jobs Thu 23 18/18 2 Jobs Fri 24 Sat 25 2/3 1…" at bounding box center [728, 723] width 1456 height 1243
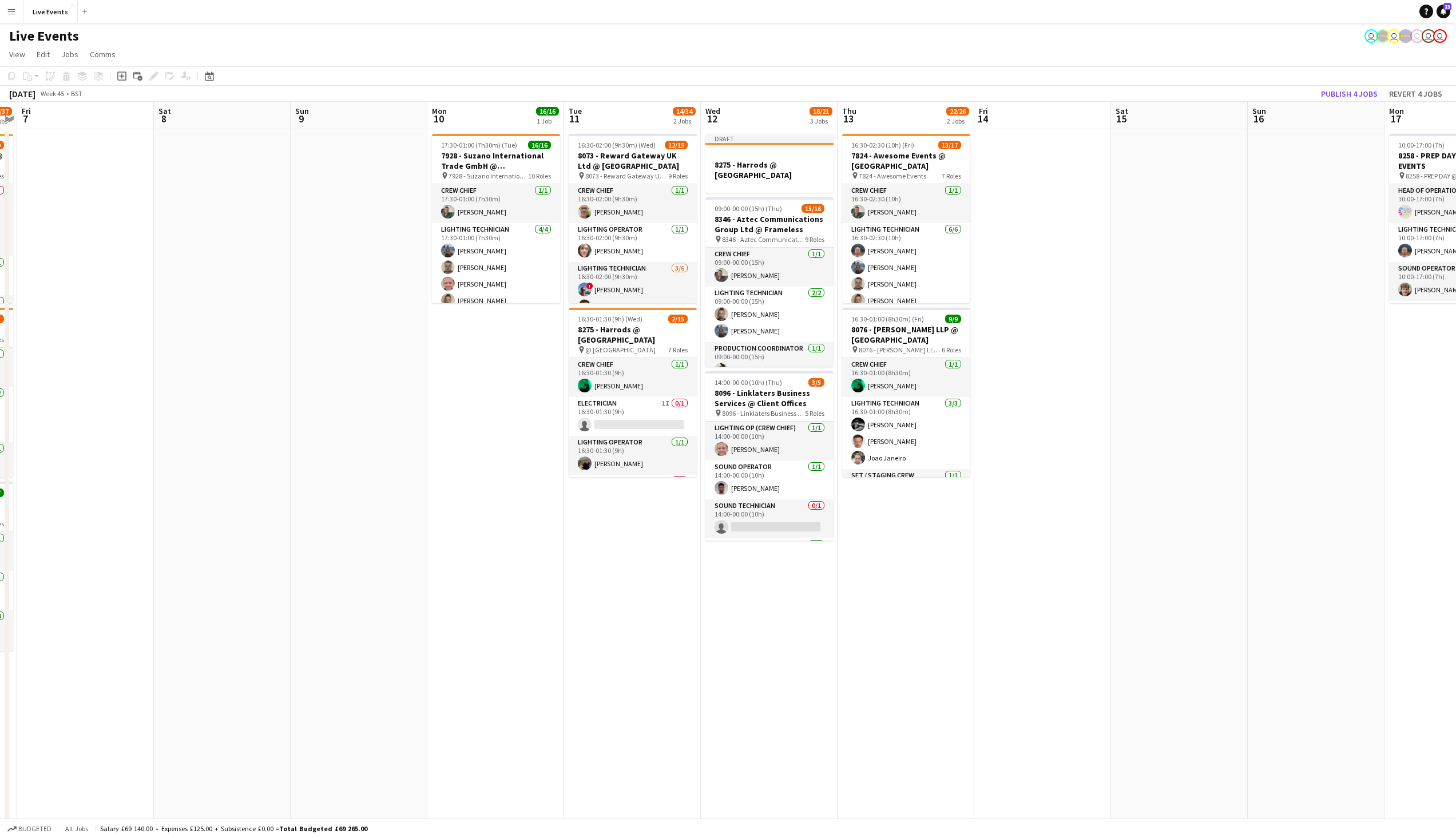
drag, startPoint x: 1267, startPoint y: 386, endPoint x: 155, endPoint y: 390, distance: 1112.0
click at [155, 393] on app-calendar-viewport "Tue 4 Wed 5 24/33 3 Jobs Thu 6 29/37 3 Jobs Fri 7 Sat 8 Sun 9 Mon 10 16/16 1 Jo…" at bounding box center [728, 723] width 1456 height 1243
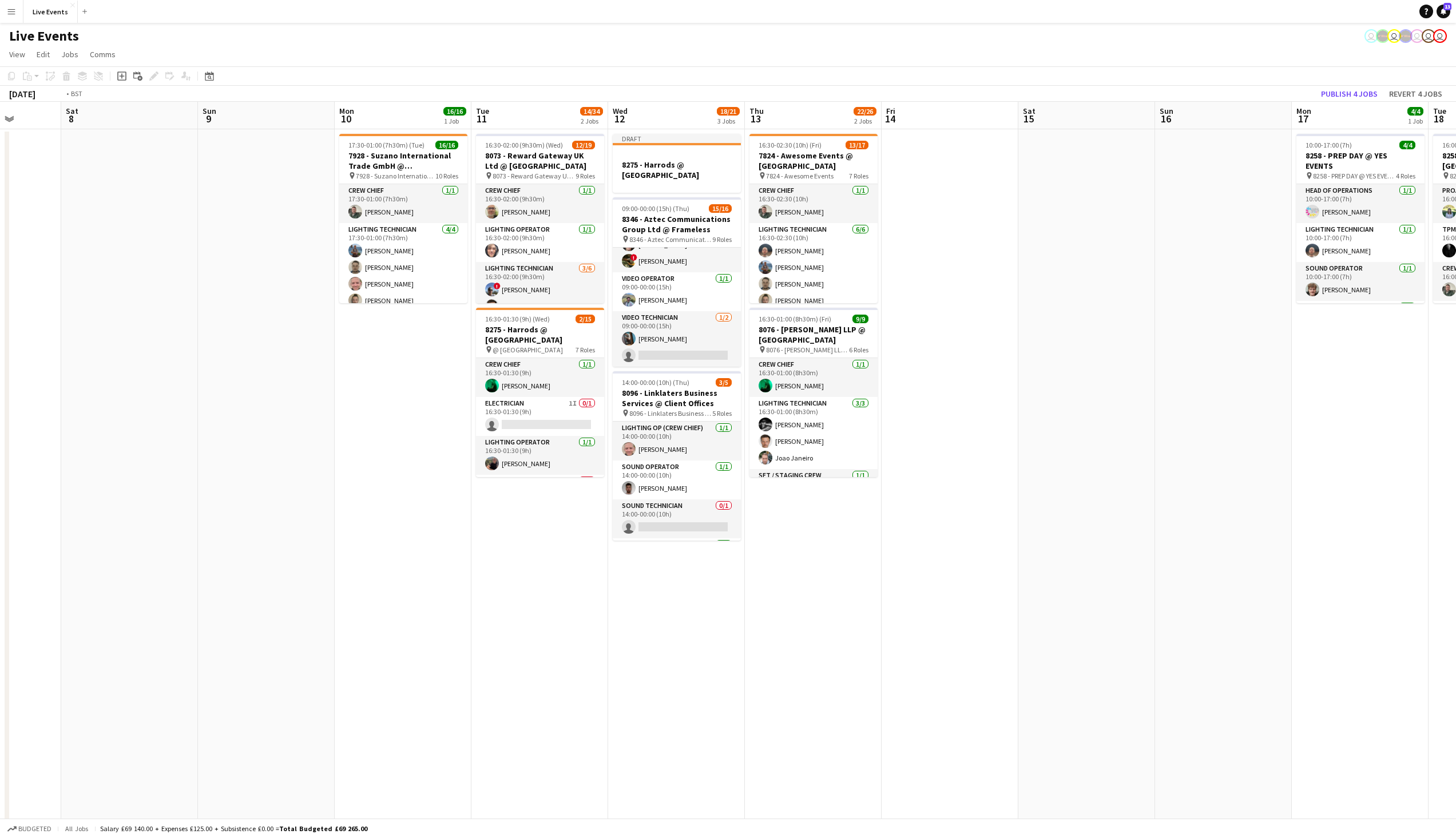
scroll to position [0, 422]
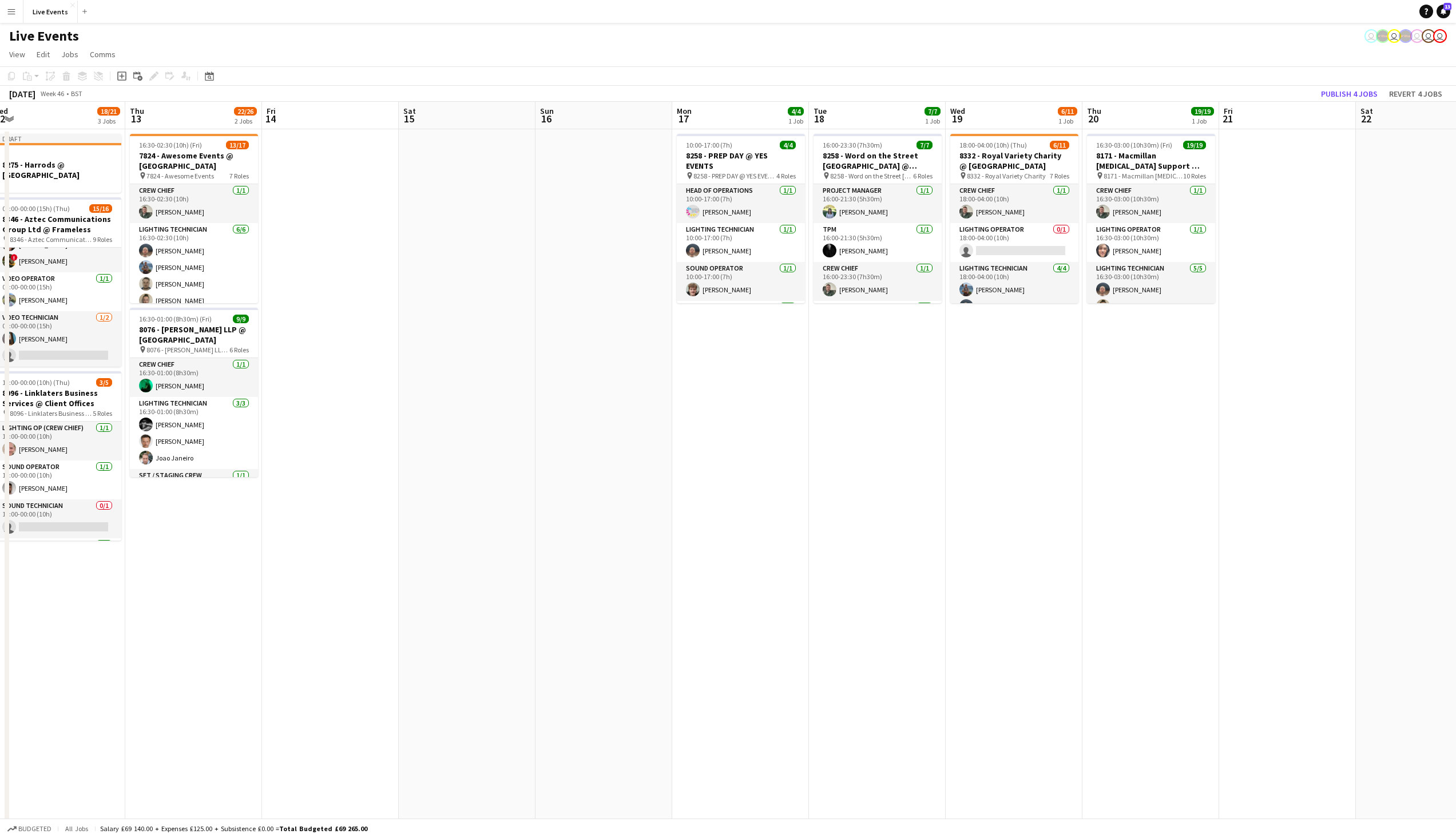
drag, startPoint x: 1268, startPoint y: 410, endPoint x: 557, endPoint y: 376, distance: 711.8
click at [557, 376] on app-calendar-viewport "Sun 9 Mon 10 16/16 1 Job Tue 11 14/34 2 Jobs Wed 12 18/21 3 Jobs Thu 13 22/26 2…" at bounding box center [728, 723] width 1456 height 1243
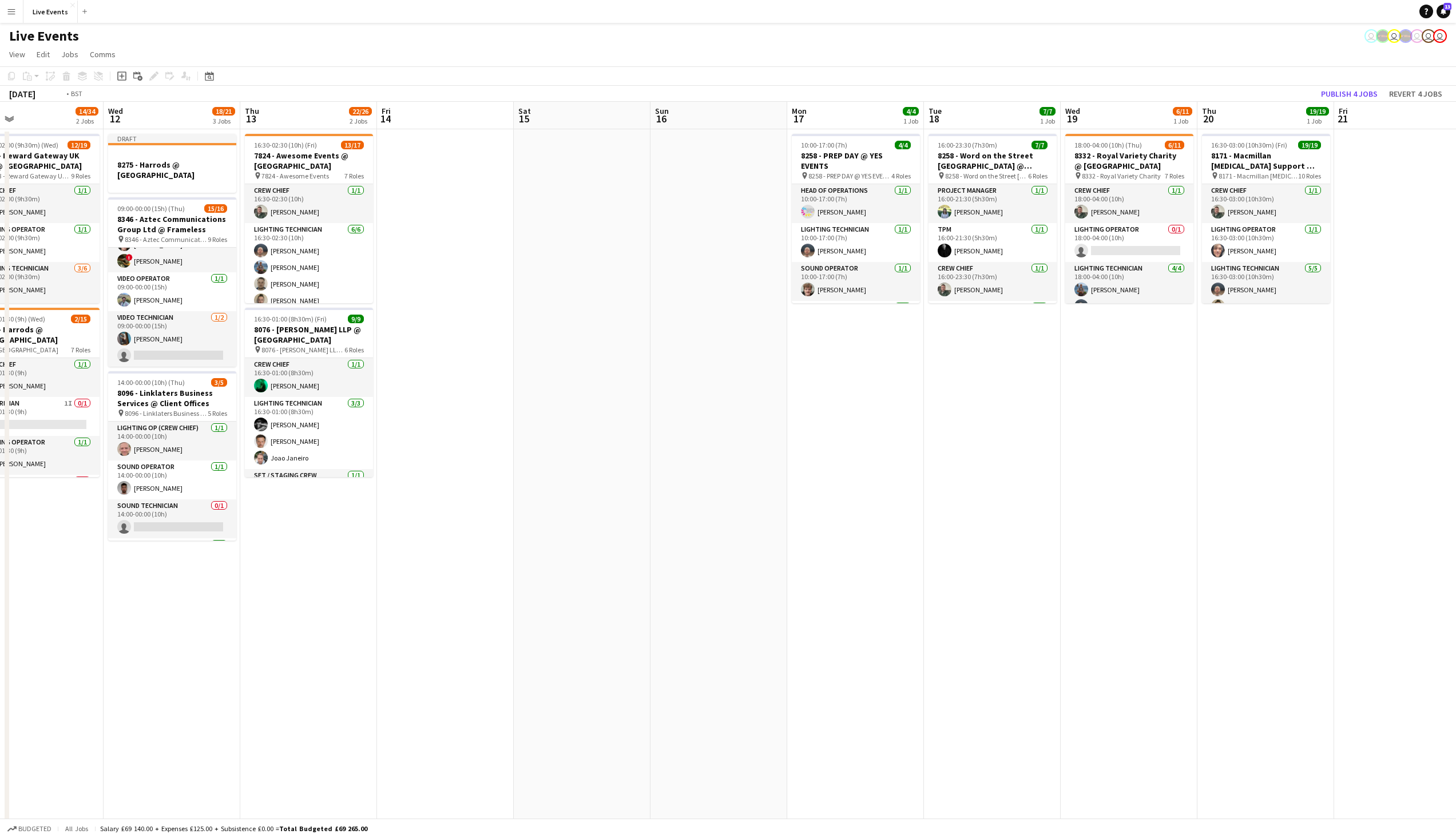
drag, startPoint x: 490, startPoint y: 372, endPoint x: 1384, endPoint y: 357, distance: 894.1
click at [1425, 367] on app-calendar-viewport "Sun 9 Mon 10 16/16 1 Job Tue 11 14/34 2 Jobs Wed 12 18/21 3 Jobs Thu 13 22/26 2…" at bounding box center [728, 723] width 1456 height 1243
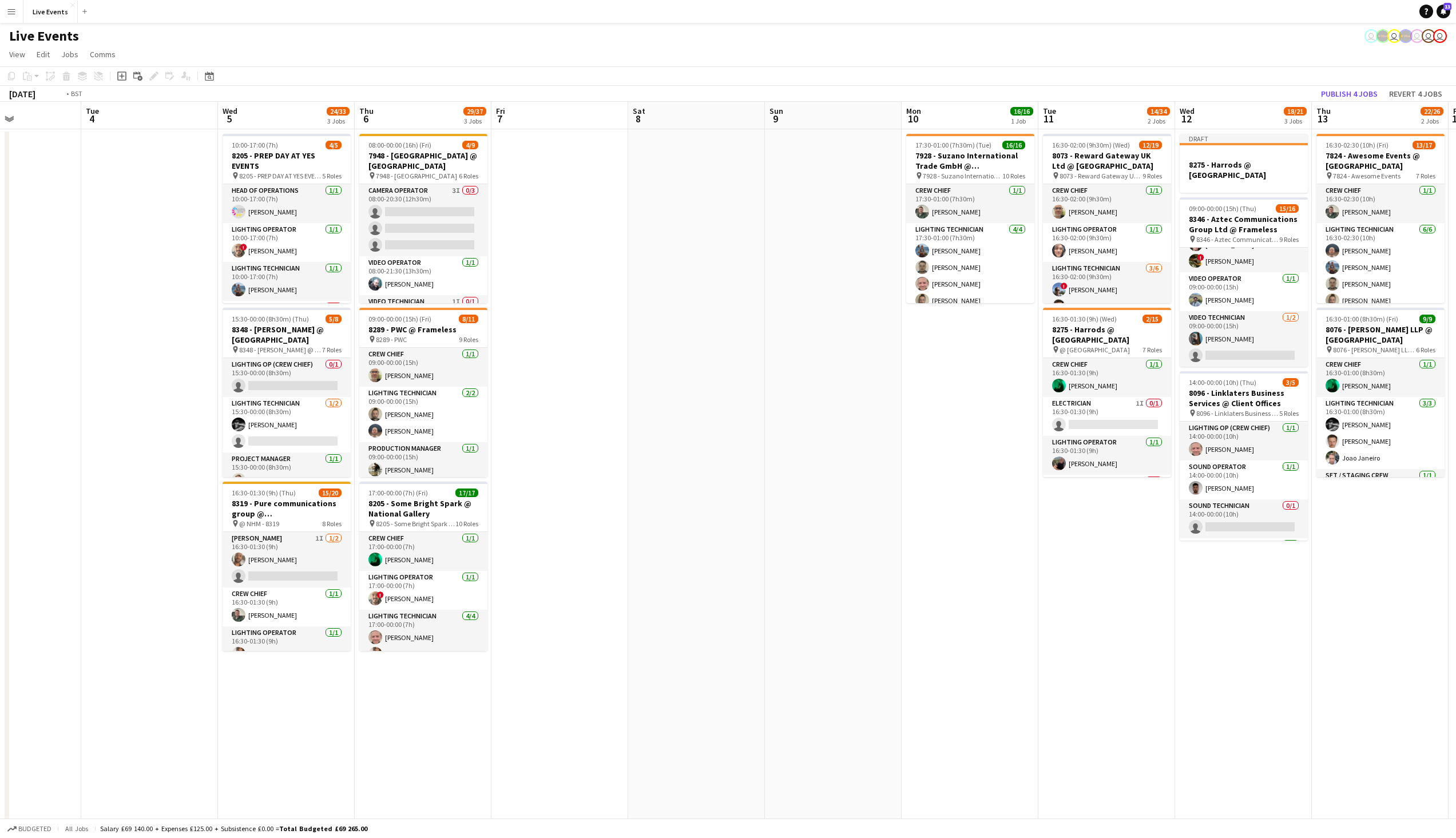
scroll to position [0, 328]
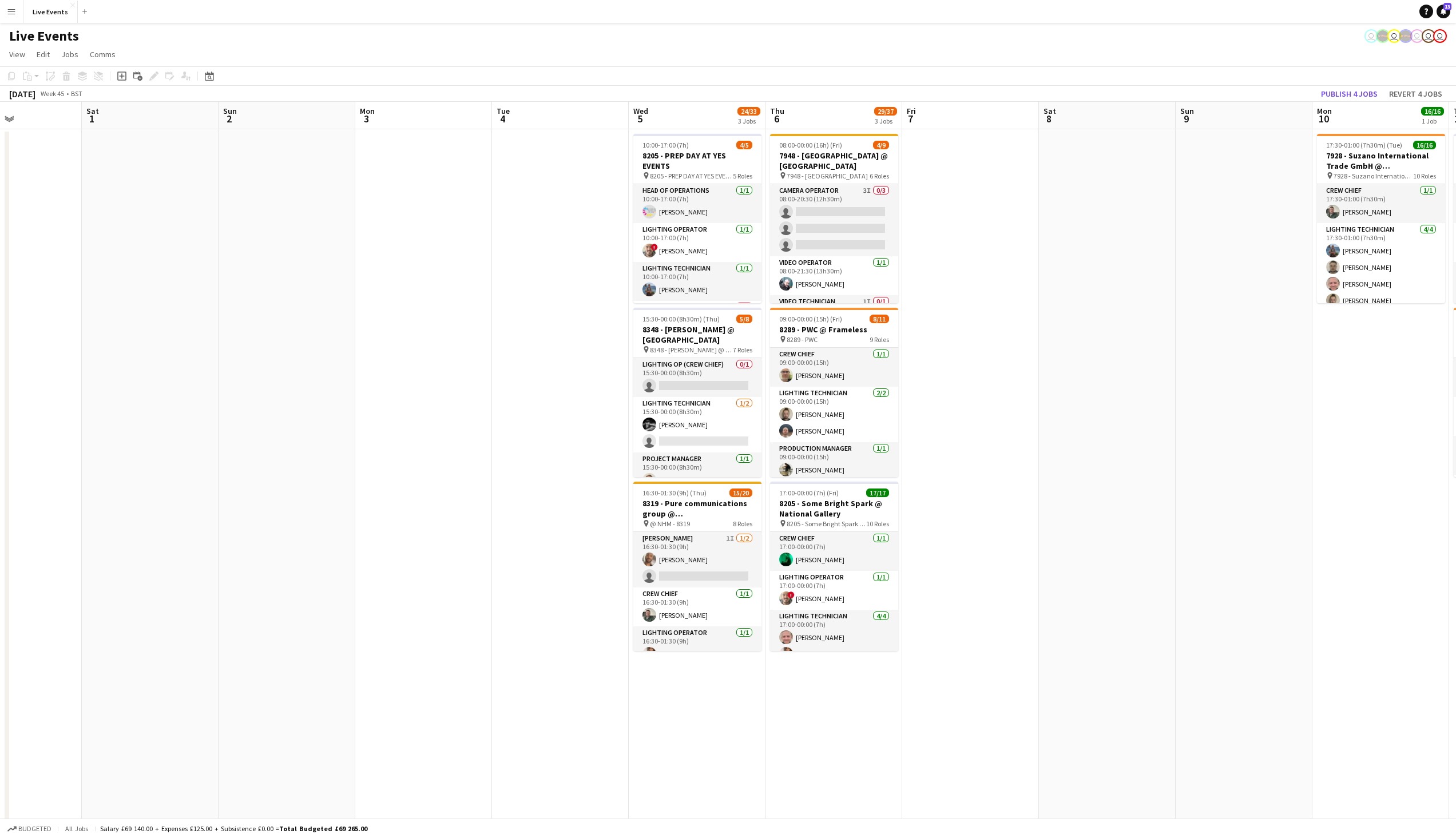
drag, startPoint x: 840, startPoint y: 346, endPoint x: 1154, endPoint y: 338, distance: 314.1
click at [1154, 338] on app-calendar-viewport "Wed 29 Thu 30 Fri 31 Sat 1 Sun 2 Mon 3 Tue 4 Wed 5 24/33 3 Jobs Thu 6 29/37 3 J…" at bounding box center [728, 723] width 1456 height 1243
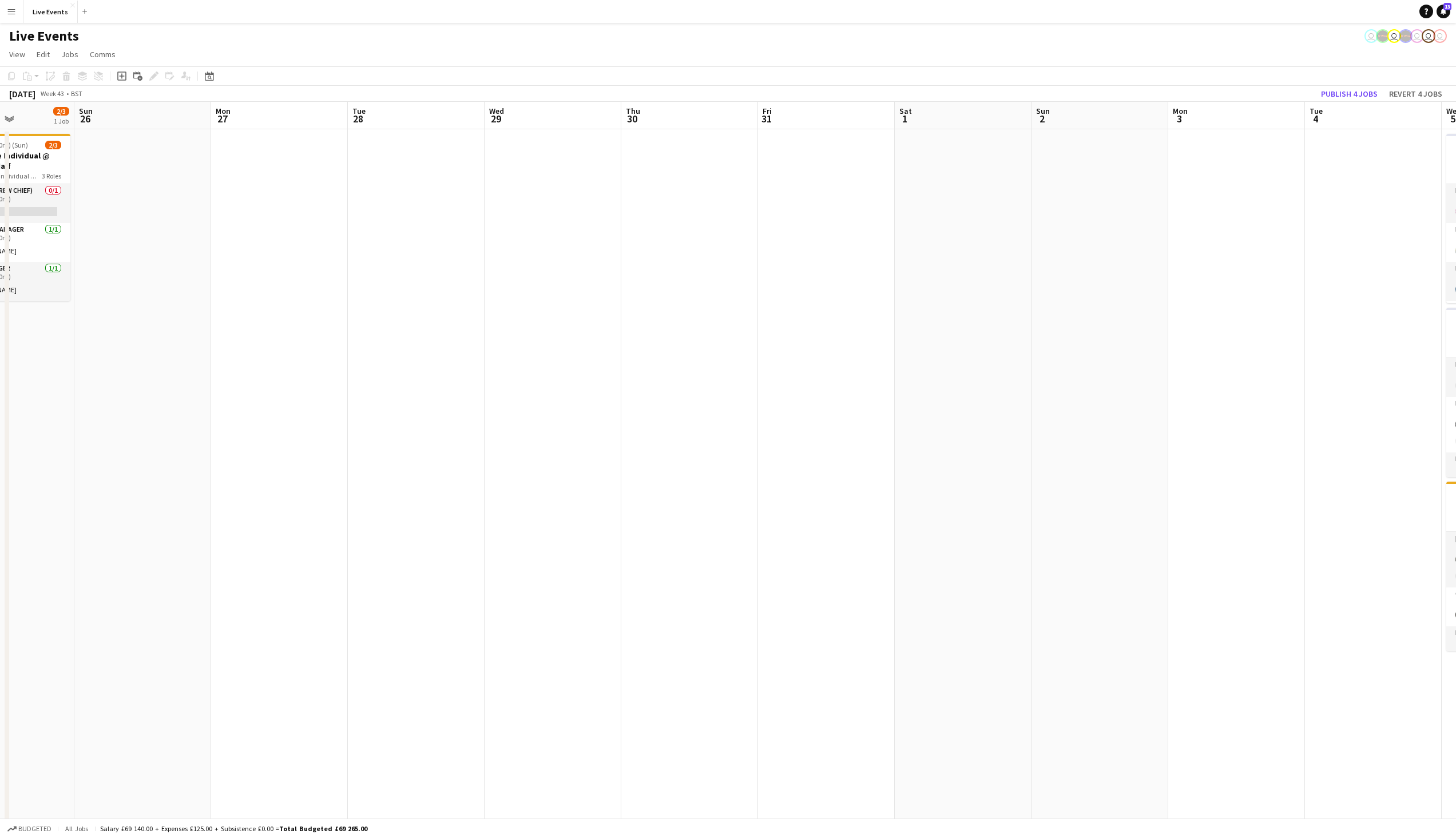
drag, startPoint x: 476, startPoint y: 334, endPoint x: 1289, endPoint y: 297, distance: 813.8
click at [1289, 297] on app-calendar-viewport "Thu 23 18/18 2 Jobs Fri 24 Sat 25 2/3 1 Job Sun 26 Mon 27 Tue 28 Wed 29 Thu 30 …" at bounding box center [728, 723] width 1456 height 1243
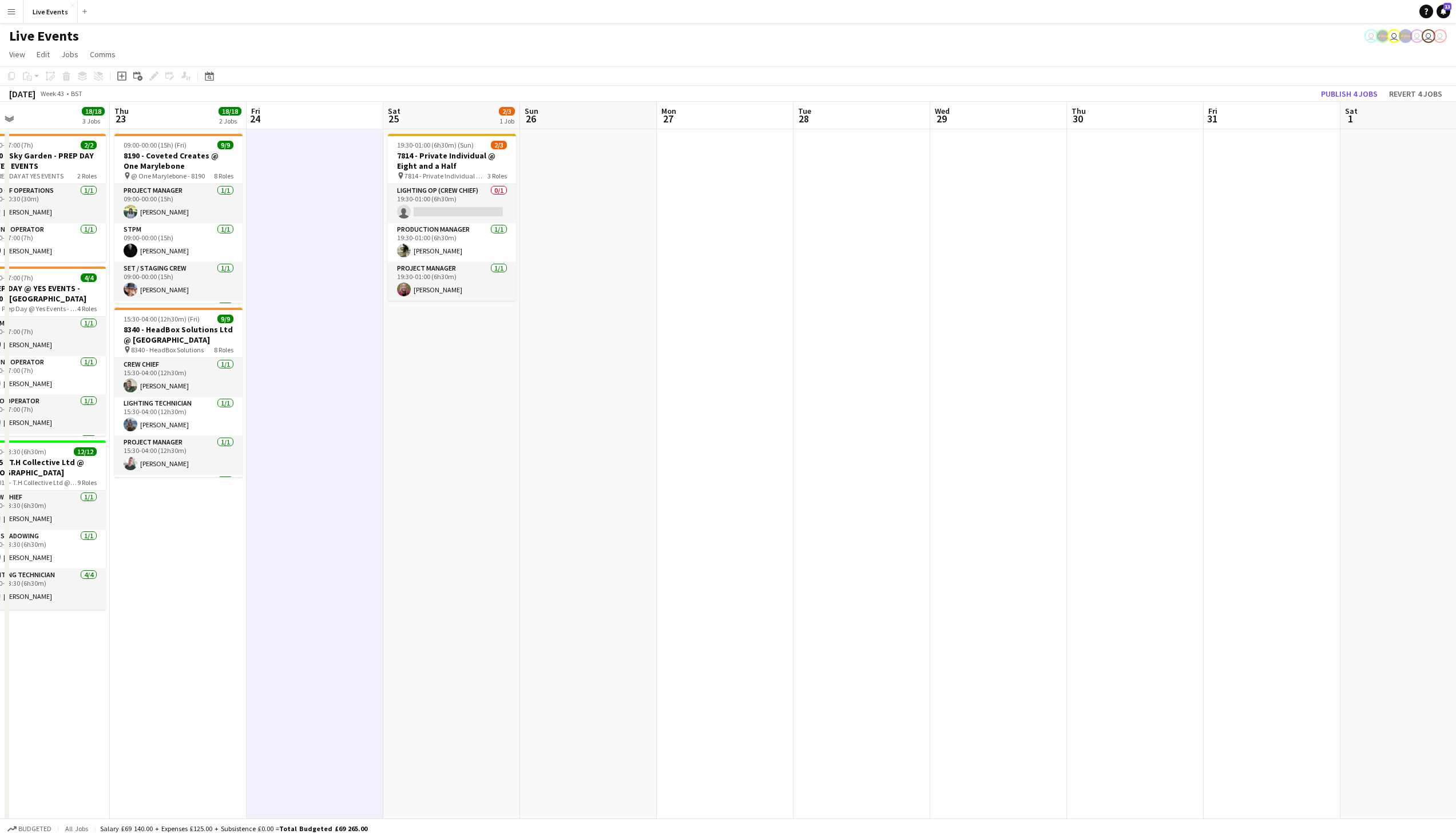
scroll to position [0, 327]
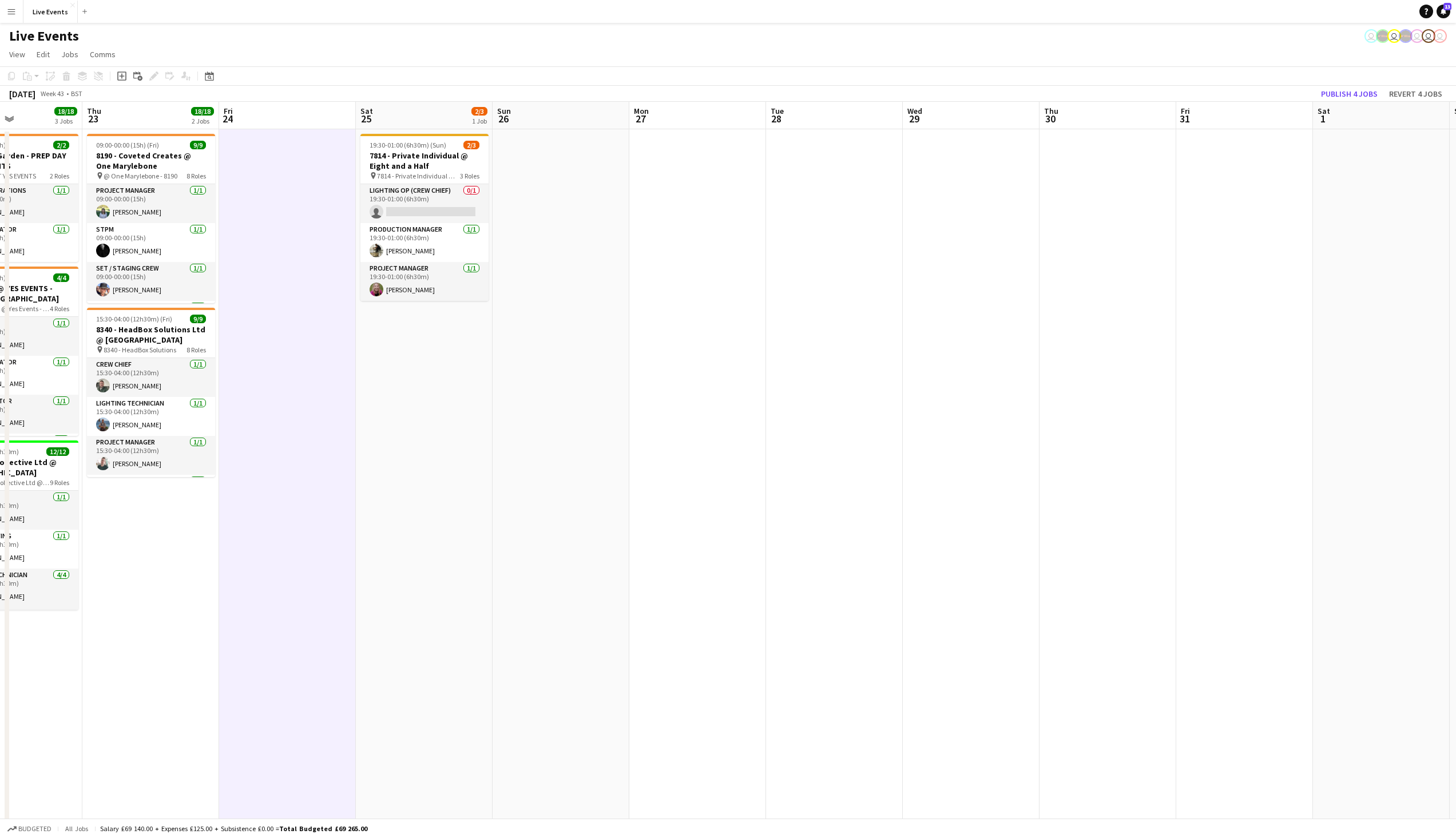
drag, startPoint x: 905, startPoint y: 315, endPoint x: 1117, endPoint y: 284, distance: 214.3
click at [1117, 285] on app-calendar-viewport "Mon 20 9/9 1 Job Tue 21 12/12 2 Jobs Wed 22 18/18 3 Jobs Thu 23 18/18 2 Jobs Fr…" at bounding box center [728, 723] width 1456 height 1243
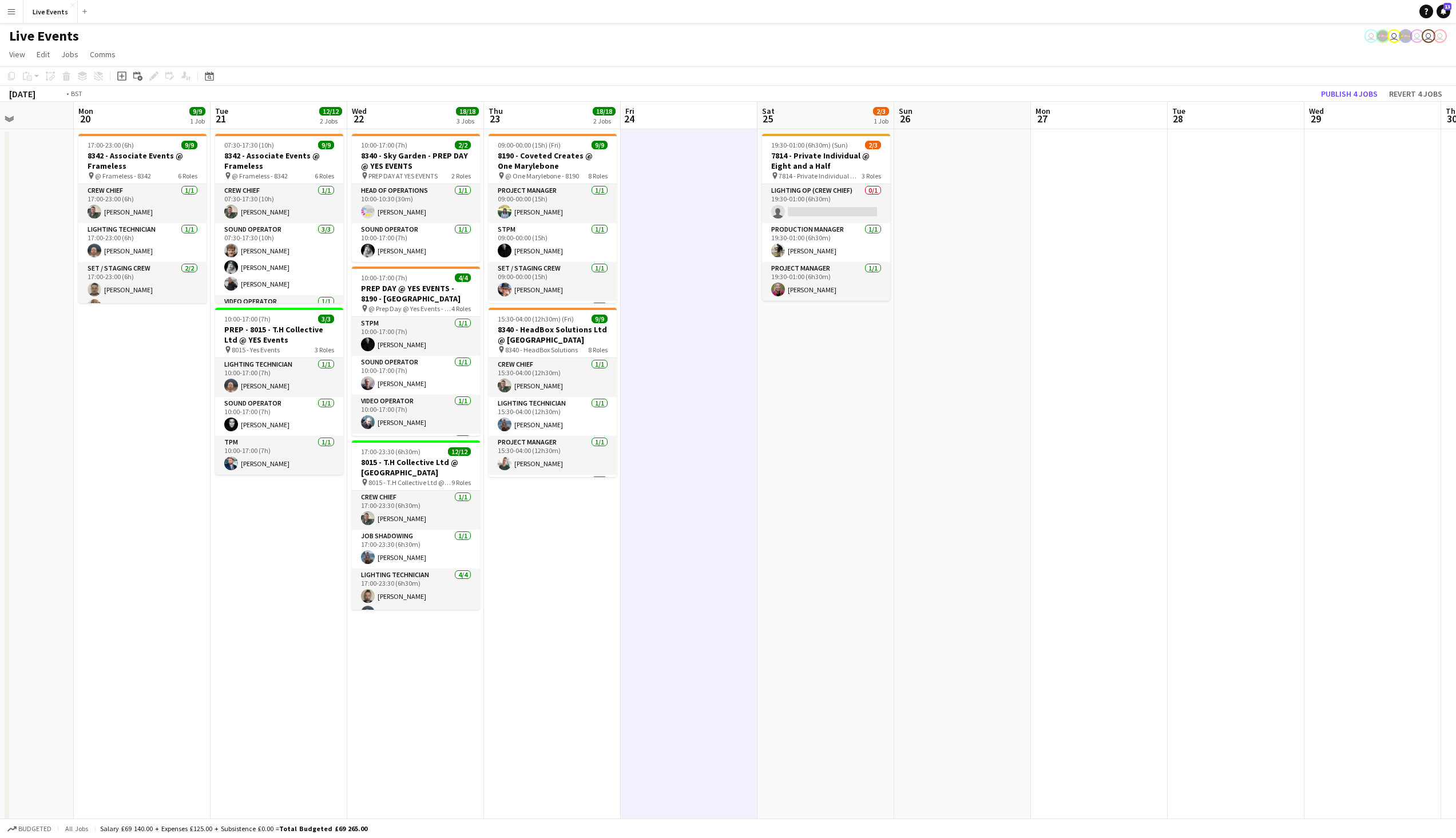
scroll to position [0, 324]
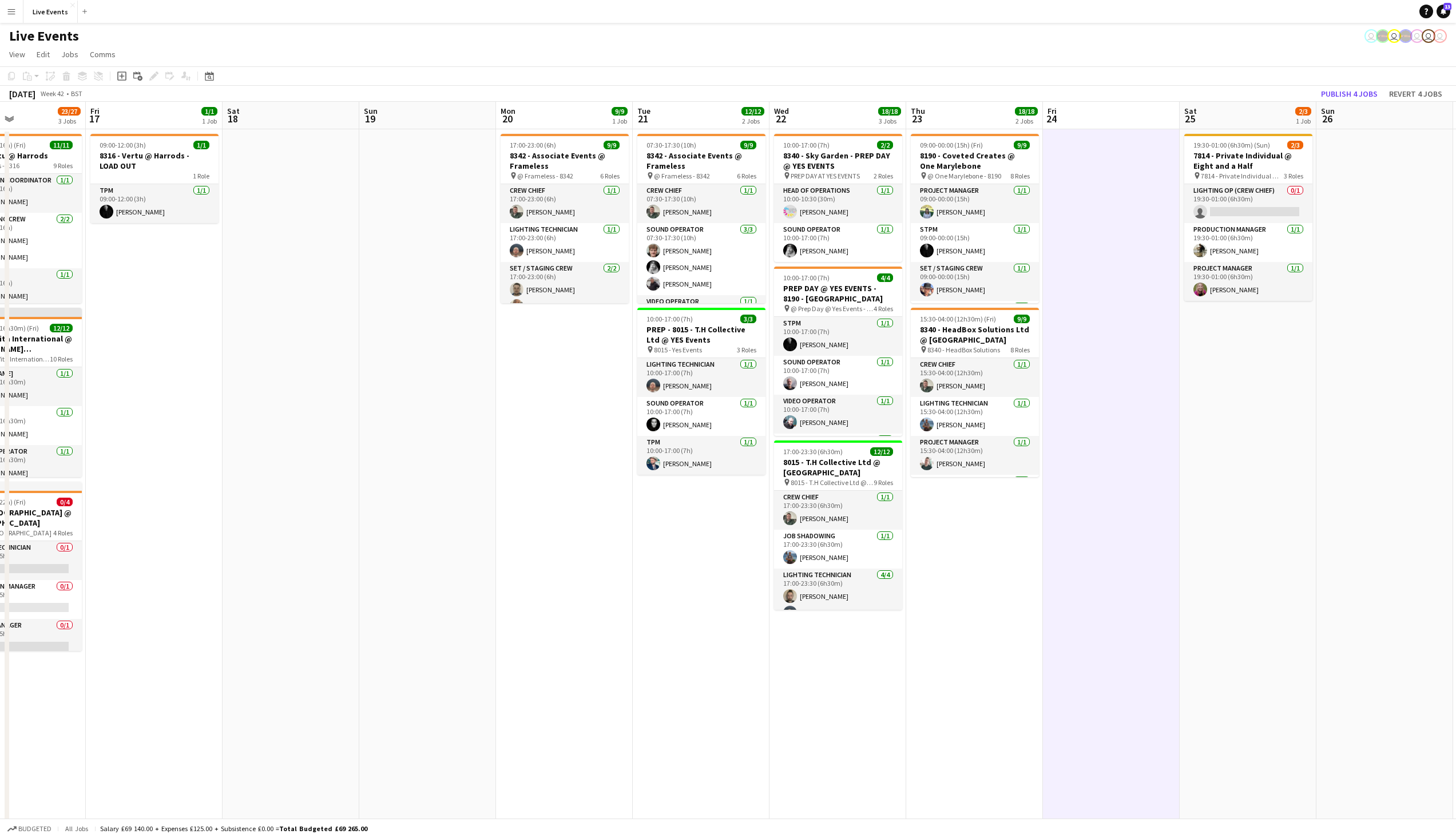
drag, startPoint x: 594, startPoint y: 410, endPoint x: 1145, endPoint y: 410, distance: 551.0
click at [1145, 410] on app-calendar-viewport "Tue 14 3/5 1 Job Wed 15 15/18 3 Jobs Thu 16 23/27 3 Jobs Fri 17 1/1 1 Job Sat 1…" at bounding box center [728, 723] width 1456 height 1243
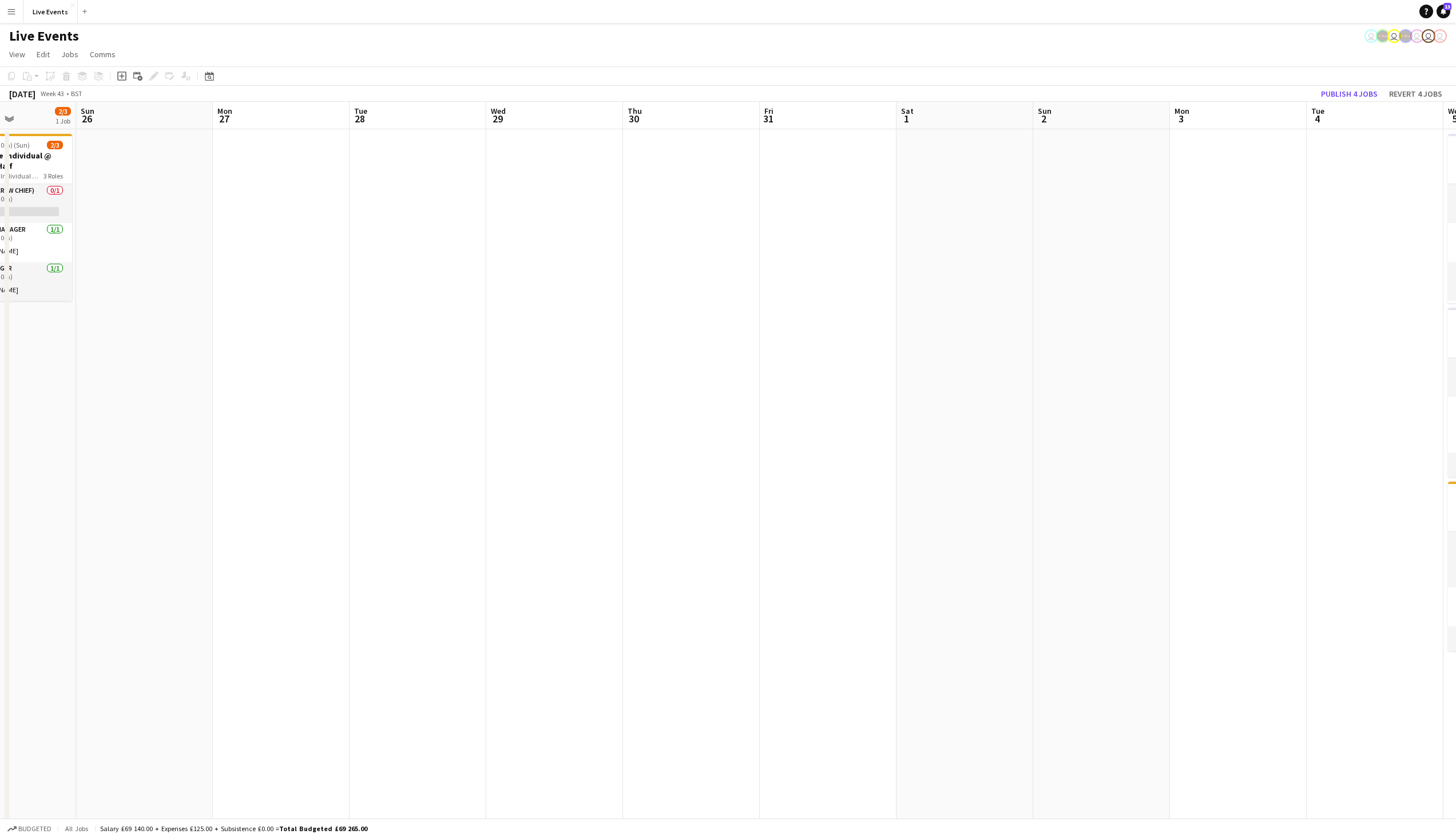
drag, startPoint x: 1013, startPoint y: 374, endPoint x: 603, endPoint y: 374, distance: 410.0
click at [90, 374] on app-calendar-viewport "Wed 22 18/18 3 Jobs Thu 23 18/18 2 Jobs Fri 24 Sat 25 2/3 1 Job Sun 26 Mon 27 T…" at bounding box center [728, 723] width 1456 height 1243
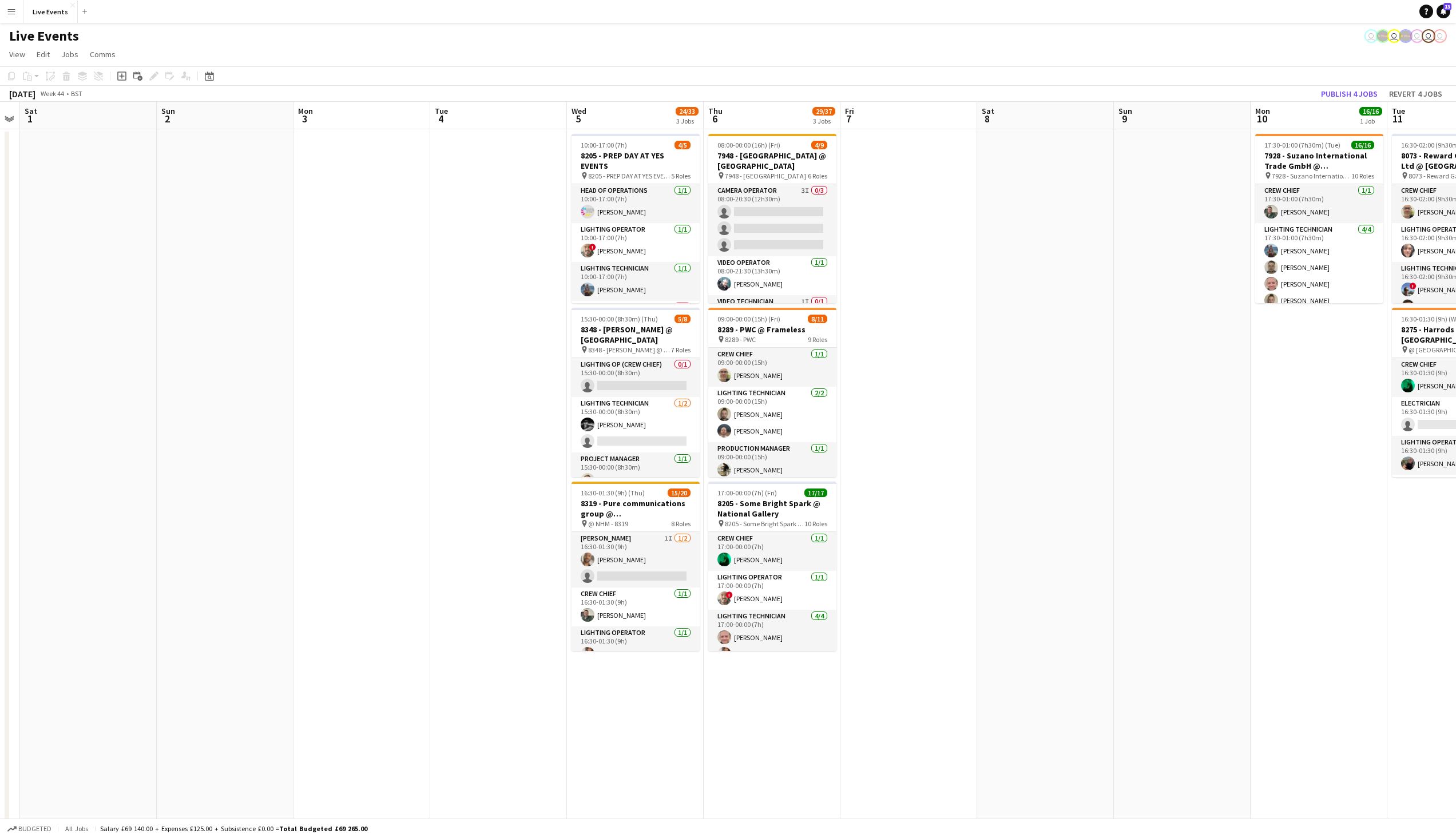
drag, startPoint x: 469, startPoint y: 347, endPoint x: 149, endPoint y: 346, distance: 320.0
click at [149, 346] on app-calendar-viewport "Wed 29 Thu 30 Fri 31 Sat 1 Sun 2 Mon 3 Tue 4 Wed 5 24/33 3 Jobs Thu 6 29/37 3 J…" at bounding box center [728, 723] width 1456 height 1243
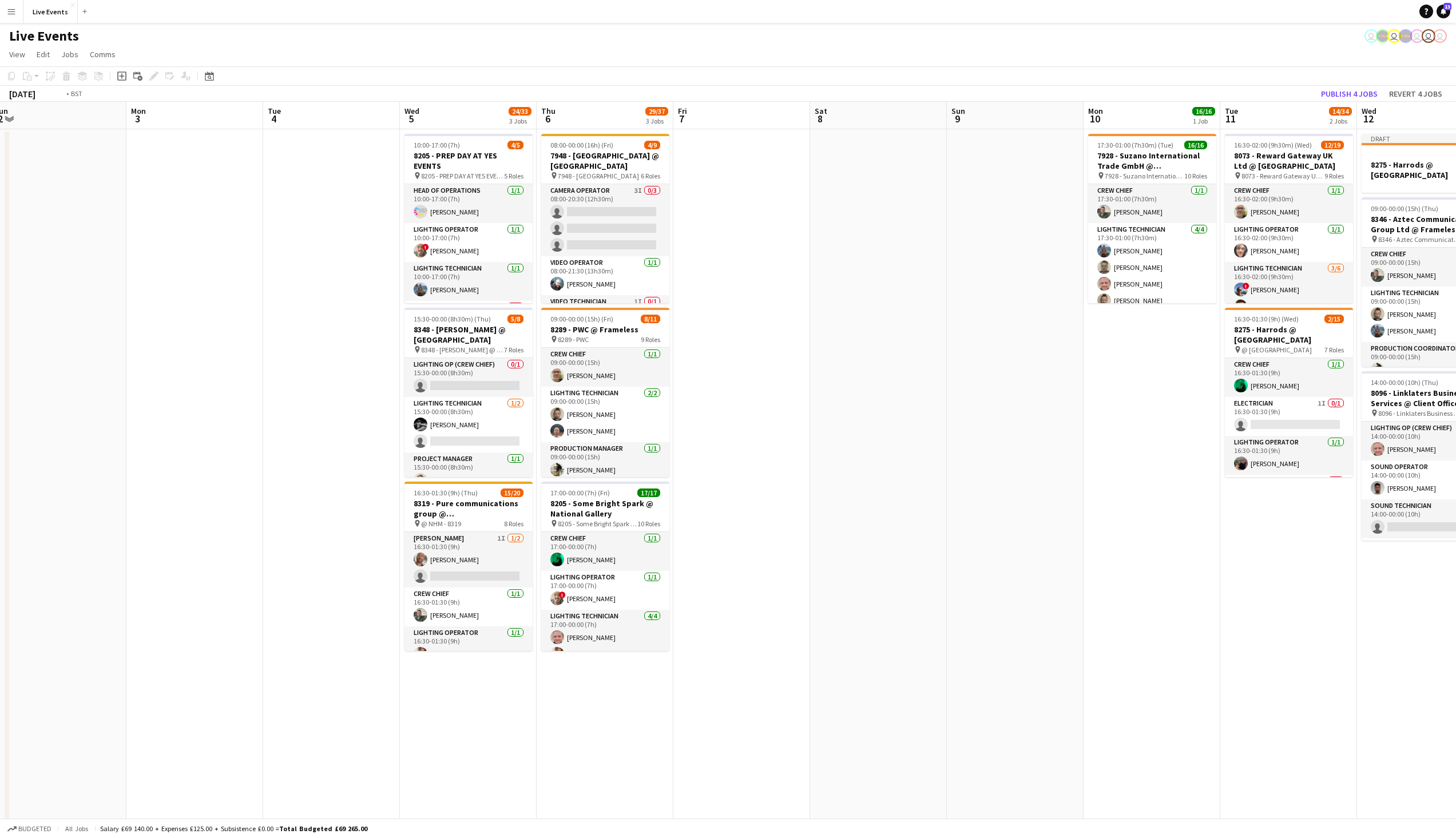
scroll to position [0, 469]
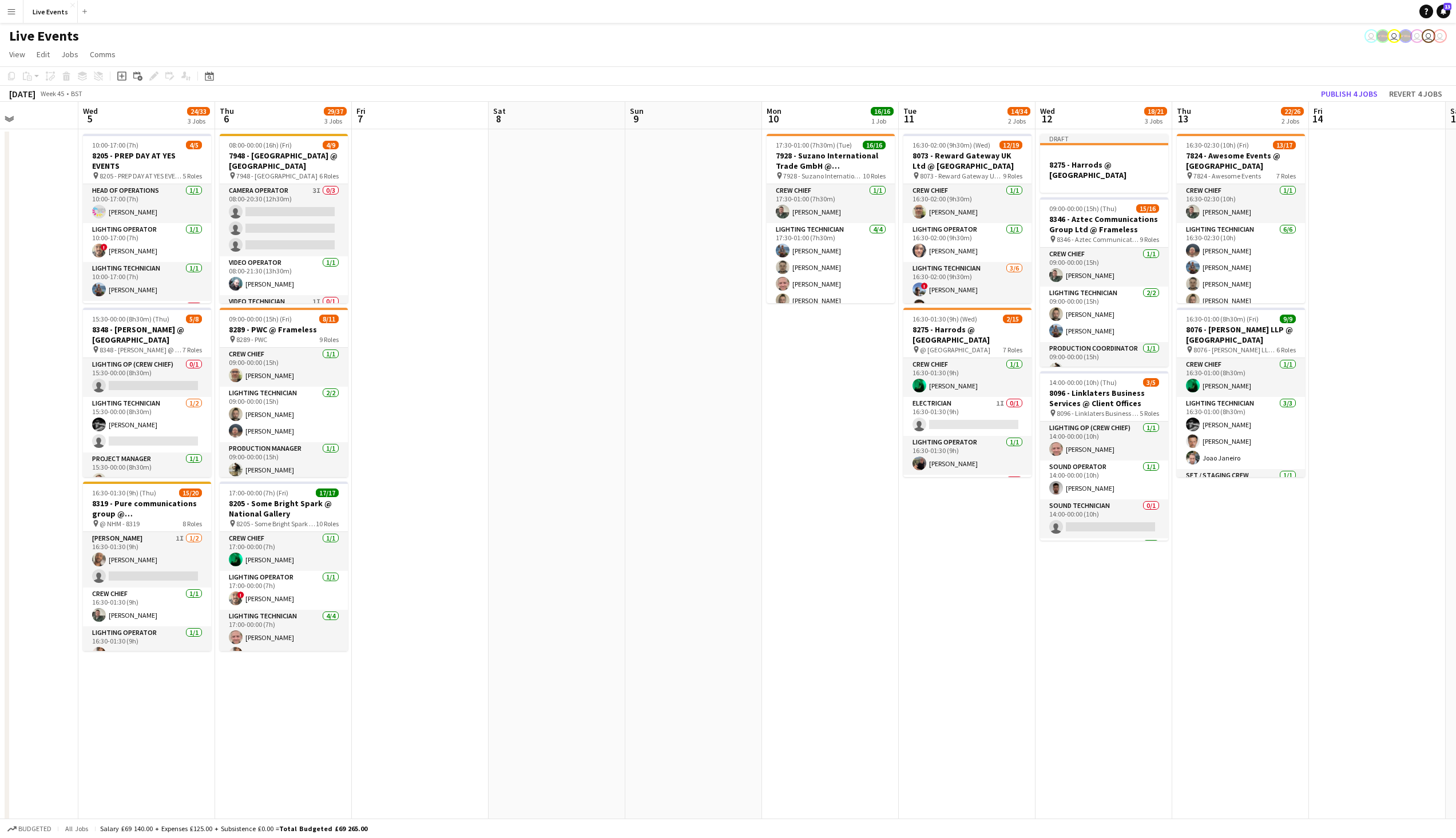
drag, startPoint x: 836, startPoint y: 392, endPoint x: 488, endPoint y: 414, distance: 348.7
click at [488, 414] on app-calendar-viewport "Sat 1 Sun 2 Mon 3 Tue 4 Wed 5 24/33 3 Jobs Thu 6 29/37 3 Jobs Fri 7 Sat 8 Sun 9…" at bounding box center [728, 723] width 1456 height 1243
click at [991, 281] on app-card-role "Video Technician Duty 1I 0/1 16:30-02:00 (9h30m) single-neutral-actions" at bounding box center [967, 284] width 128 height 39
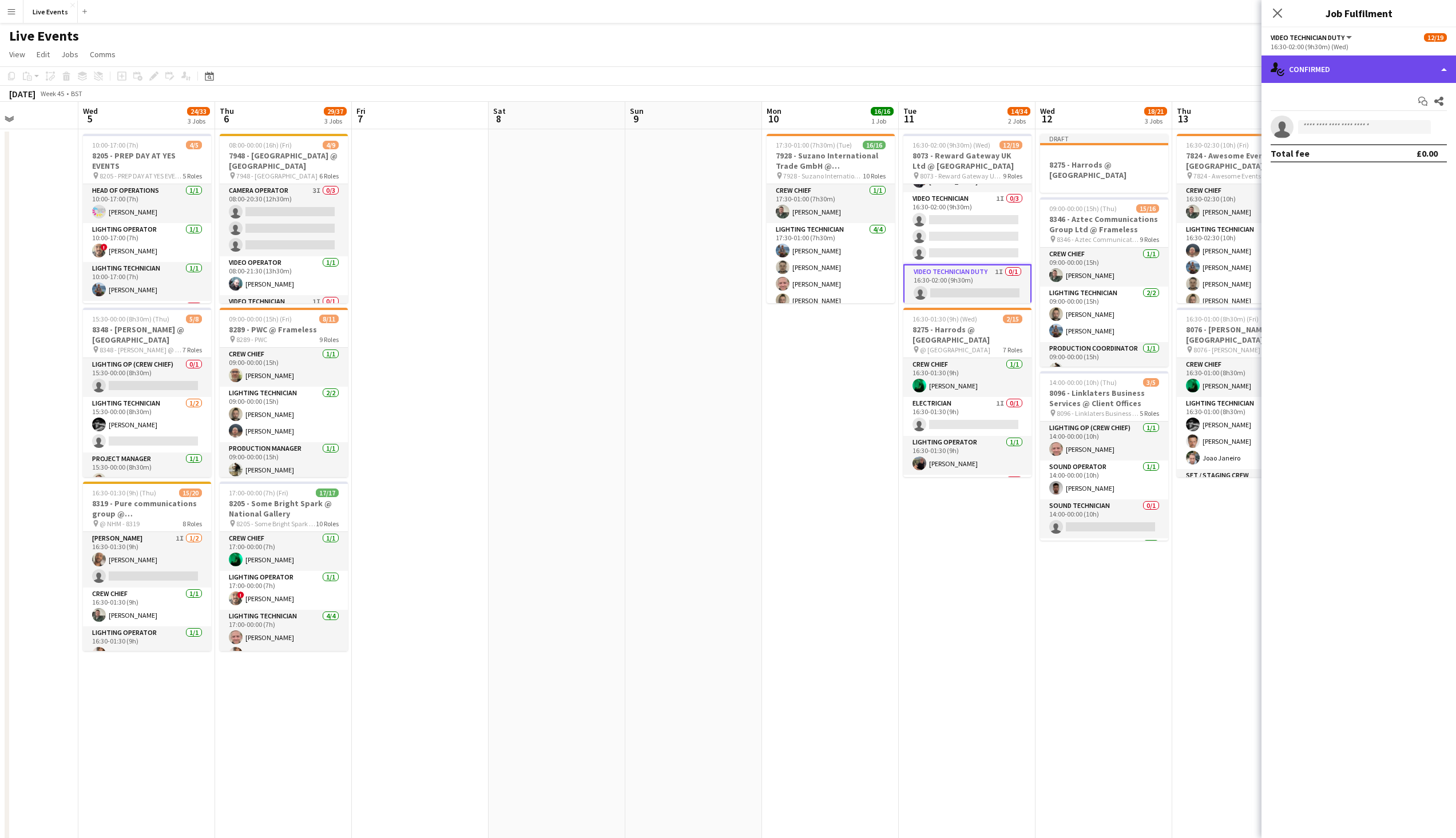
click at [1289, 67] on div "single-neutral-actions-check-2 Confirmed" at bounding box center [1359, 69] width 195 height 27
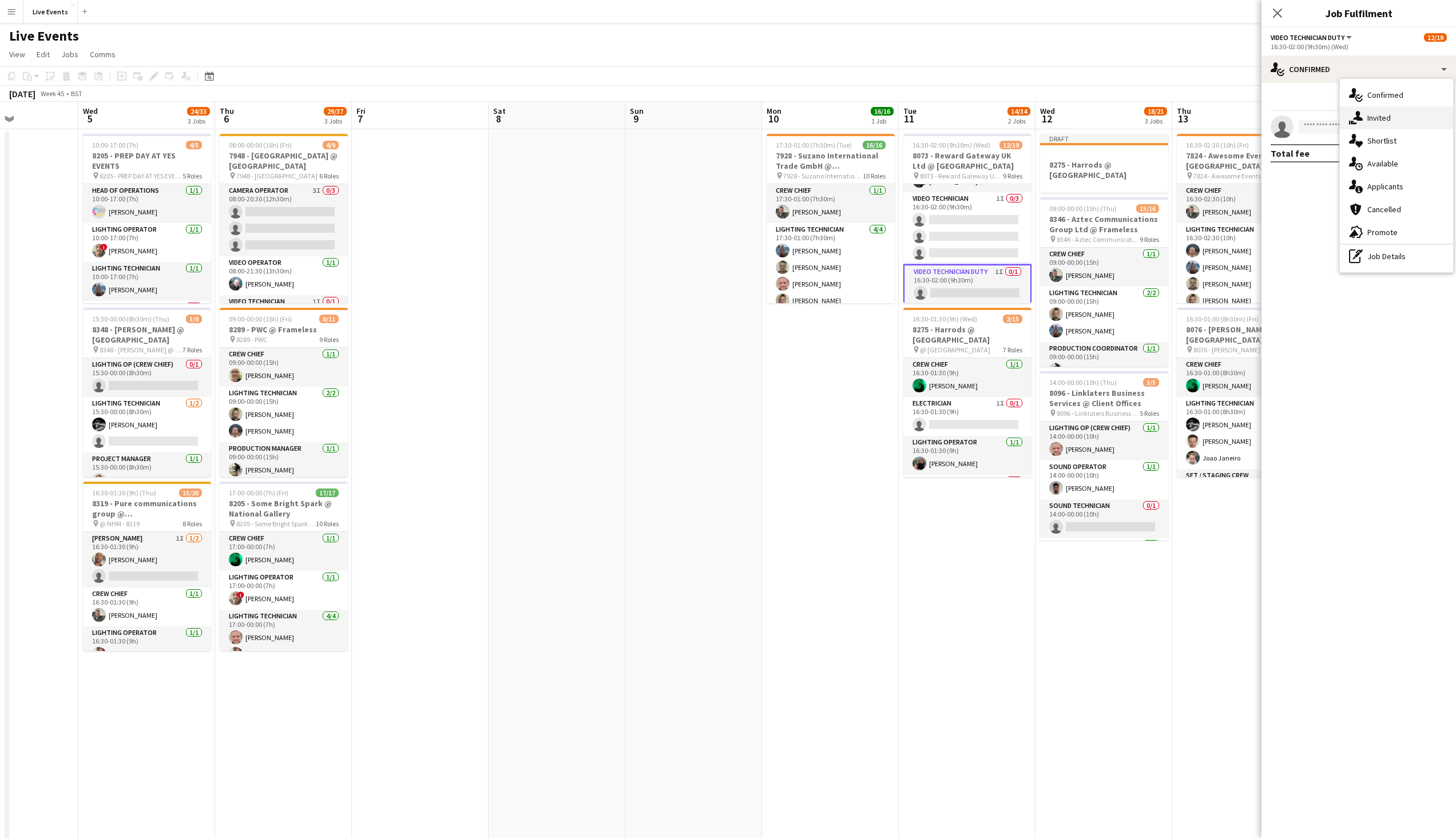
click at [1377, 111] on div "single-neutral-actions-share-1 Invited" at bounding box center [1396, 118] width 113 height 23
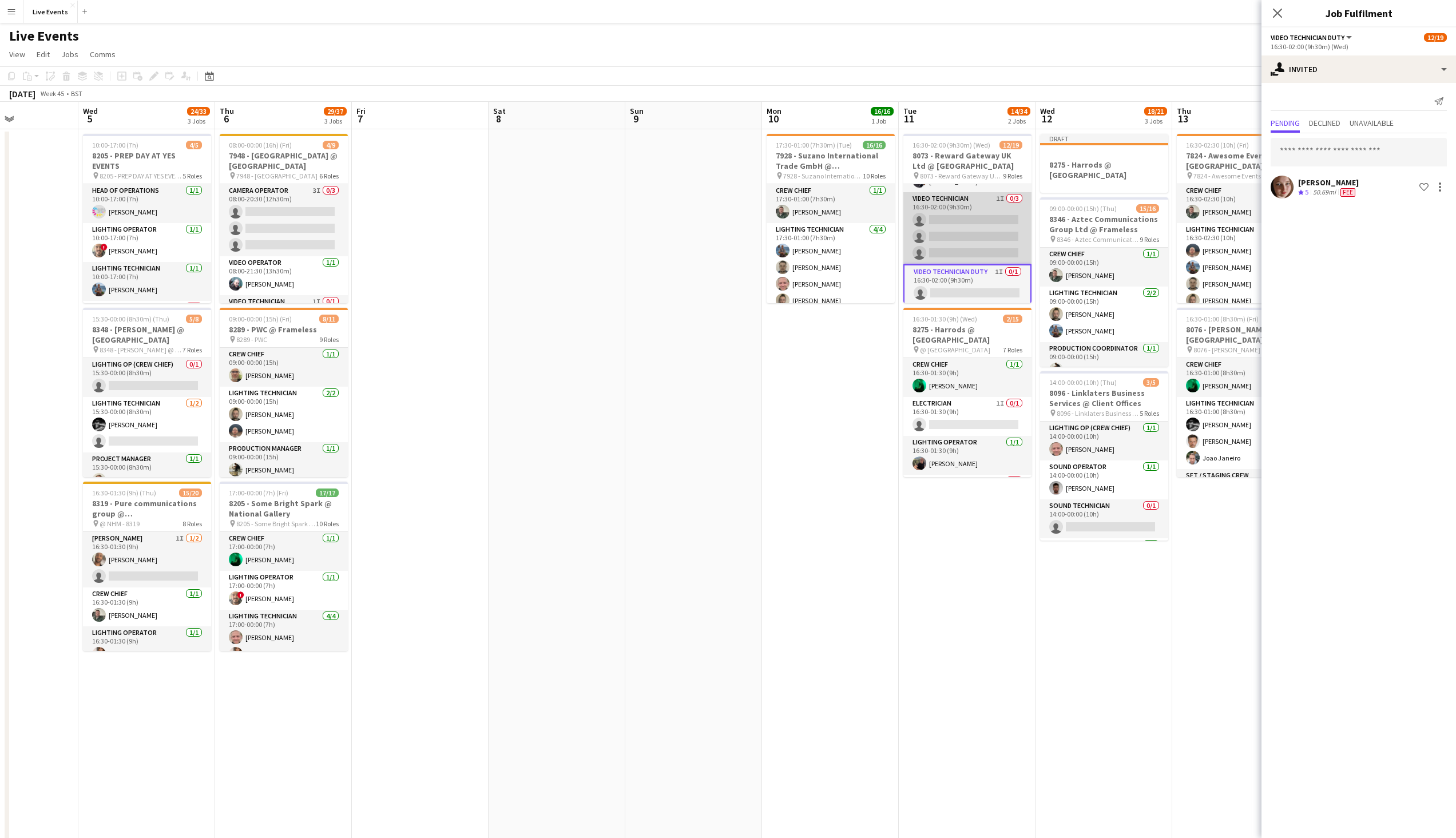
click at [992, 239] on app-card-role "Video Technician 1I 0/3 16:30-02:00 (9h30m) single-neutral-actions single-neutr…" at bounding box center [967, 229] width 128 height 72
click at [1002, 31] on div "Live Events user user user user user" at bounding box center [728, 34] width 1456 height 22
